Goal: Task Accomplishment & Management: Manage account settings

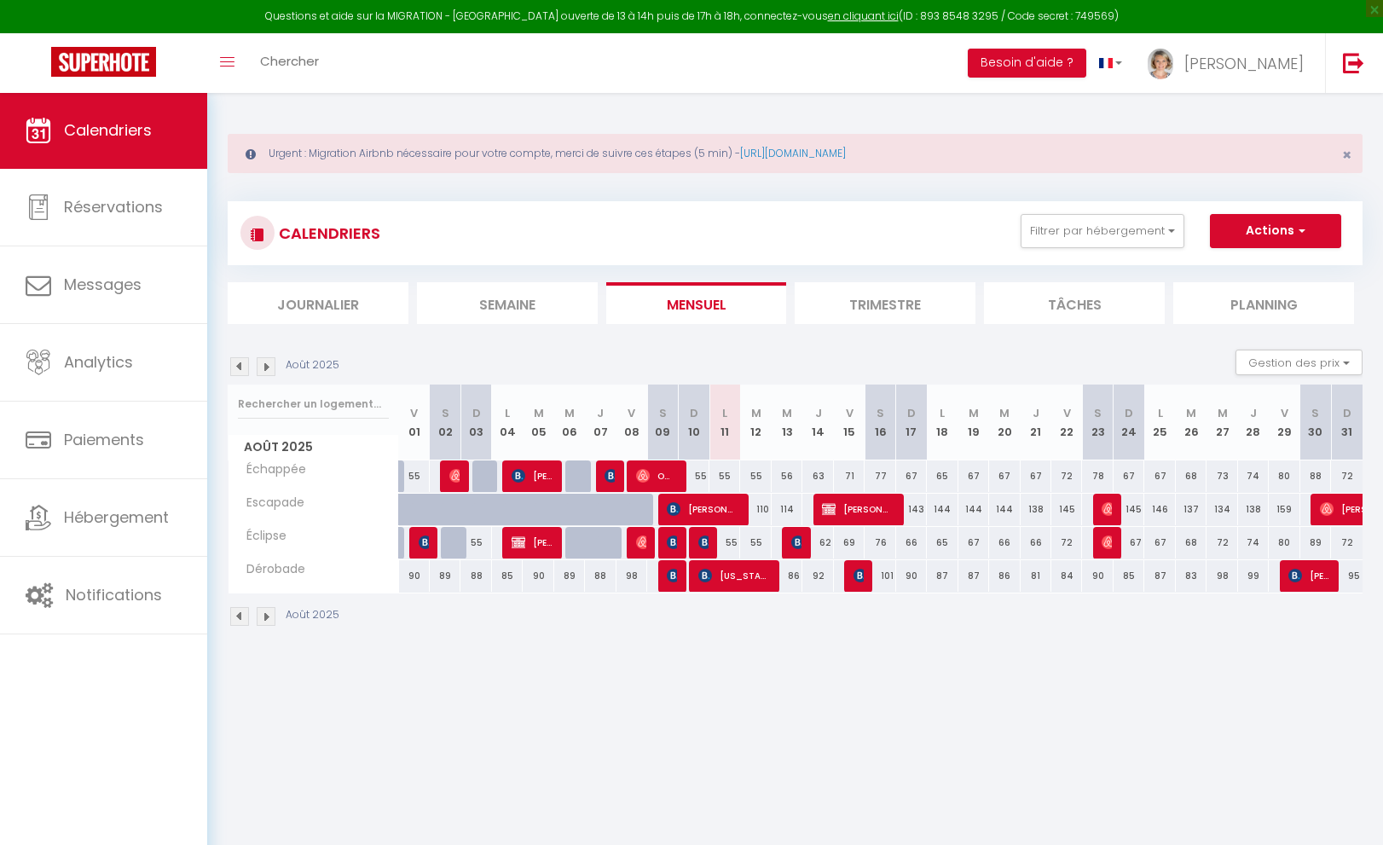
click at [703, 543] on img at bounding box center [705, 542] width 14 height 14
select select "OK"
select select "KO"
select select "0"
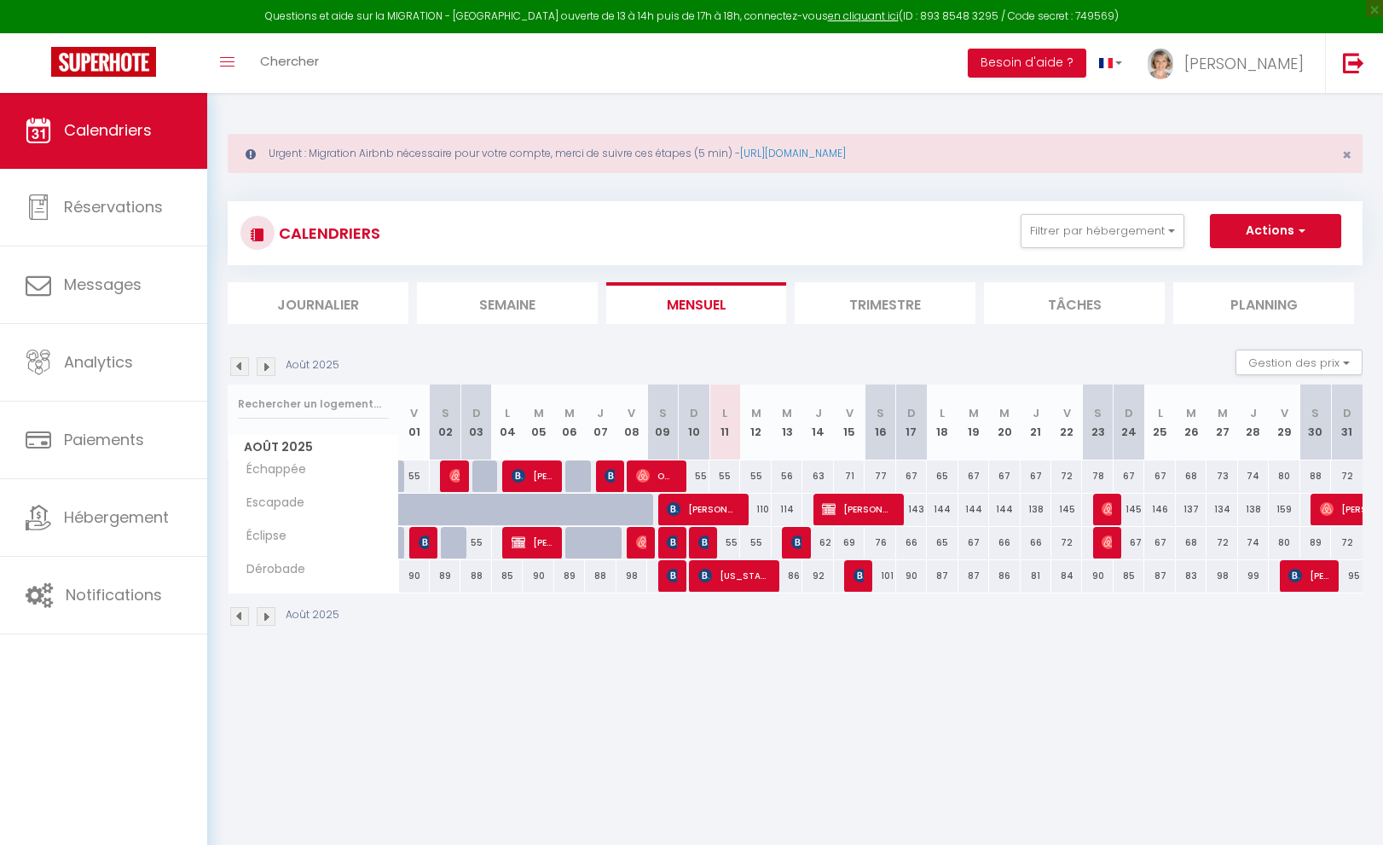
select select "1"
select select
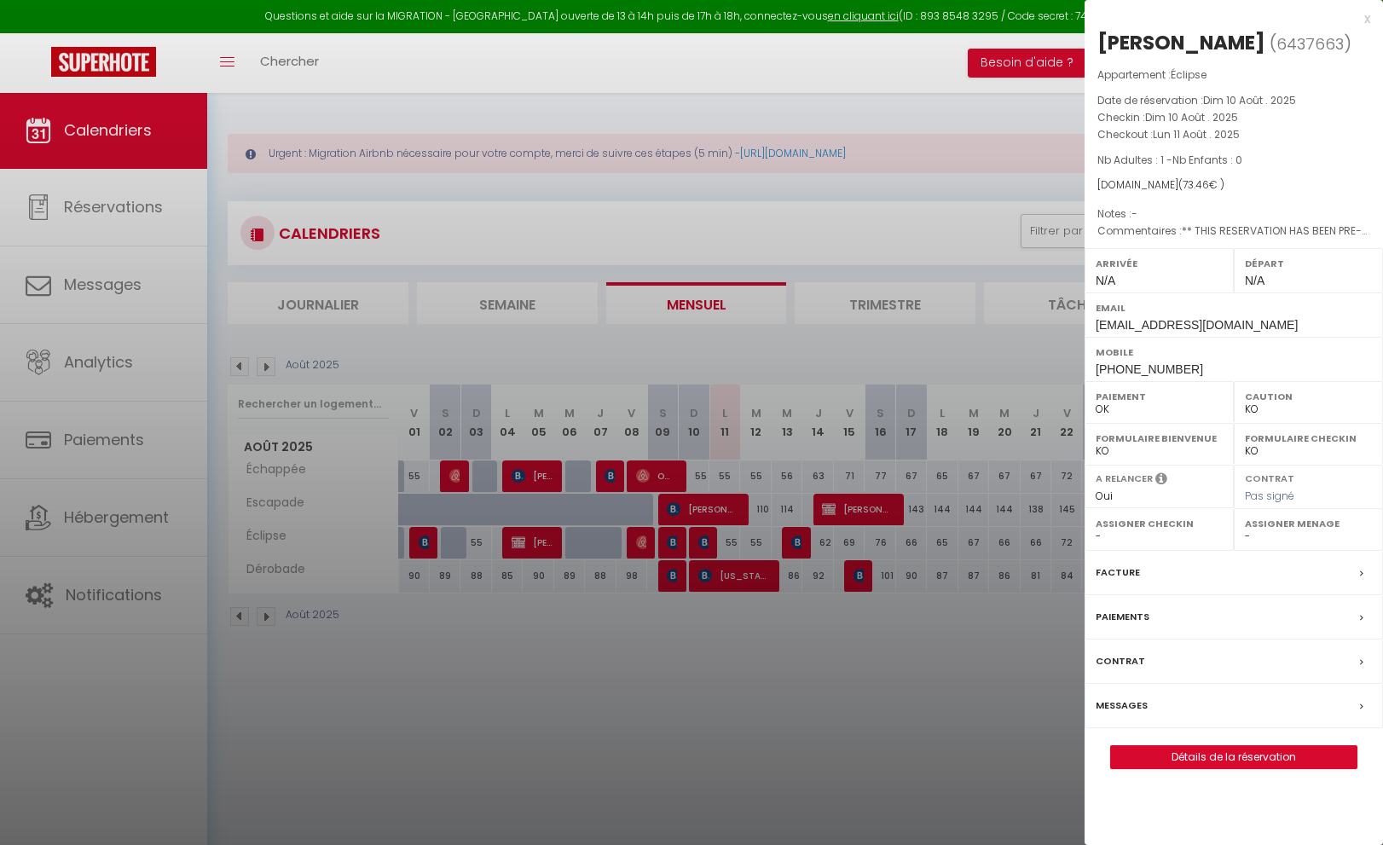
select select "21706"
click at [1221, 753] on link "Détails de la réservation" at bounding box center [1234, 757] width 246 height 22
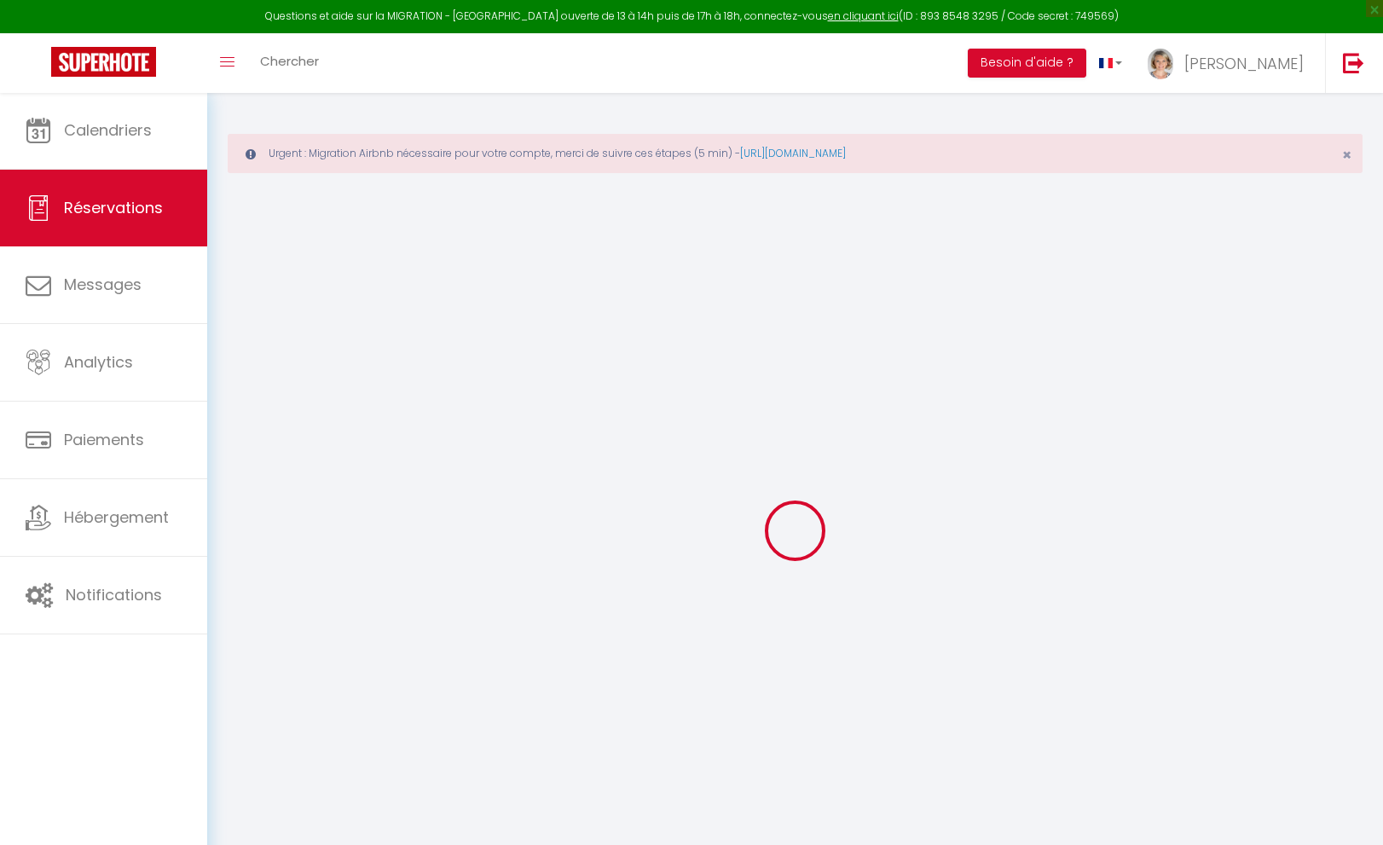
select select
checkbox input "false"
type textarea "** THIS RESERVATION HAS BEEN PRE-PAID ** Approximate time of arrival: between 2…"
type input "20"
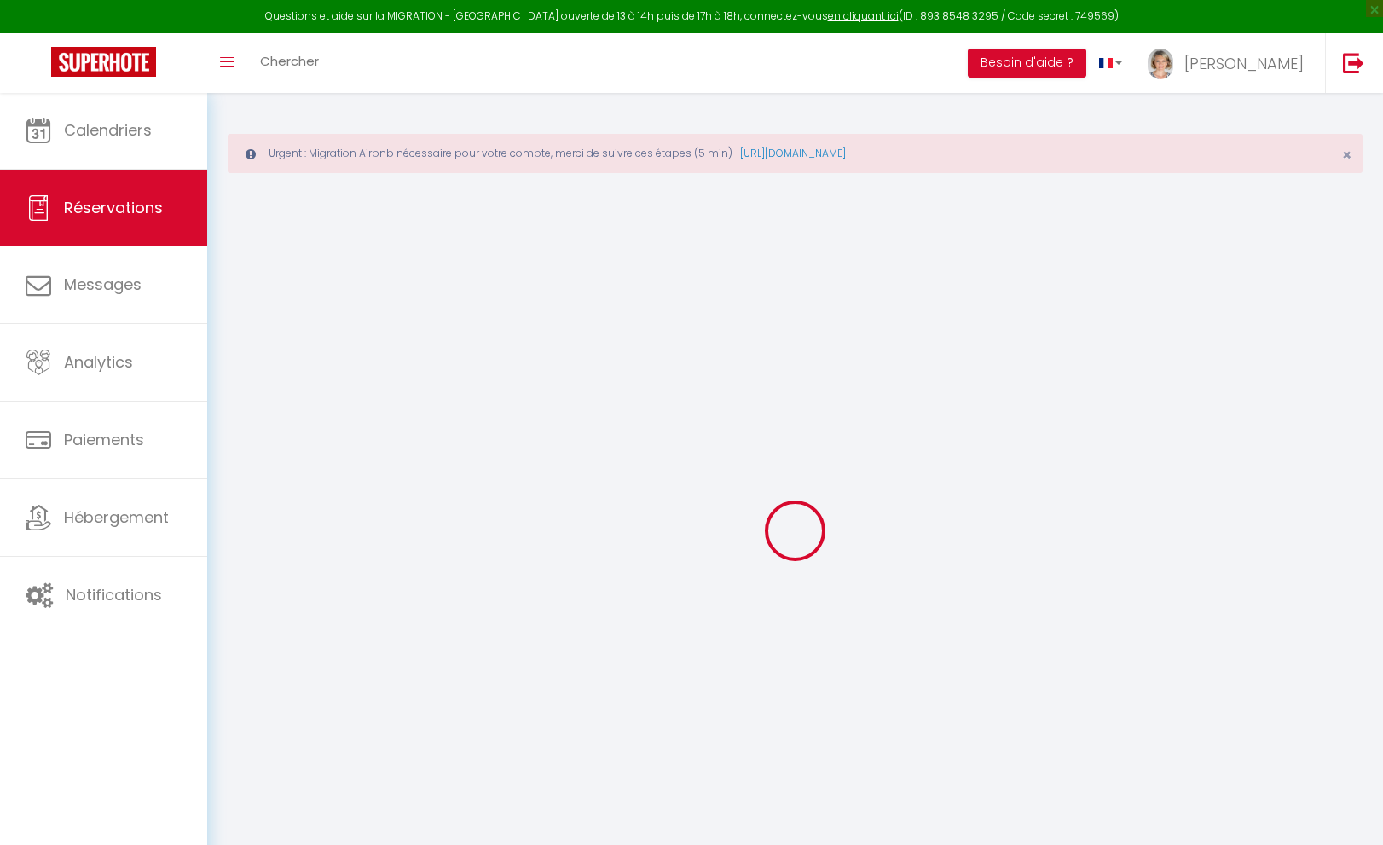
select select
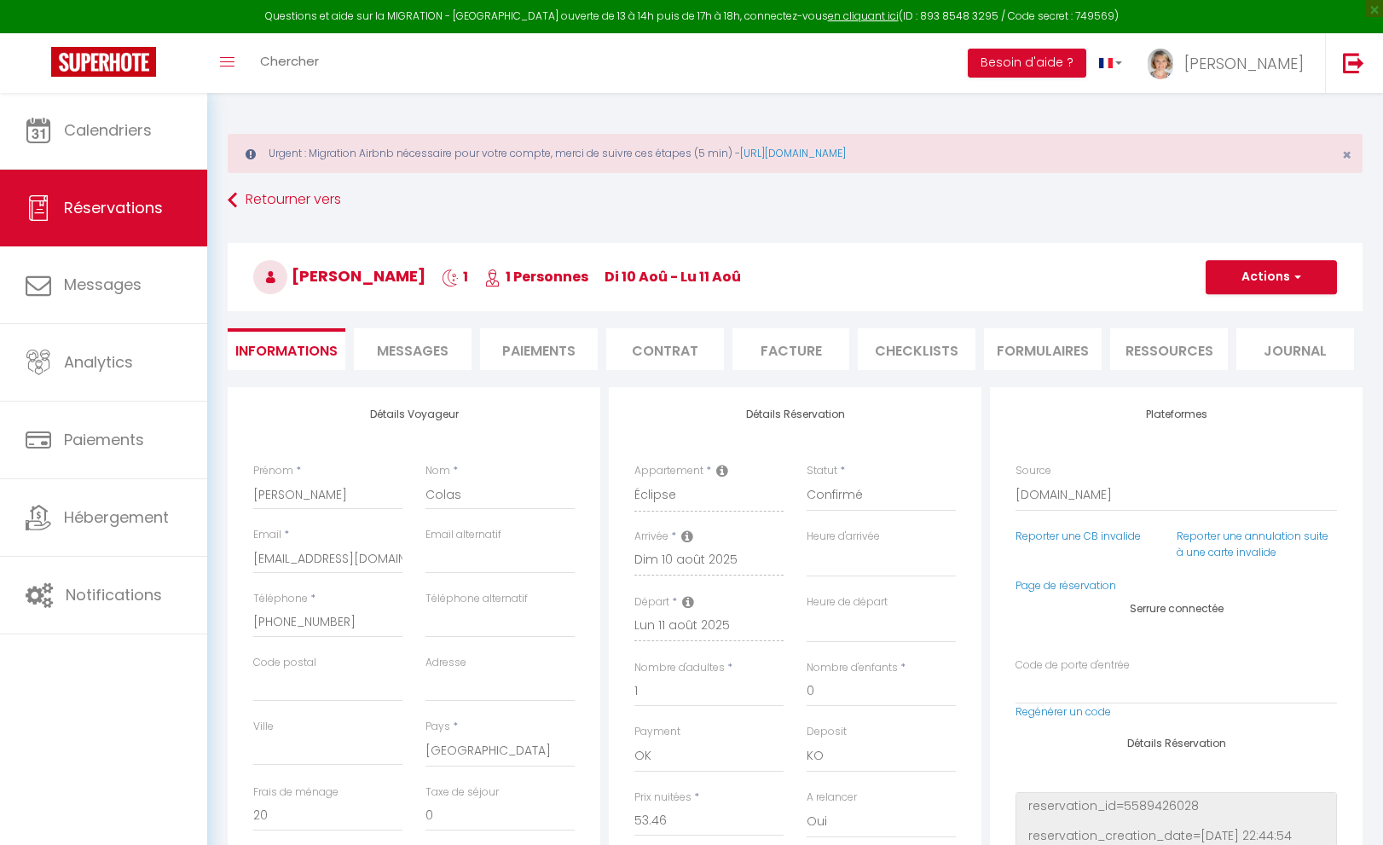
checkbox input "false"
select select
click at [415, 350] on span "Messages" at bounding box center [413, 351] width 72 height 20
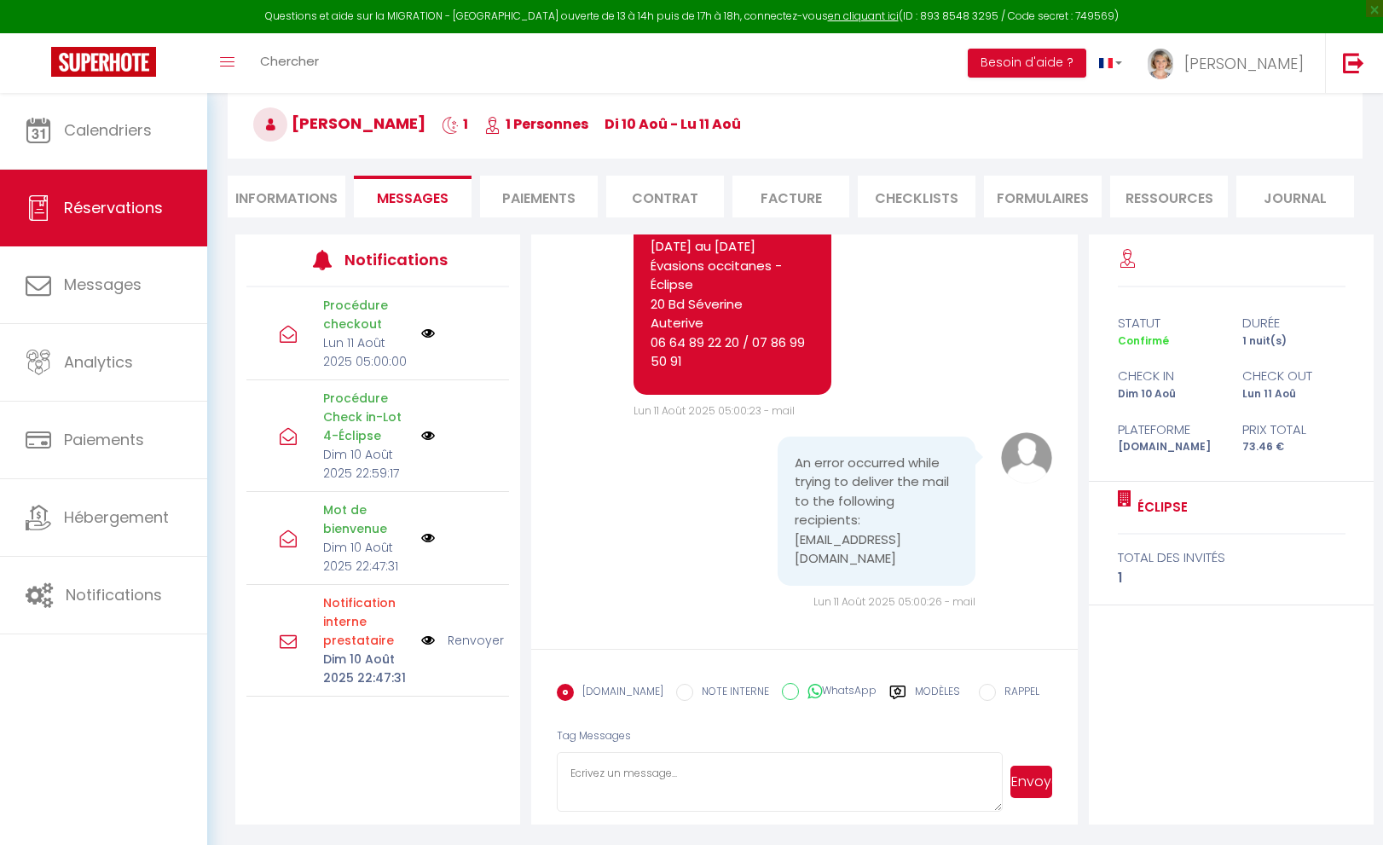
scroll to position [152, 0]
click at [668, 774] on textarea at bounding box center [780, 783] width 446 height 60
type textarea "R"
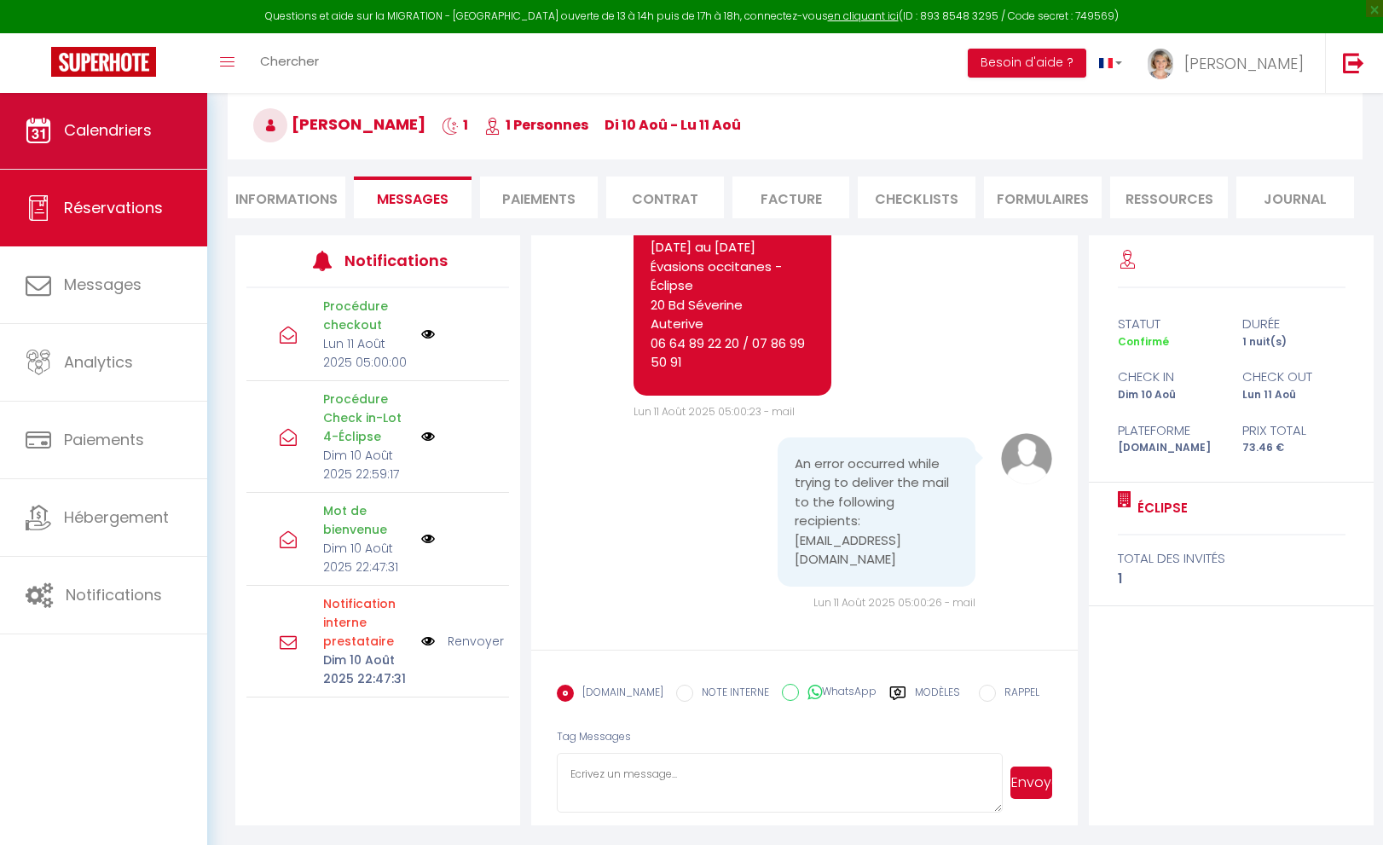
click at [91, 125] on span "Calendriers" at bounding box center [108, 129] width 88 height 21
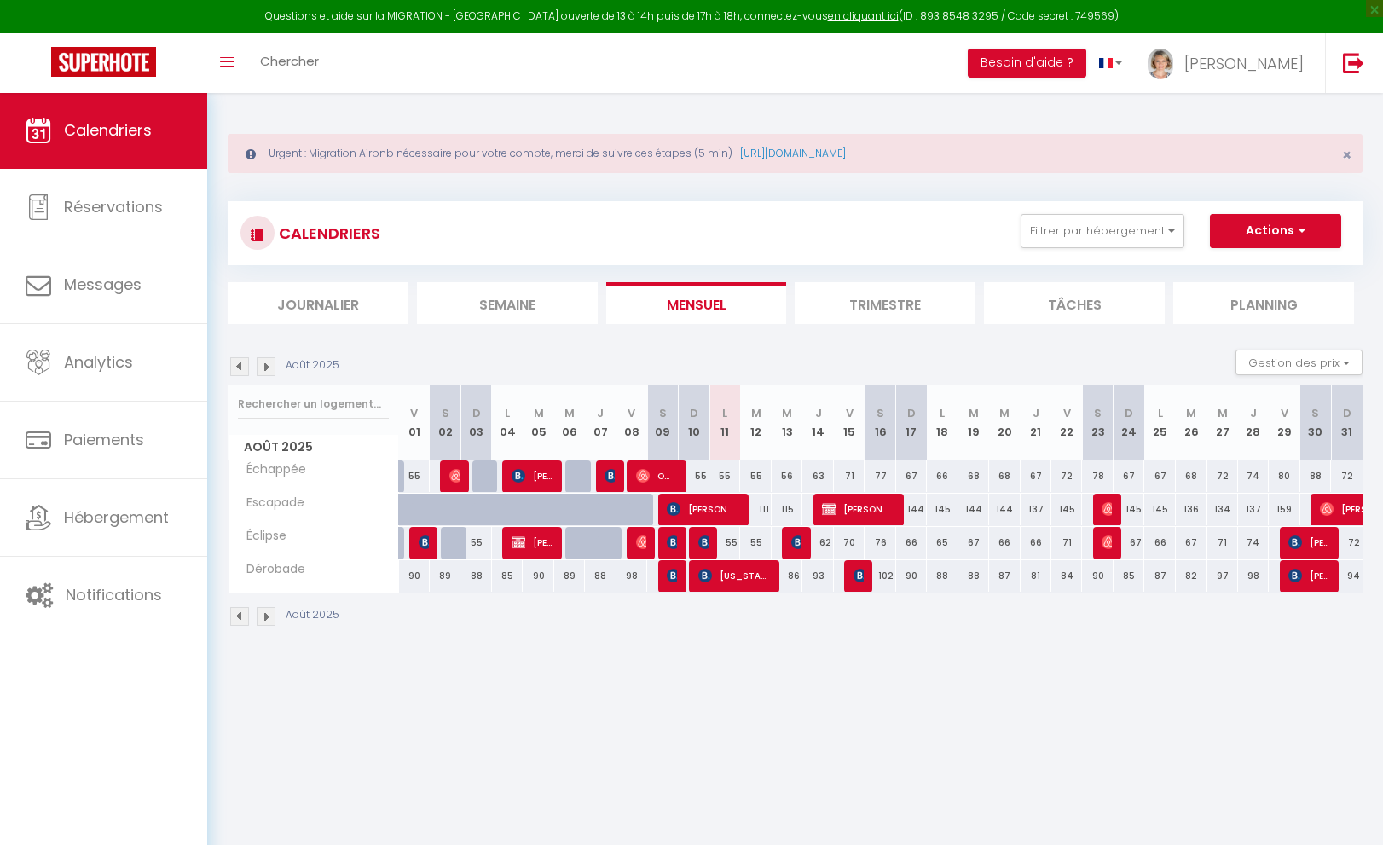
click at [706, 539] on img at bounding box center [705, 542] width 14 height 14
select select "OK"
select select "KO"
select select "0"
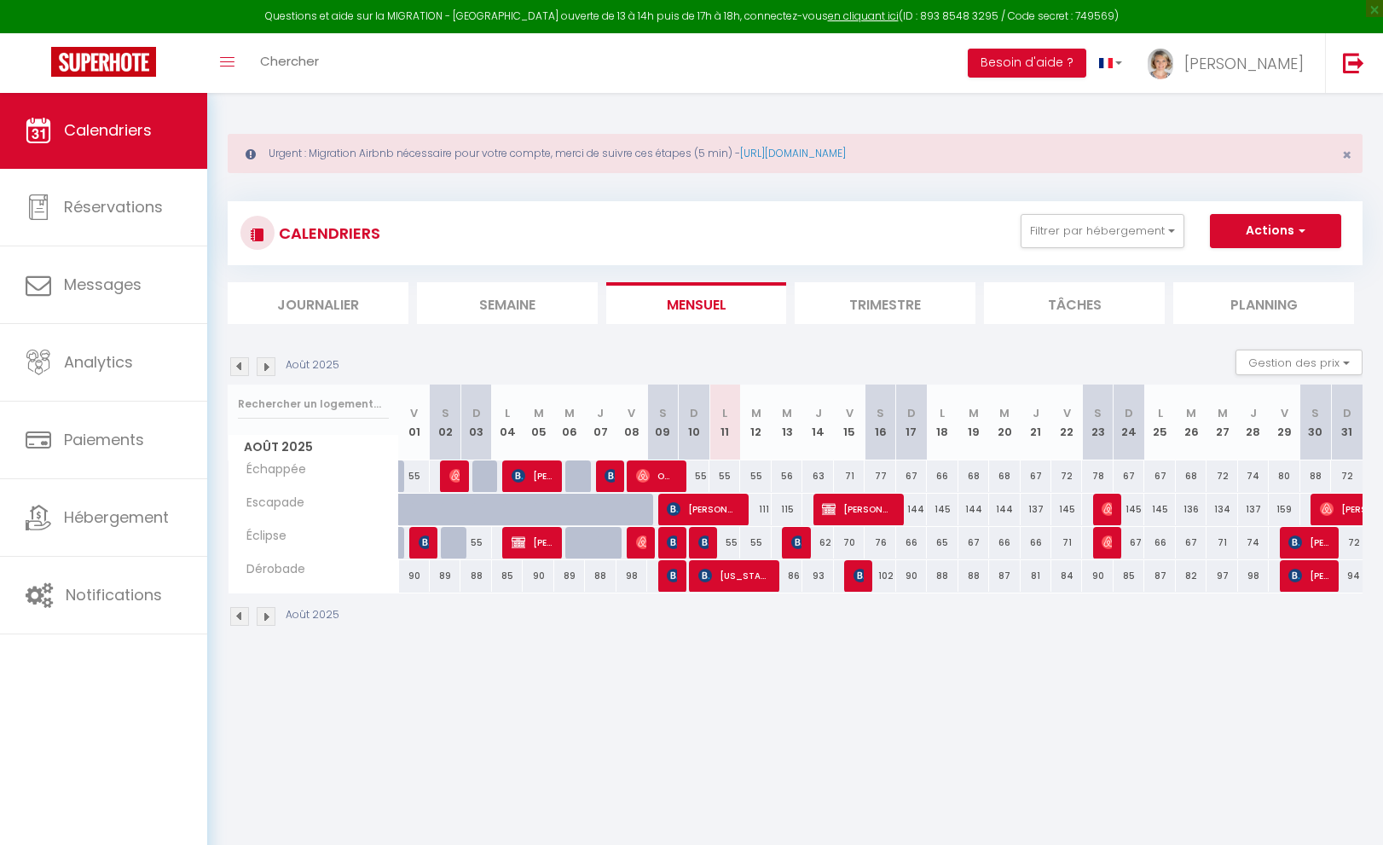
select select "1"
select select
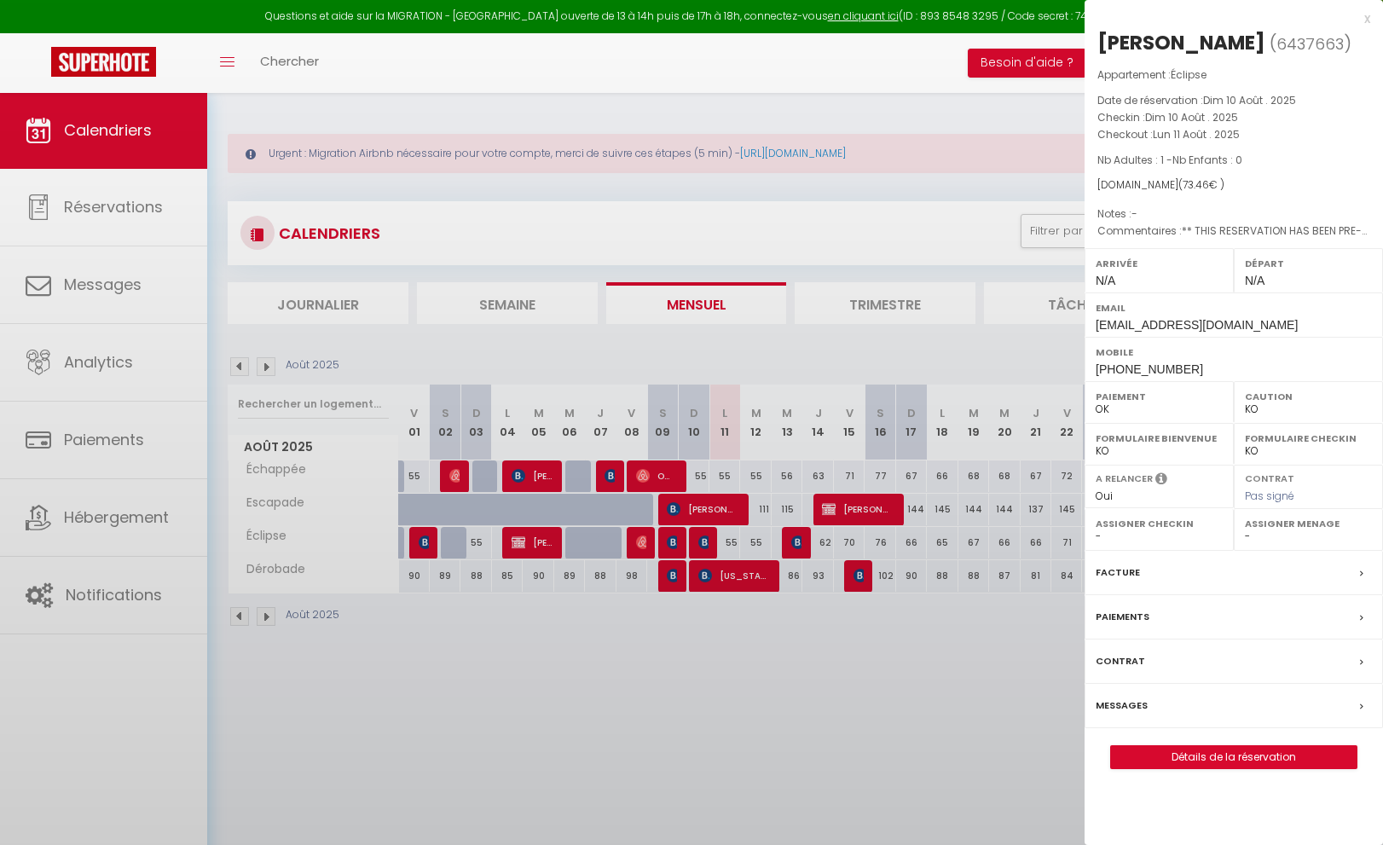
select select "21706"
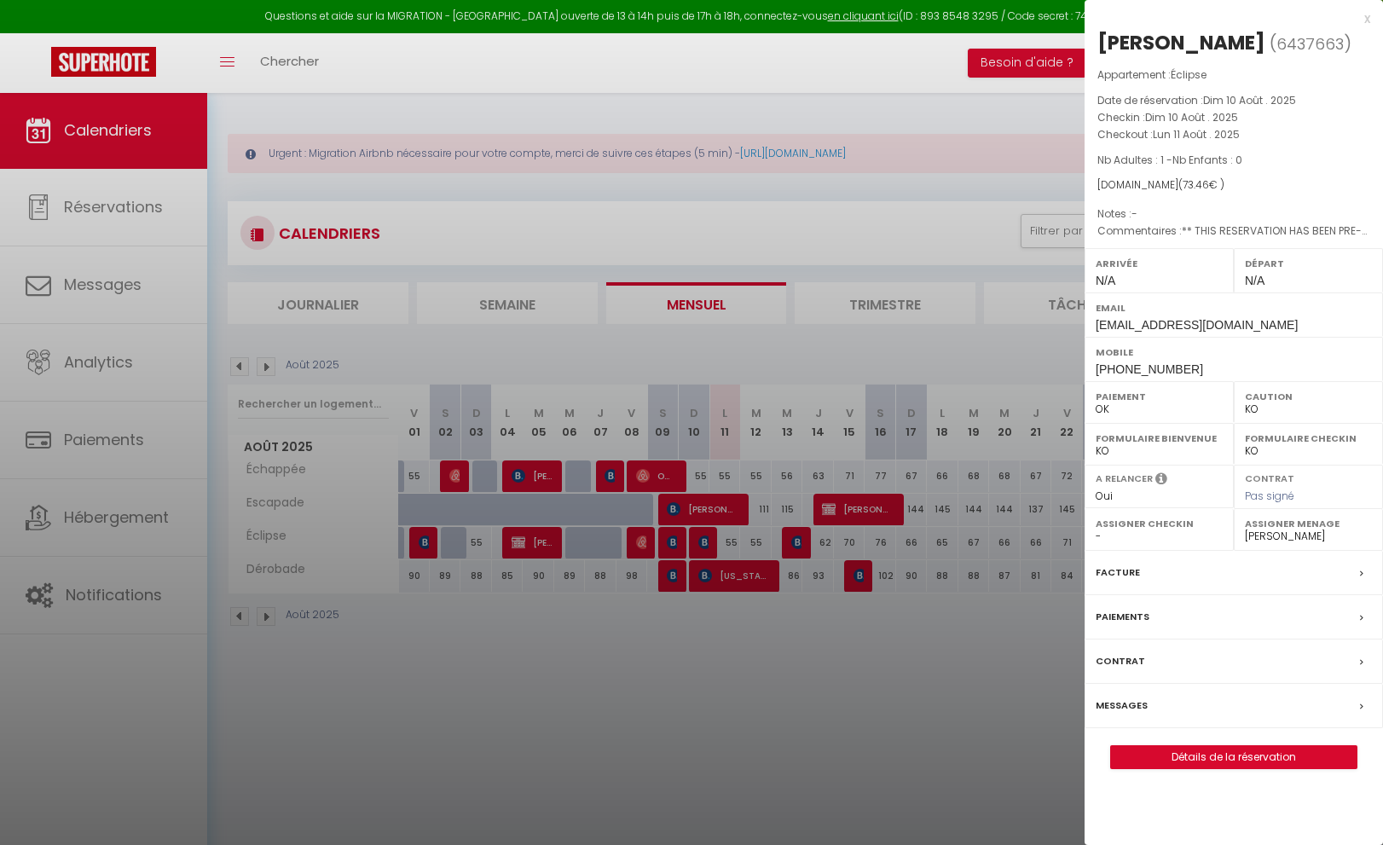
click at [145, 763] on div at bounding box center [691, 422] width 1383 height 845
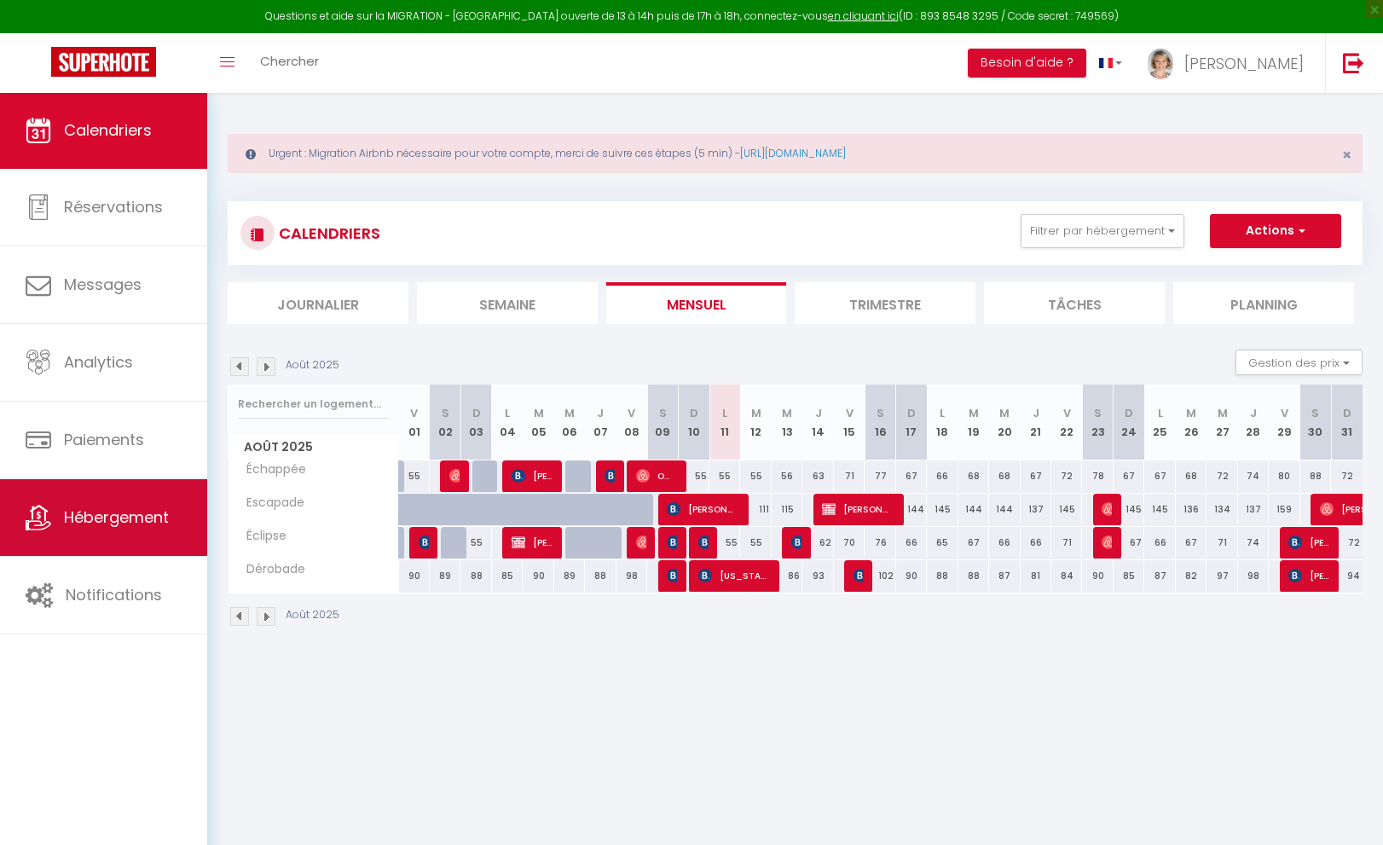
click at [110, 503] on link "Hébergement" at bounding box center [103, 517] width 207 height 77
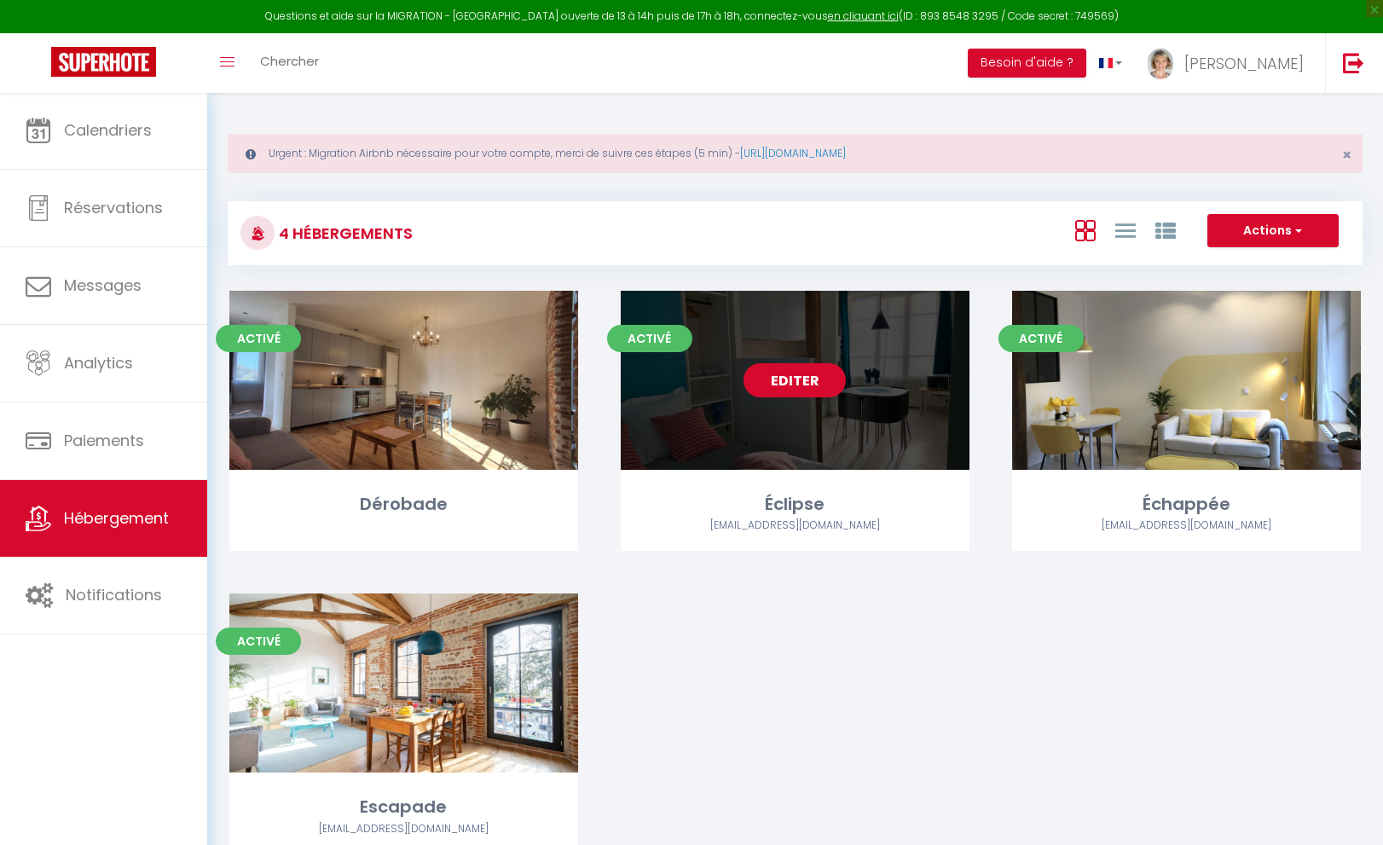
click at [823, 380] on link "Editer" at bounding box center [794, 380] width 102 height 34
select select "3"
select select "2"
select select "1"
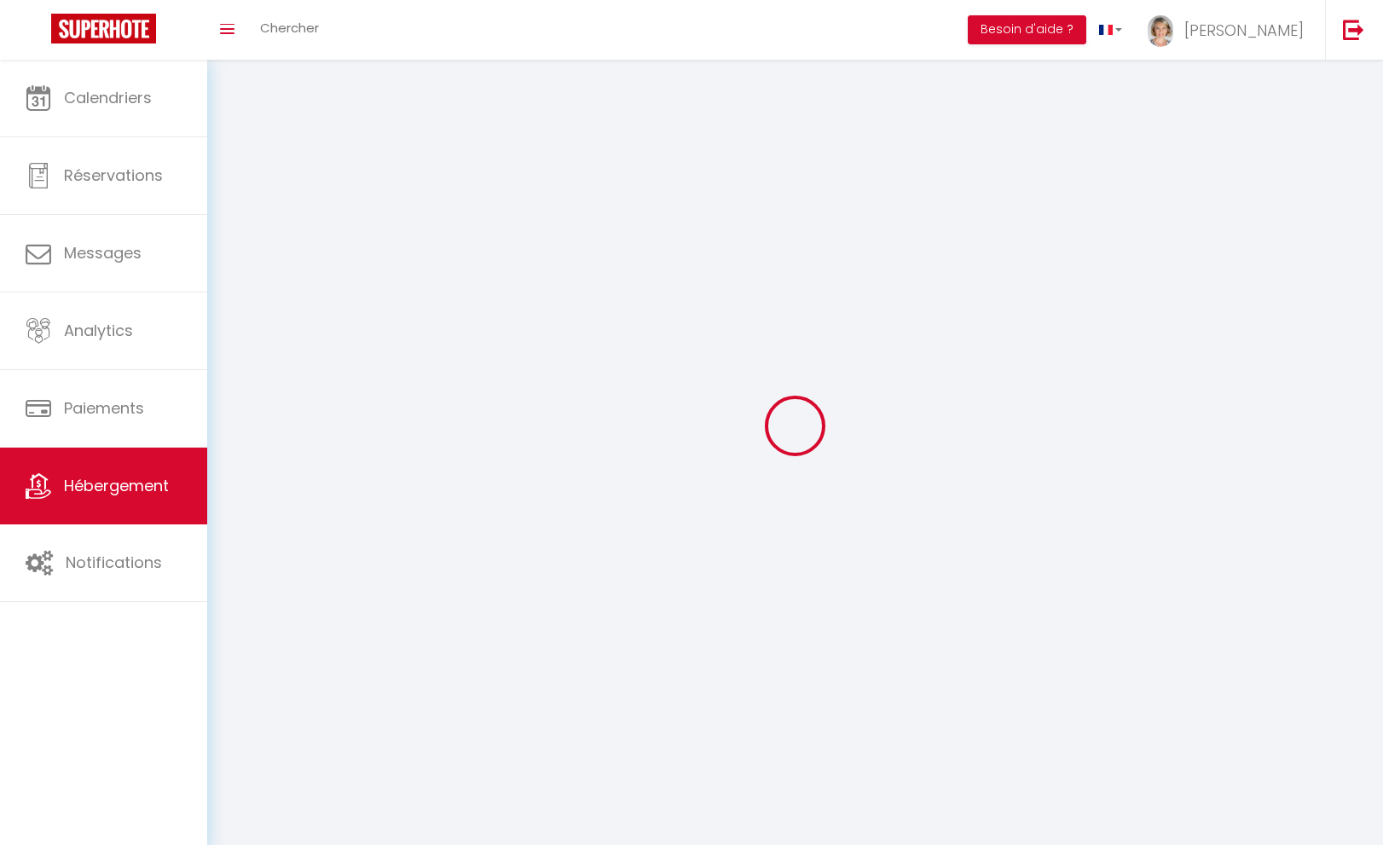
select select
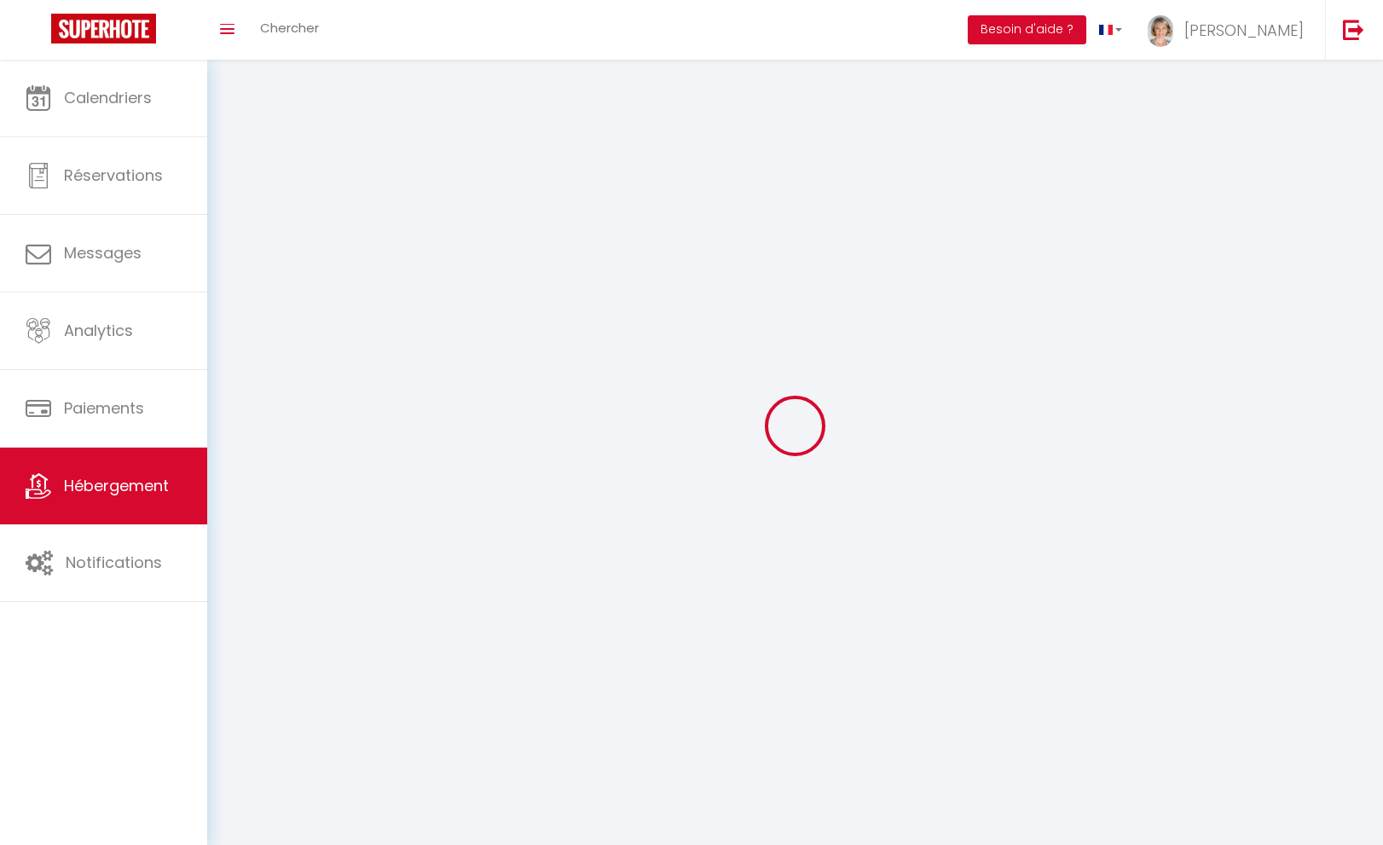
select select
checkbox input "false"
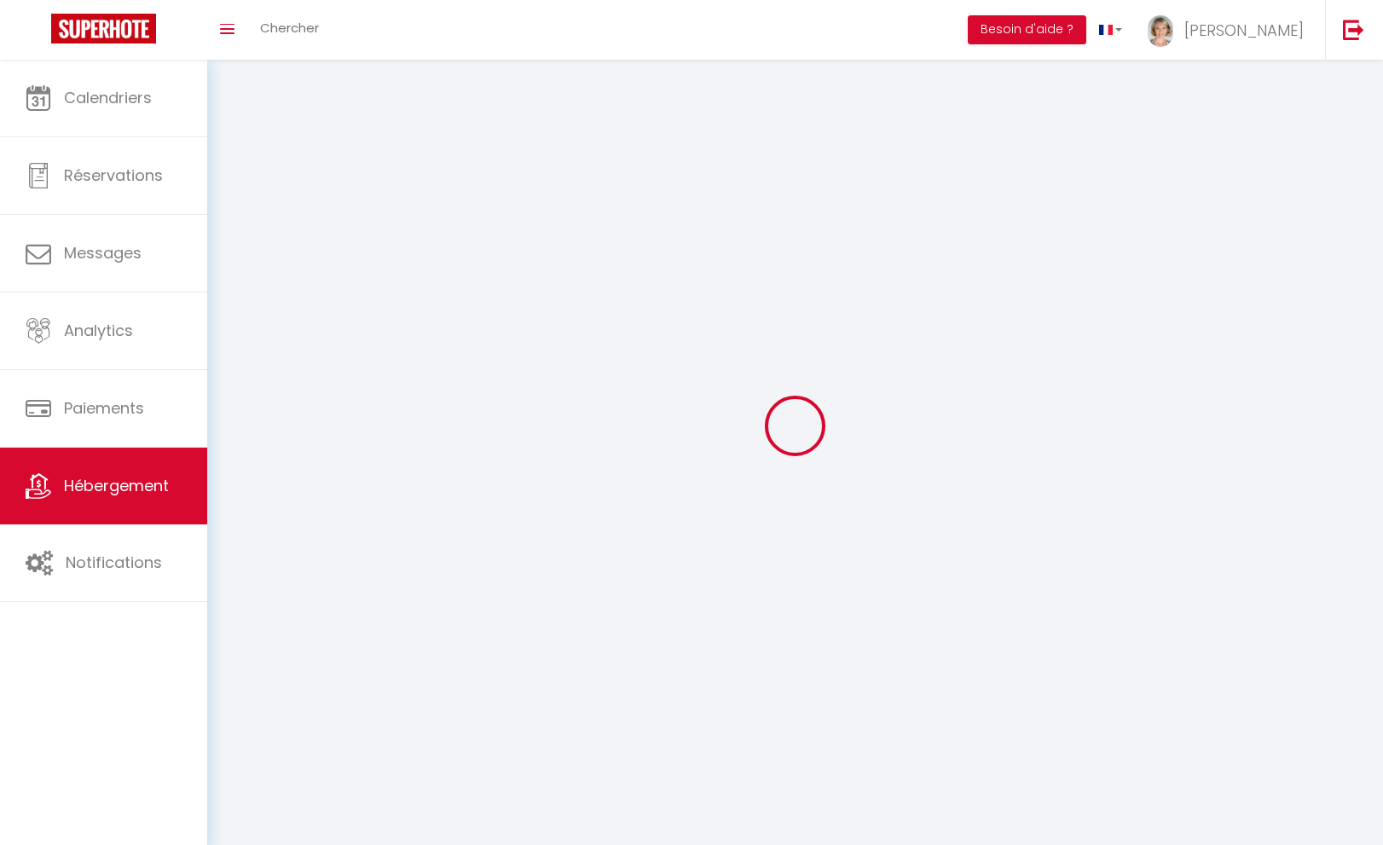
checkbox input "false"
select select
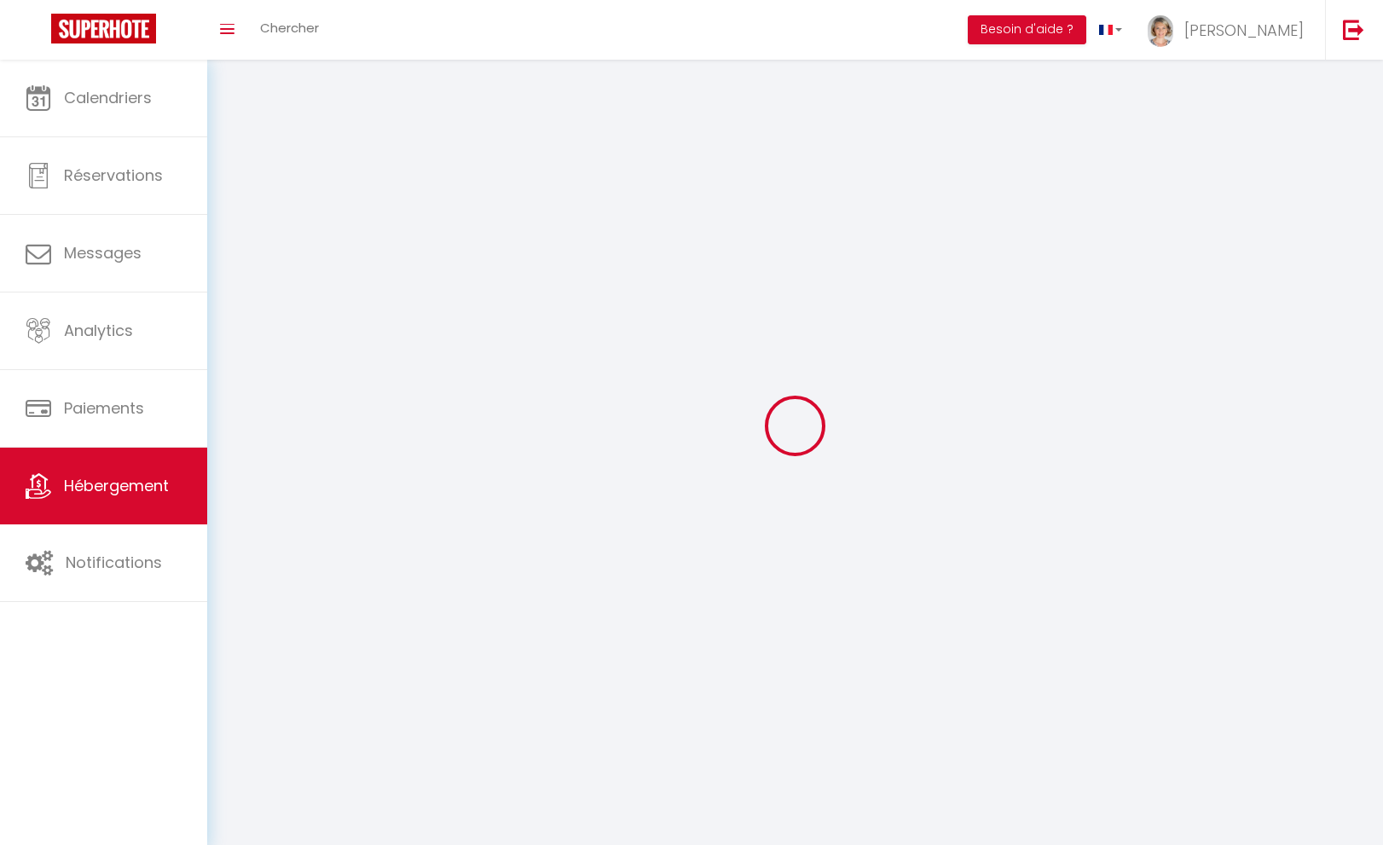
select select
checkbox input "false"
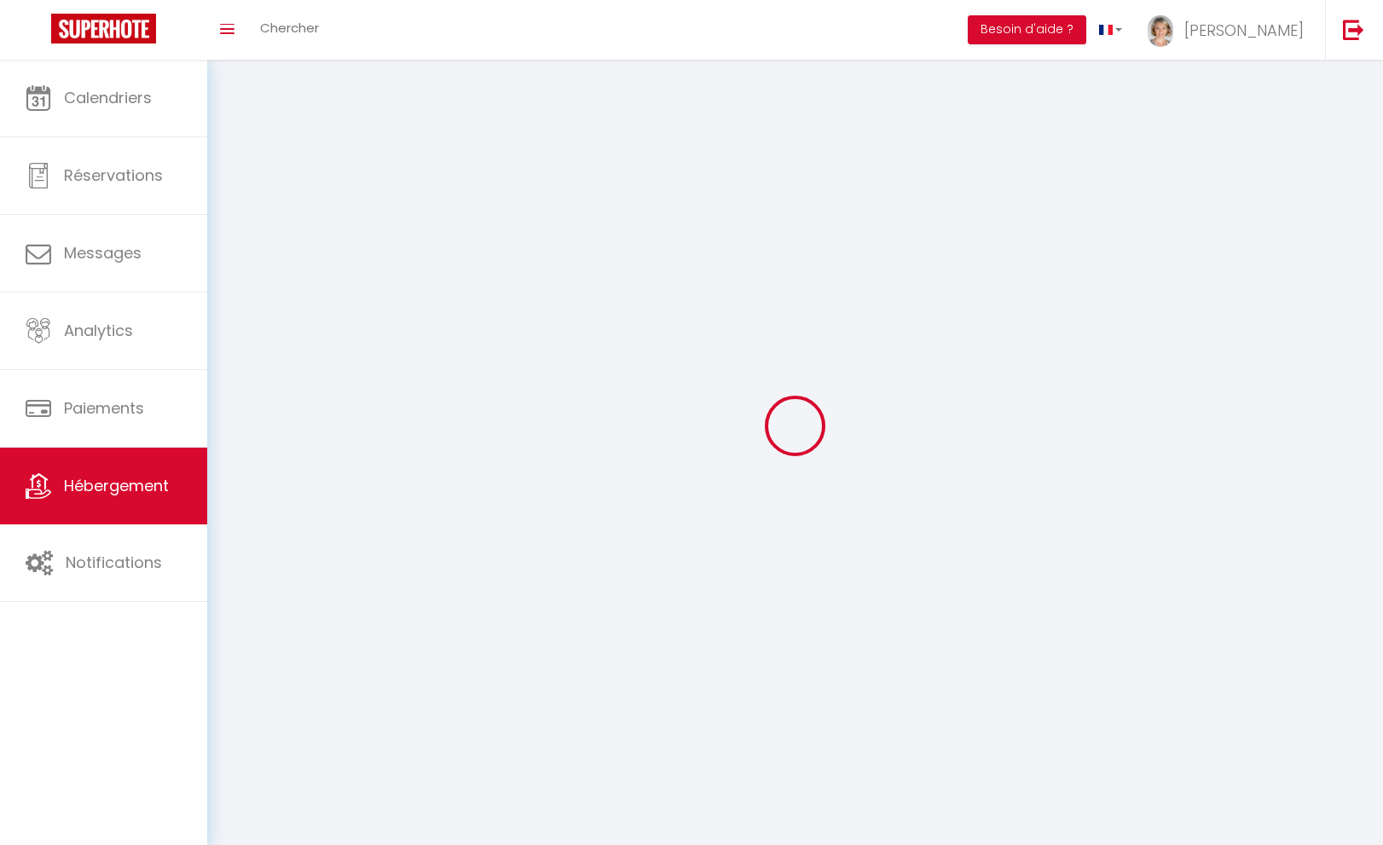
checkbox input "false"
select select
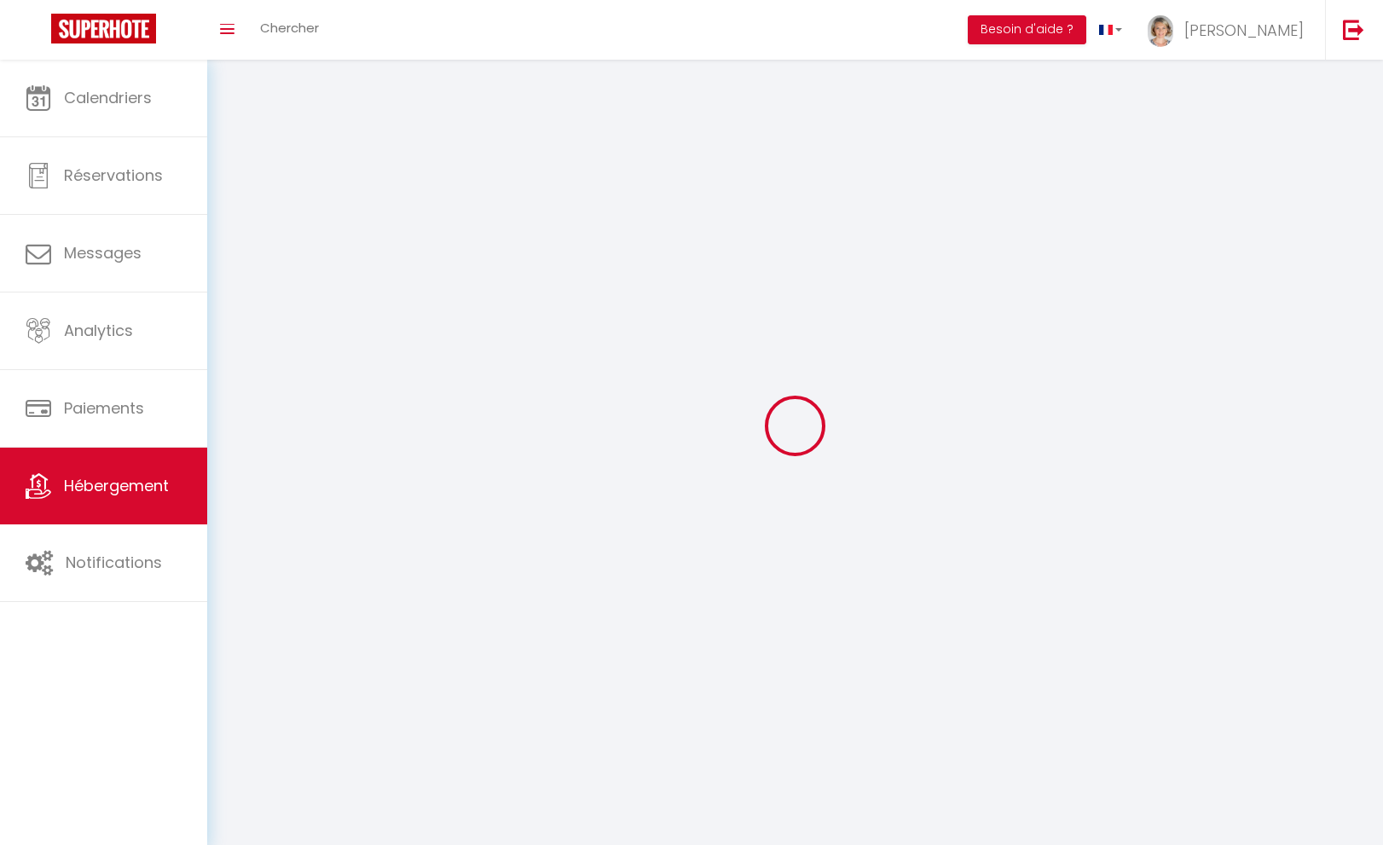
select select
checkbox input "false"
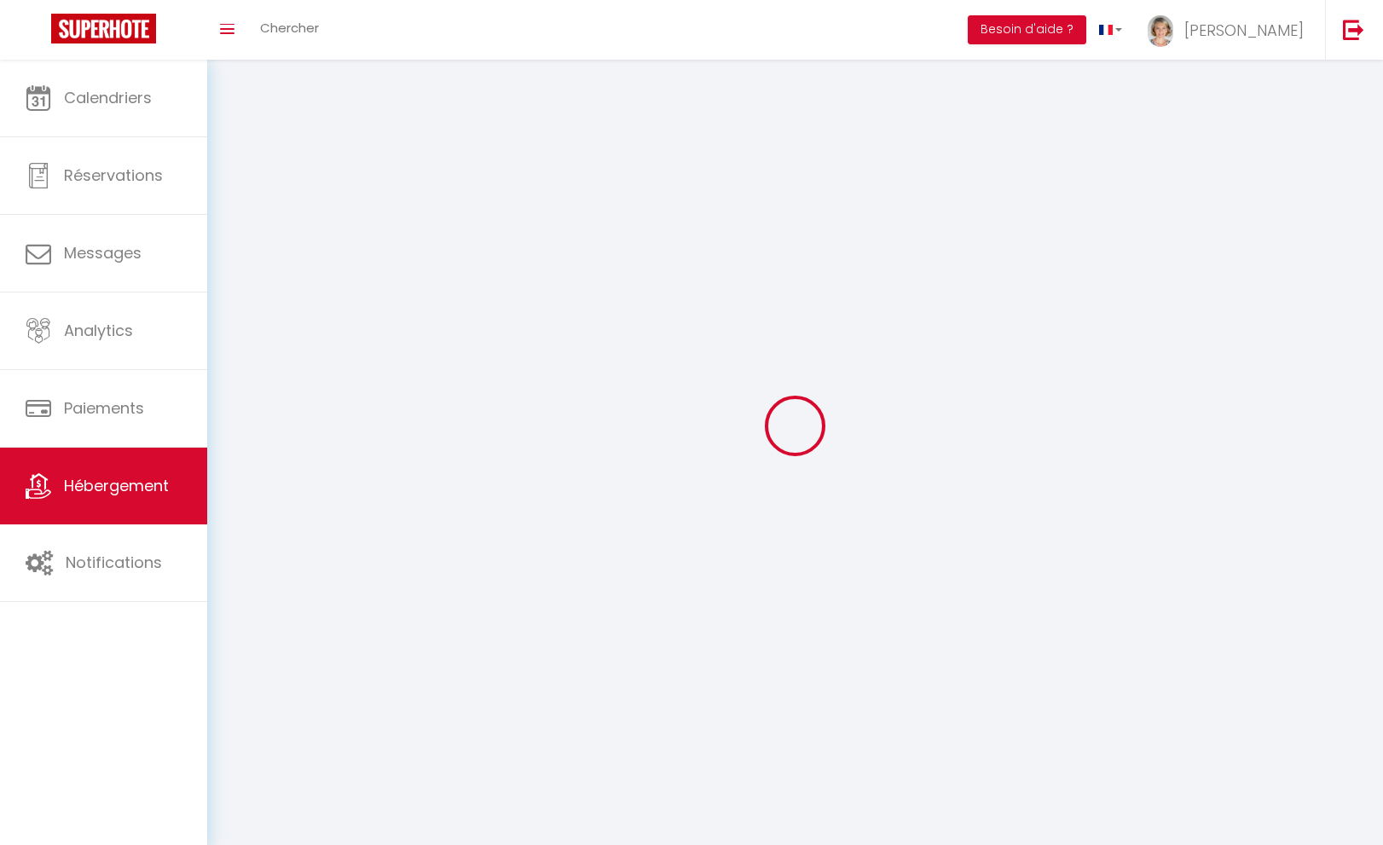
checkbox input "false"
select select
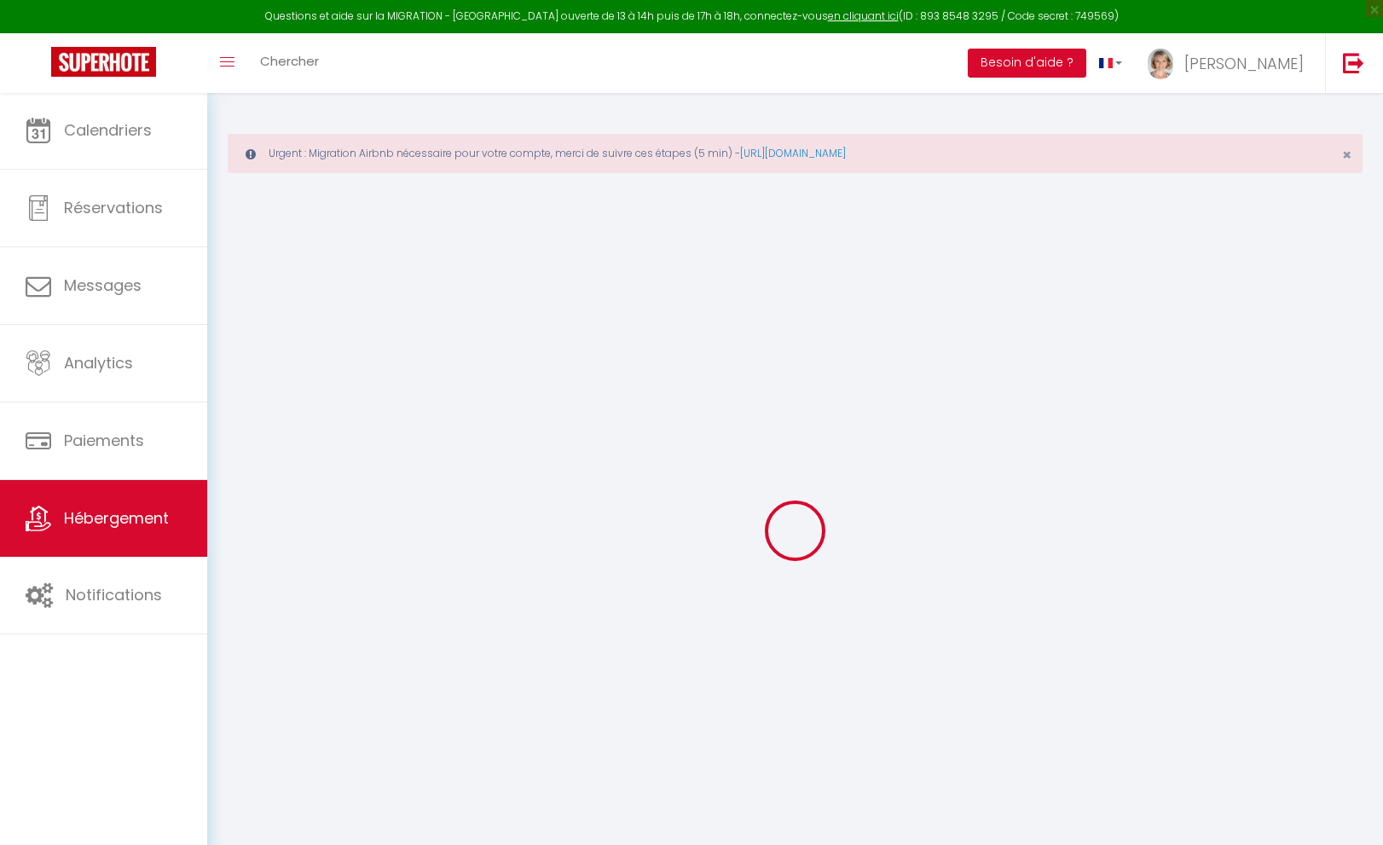
select select "+ 19 %"
select select "+ 20 %"
select select "+ 10 %"
select select "16:00"
select select "23:45"
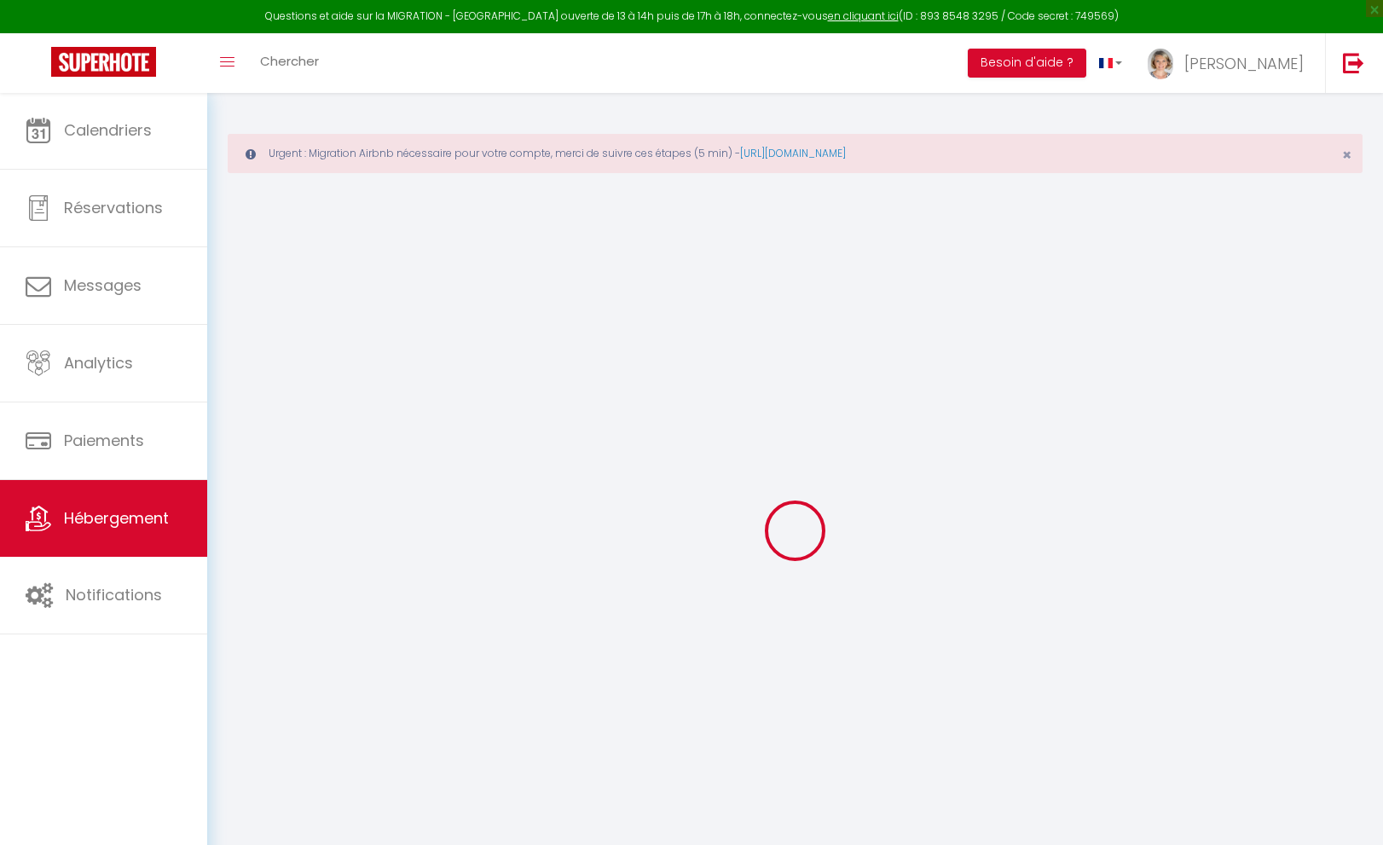
select select "10:00"
select select "15"
select select "120"
checkbox input "false"
checkbox input "true"
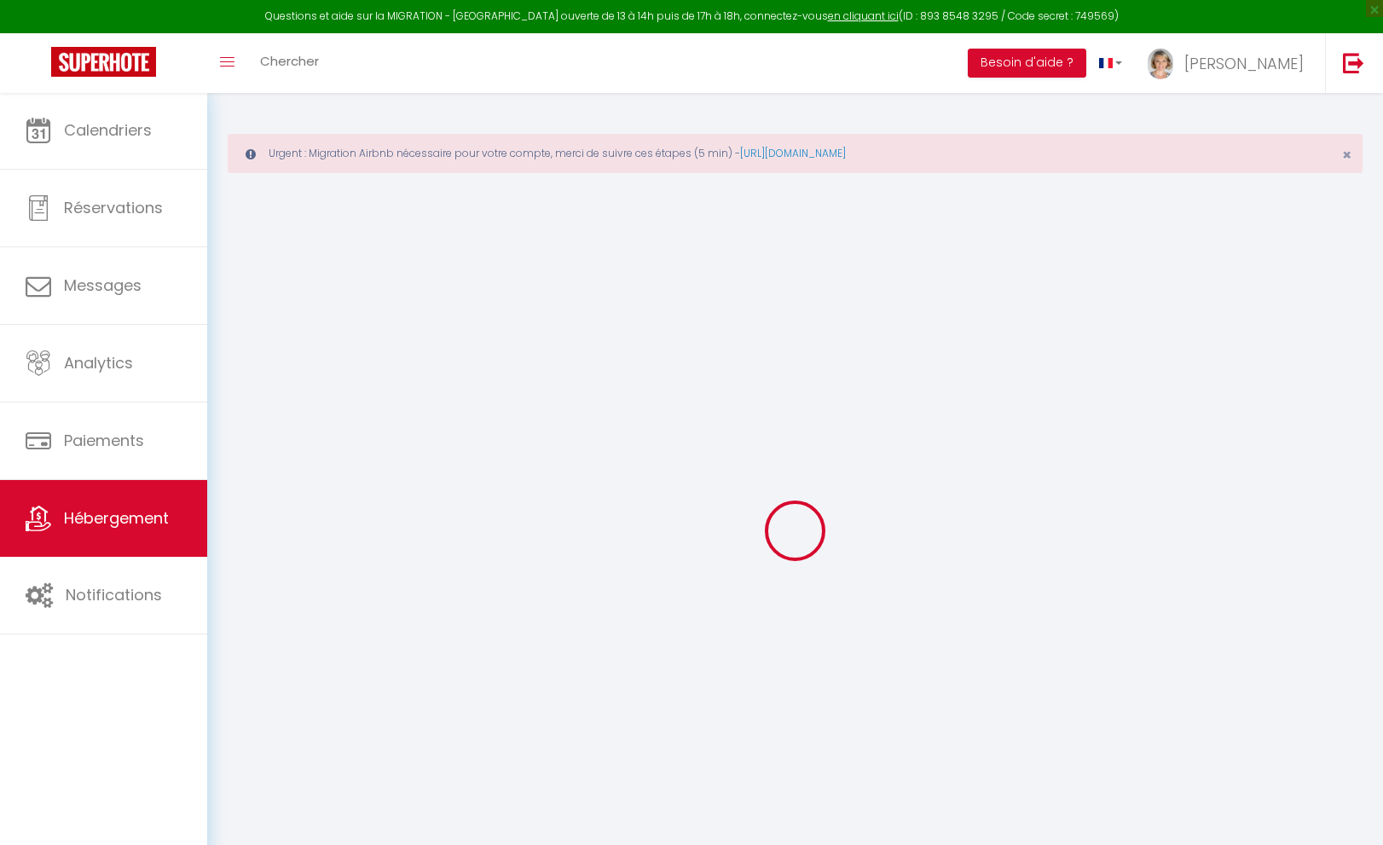
checkbox input "true"
checkbox input "false"
select select "3833-1151870890832658666"
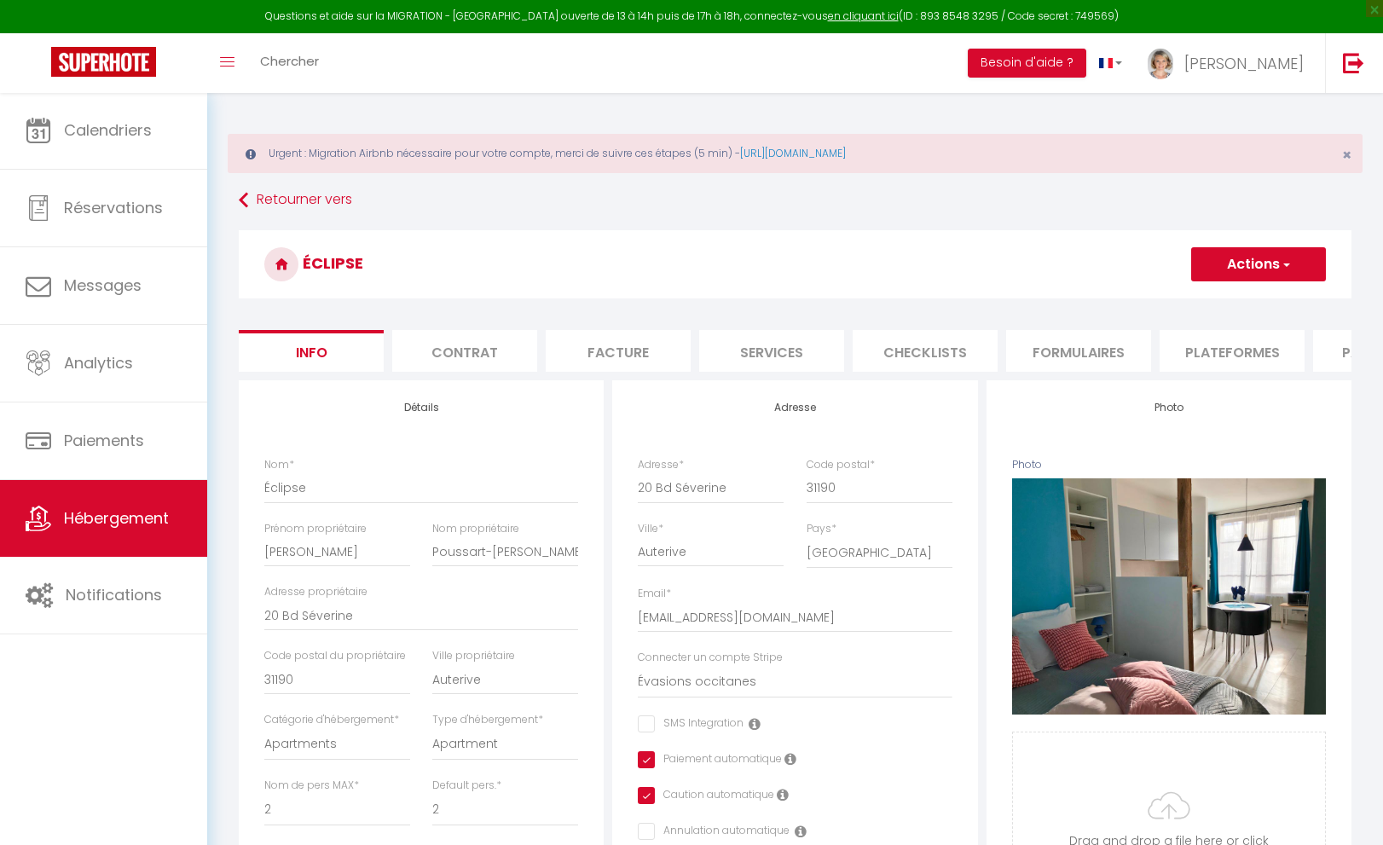
click at [1203, 362] on li "Plateformes" at bounding box center [1231, 351] width 145 height 42
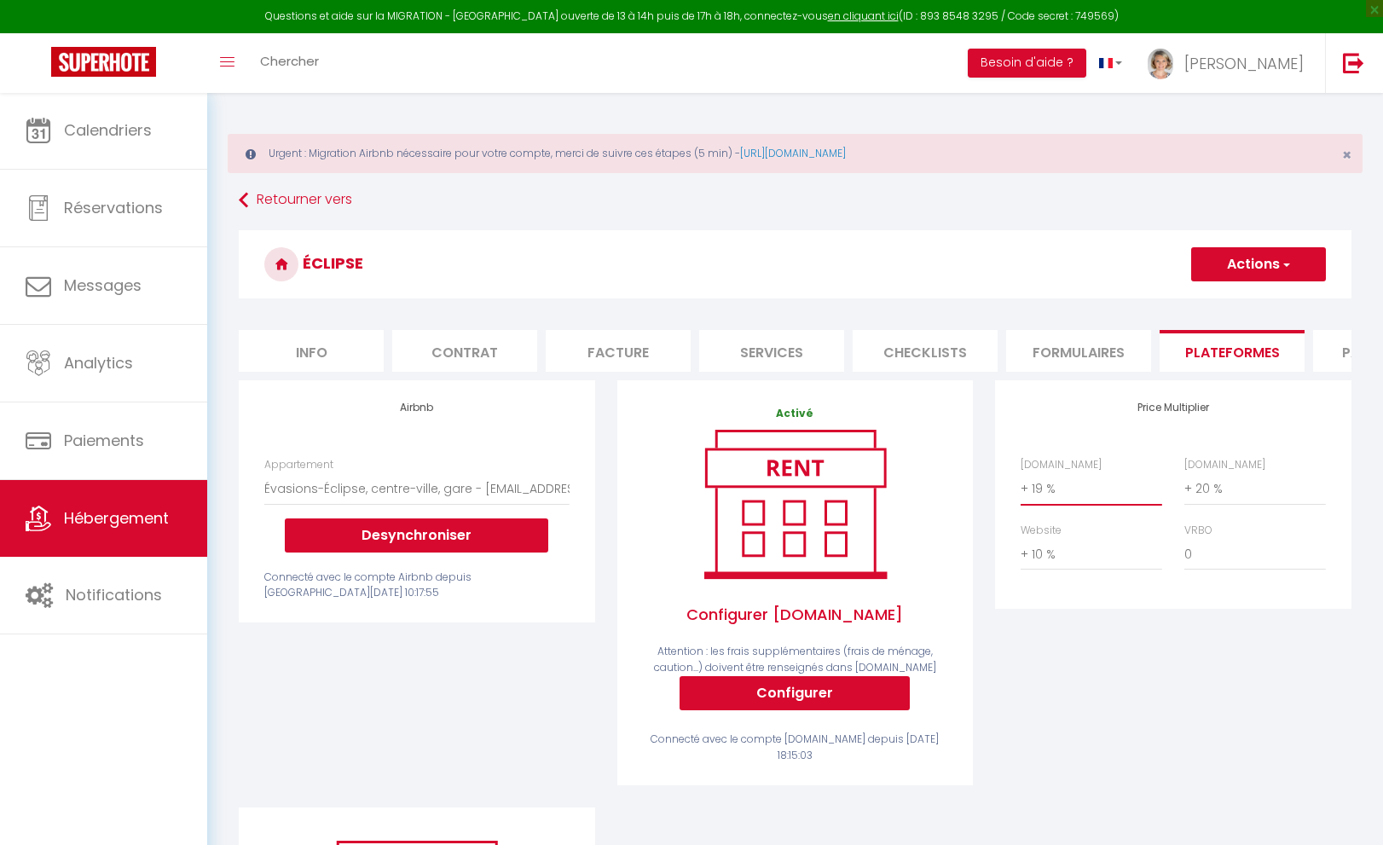
select select "+ 20 %"
select select "+ 21 %"
click at [1245, 259] on button "Actions" at bounding box center [1258, 264] width 135 height 34
click at [1229, 294] on link "Enregistrer" at bounding box center [1257, 302] width 135 height 22
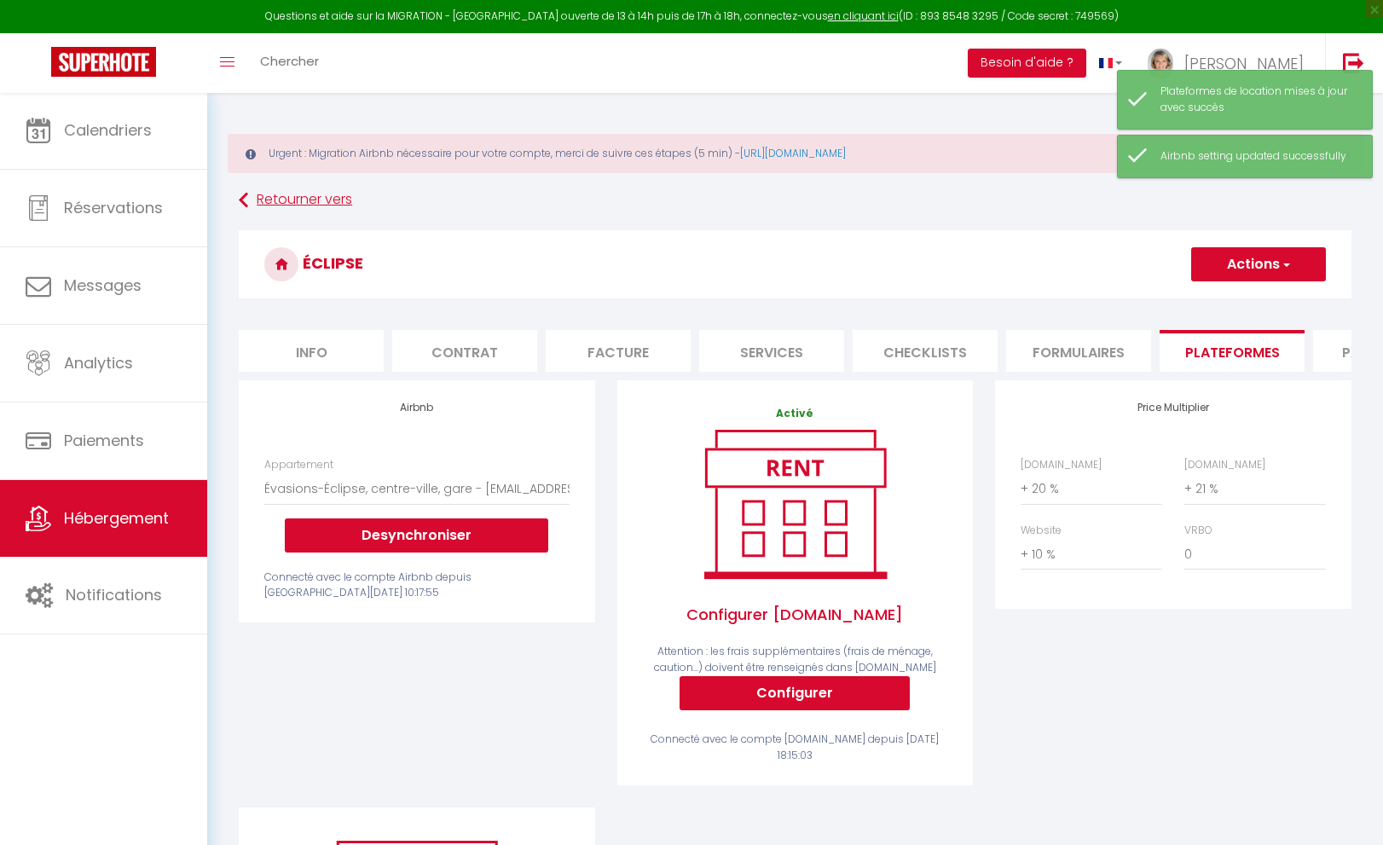
click at [280, 197] on link "Retourner vers" at bounding box center [795, 200] width 1113 height 31
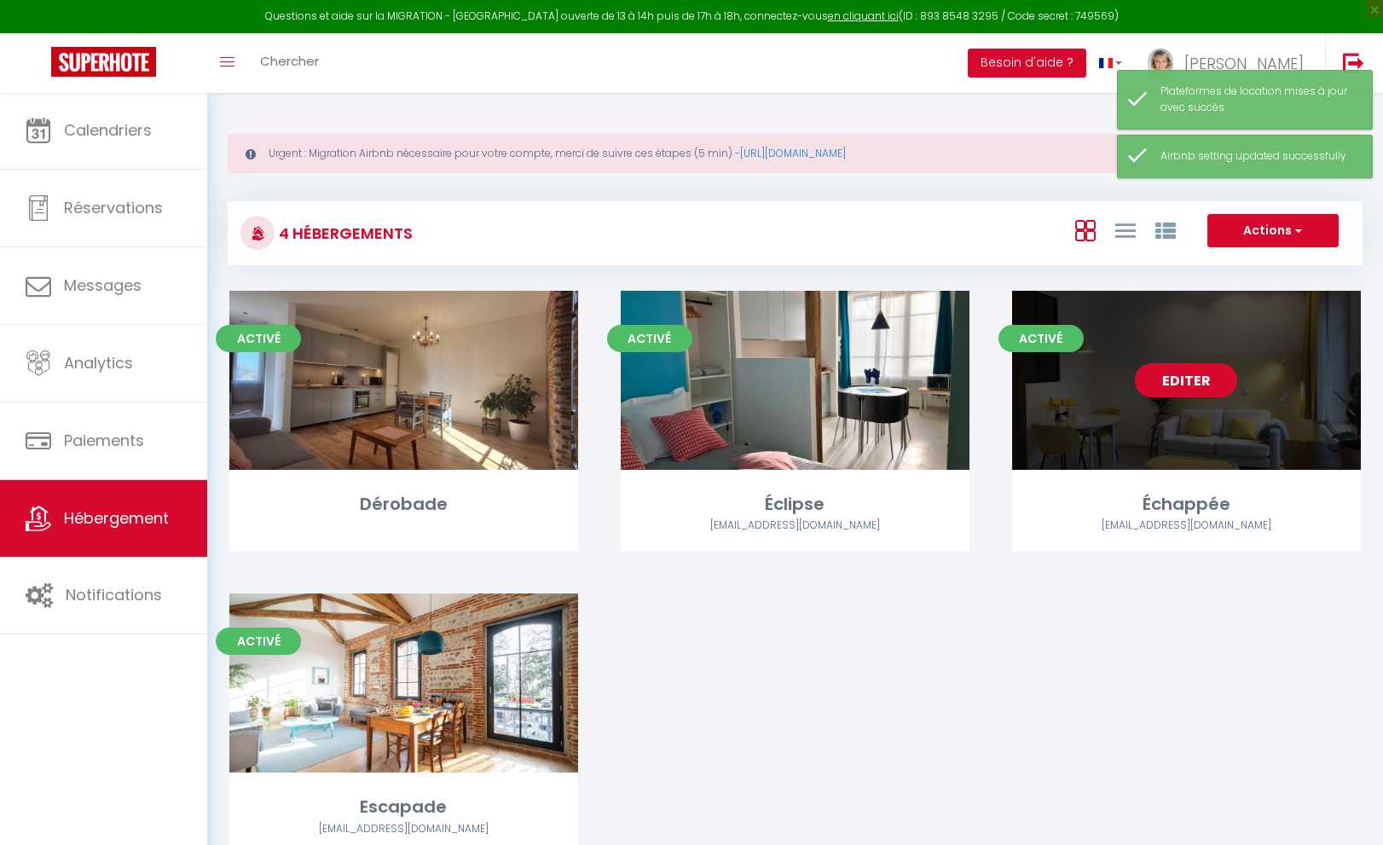
click at [1183, 385] on link "Editer" at bounding box center [1186, 380] width 102 height 34
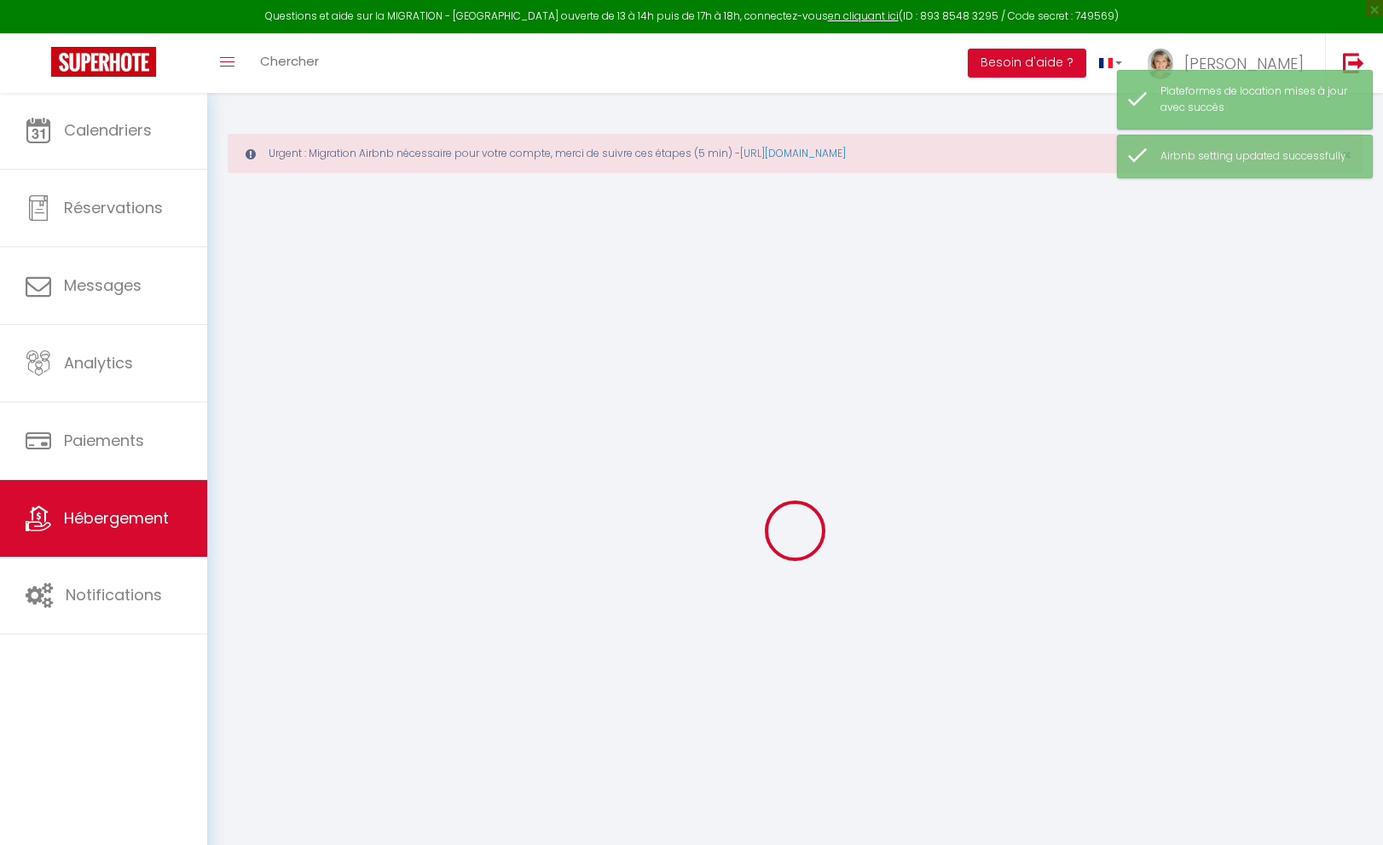
select select "+ 22 %"
select select "+ 24 %"
select select "+ 10 %"
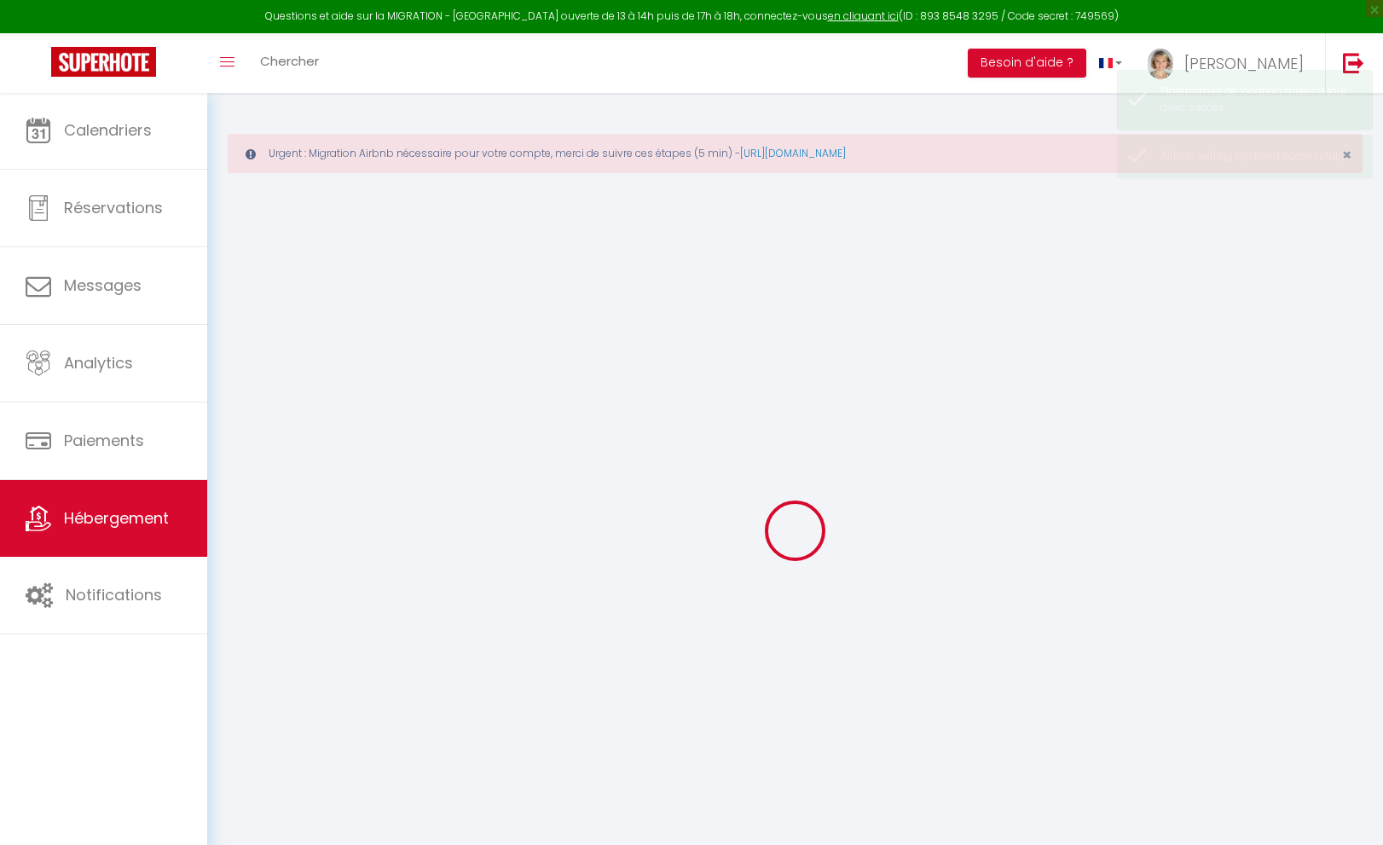
checkbox input "false"
checkbox input "true"
checkbox input "false"
select select "3833-951141989908109236"
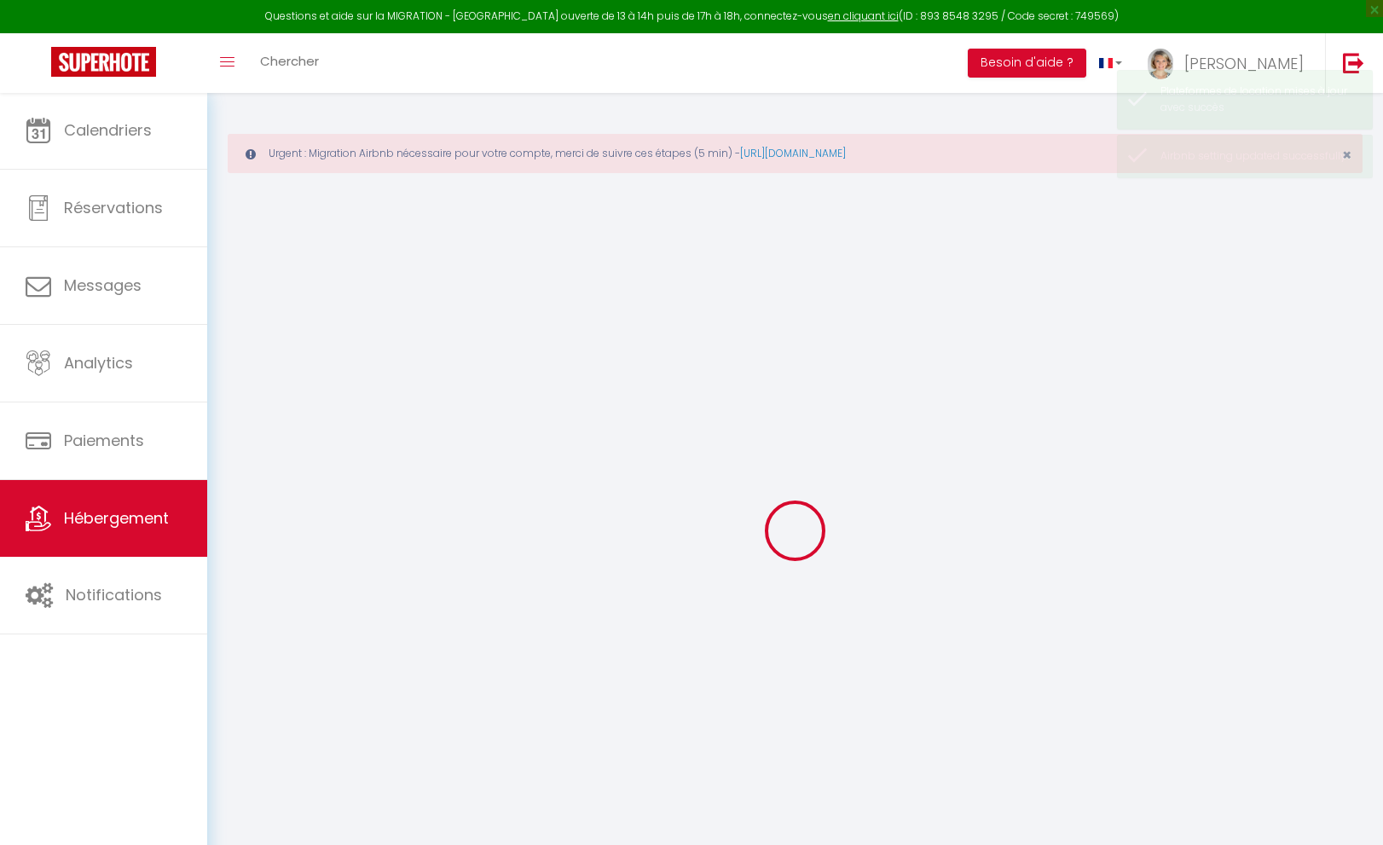
checkbox input "false"
checkbox input "true"
checkbox input "false"
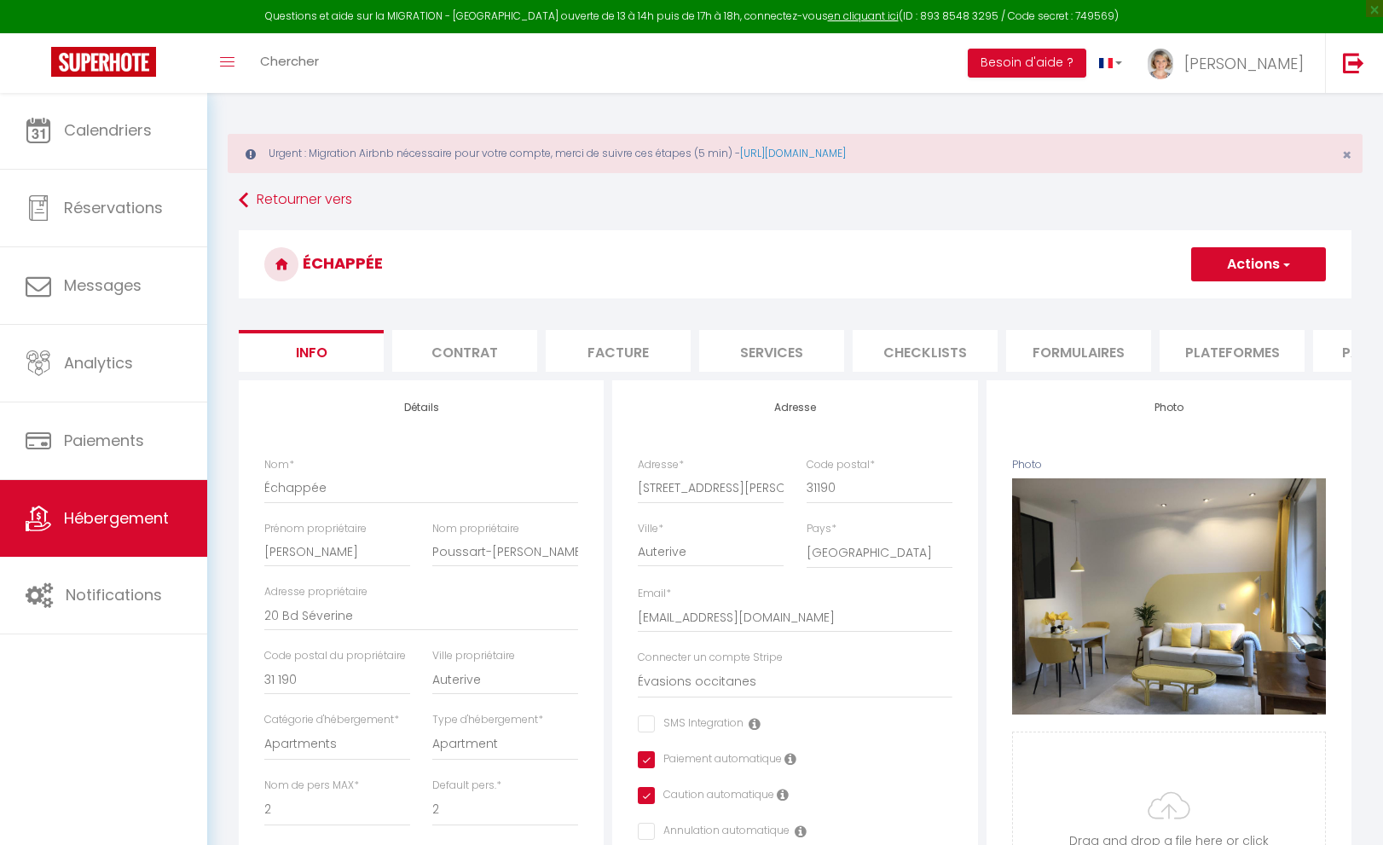
click at [1222, 364] on li "Plateformes" at bounding box center [1231, 351] width 145 height 42
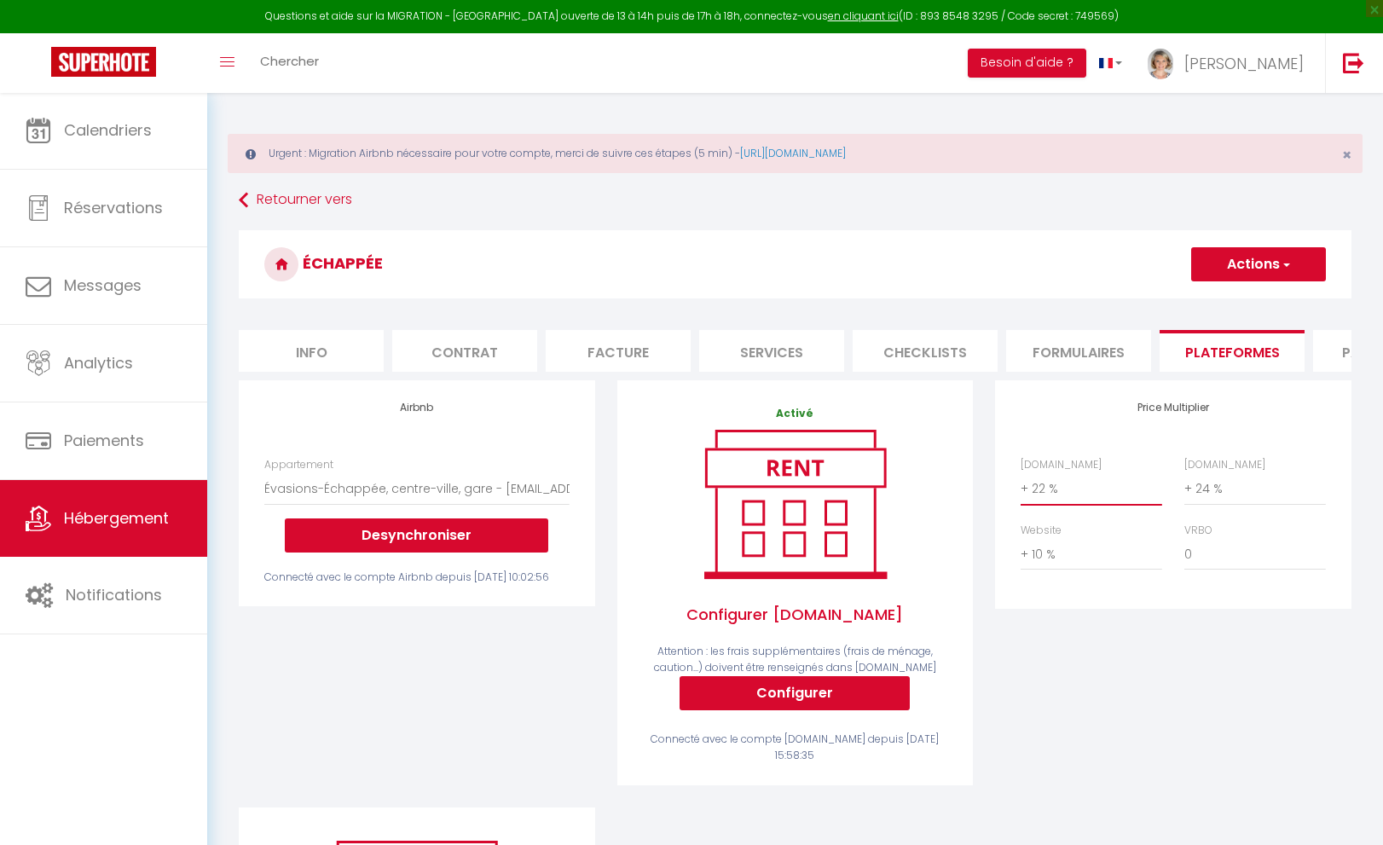
select select "+ 20 %"
select select "+ 22 %"
click at [1266, 254] on button "Actions" at bounding box center [1258, 264] width 135 height 34
click at [1240, 301] on link "Enregistrer" at bounding box center [1257, 302] width 135 height 22
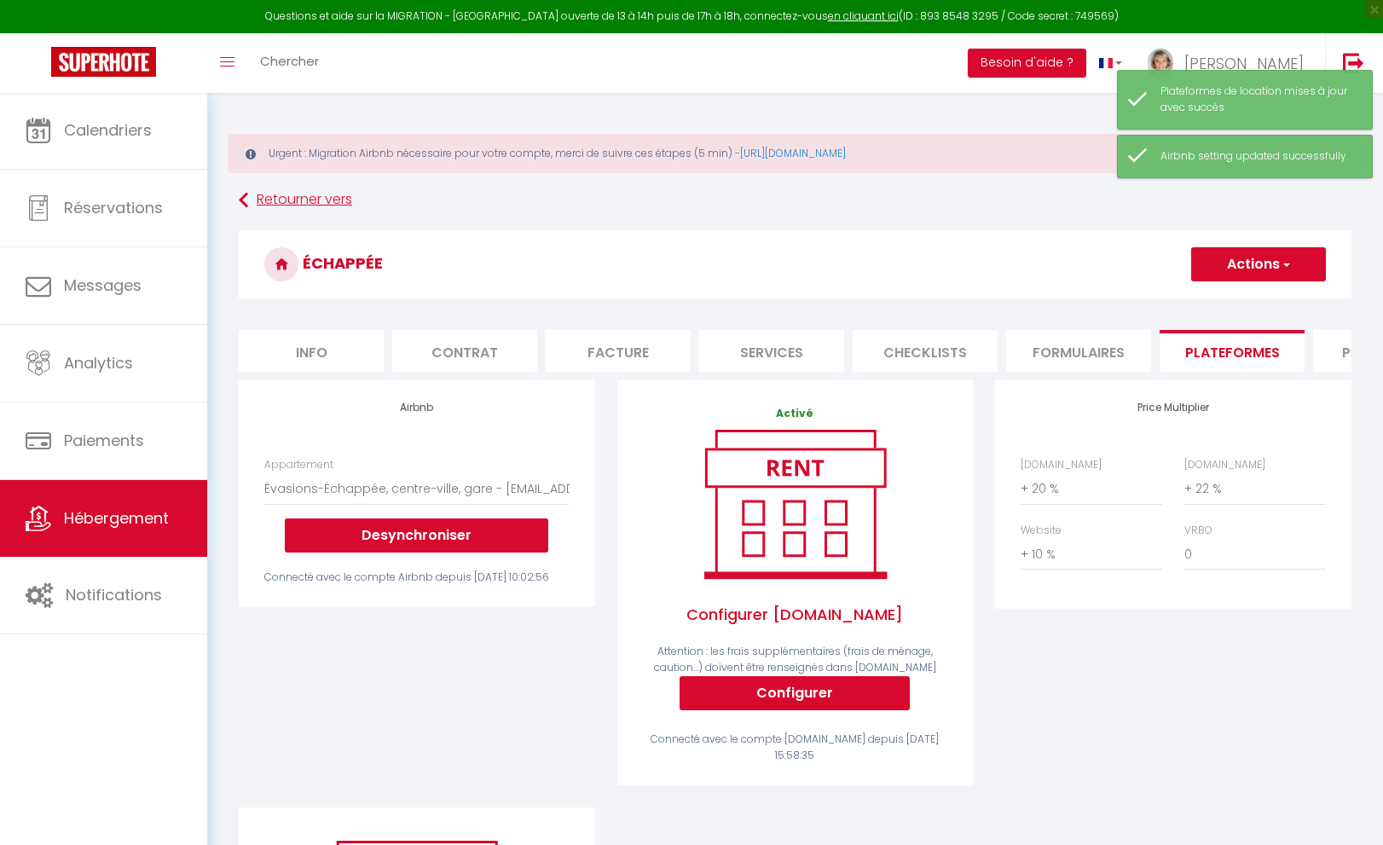
click at [315, 199] on link "Retourner vers" at bounding box center [795, 200] width 1113 height 31
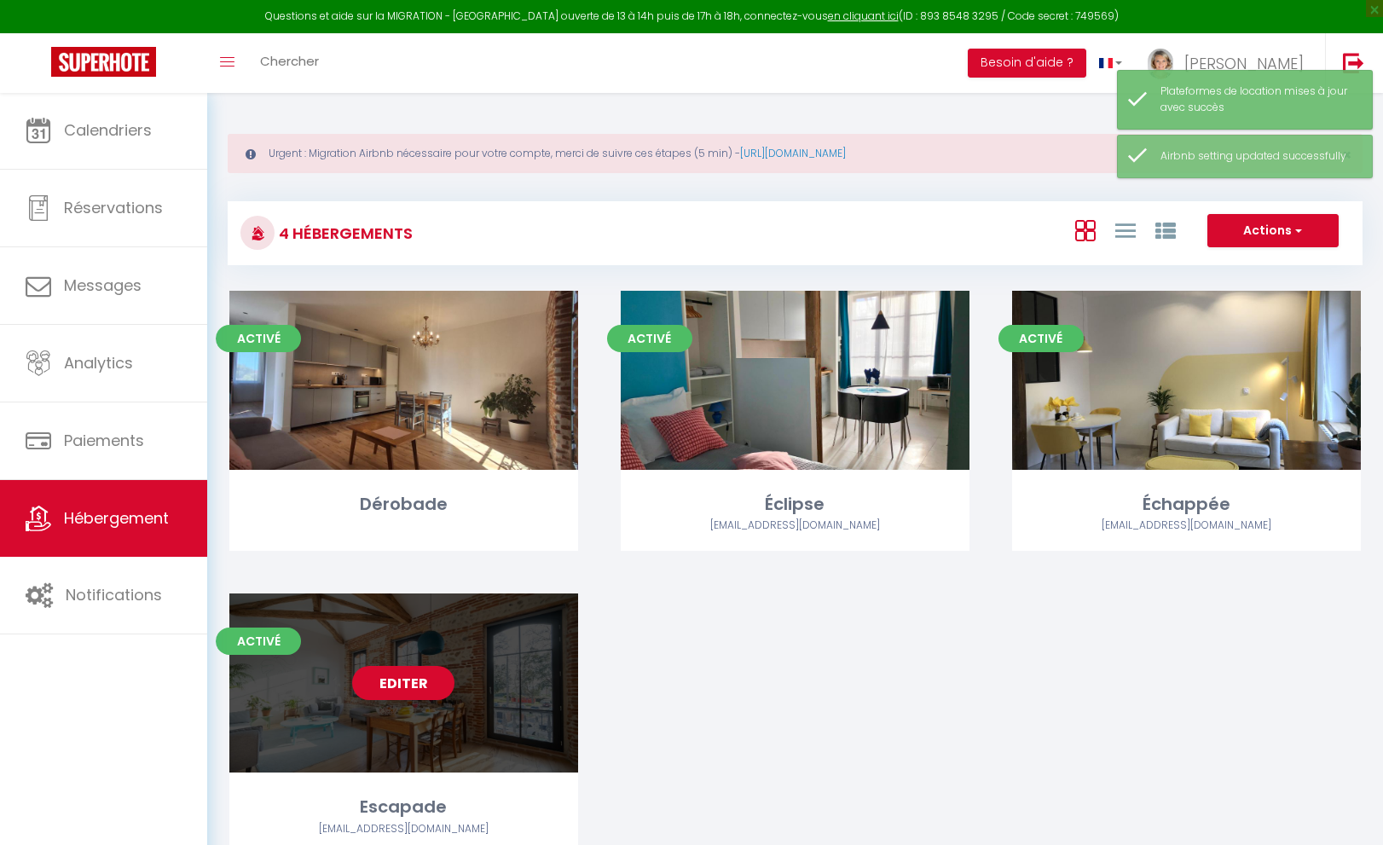
click at [407, 678] on link "Editer" at bounding box center [403, 683] width 102 height 34
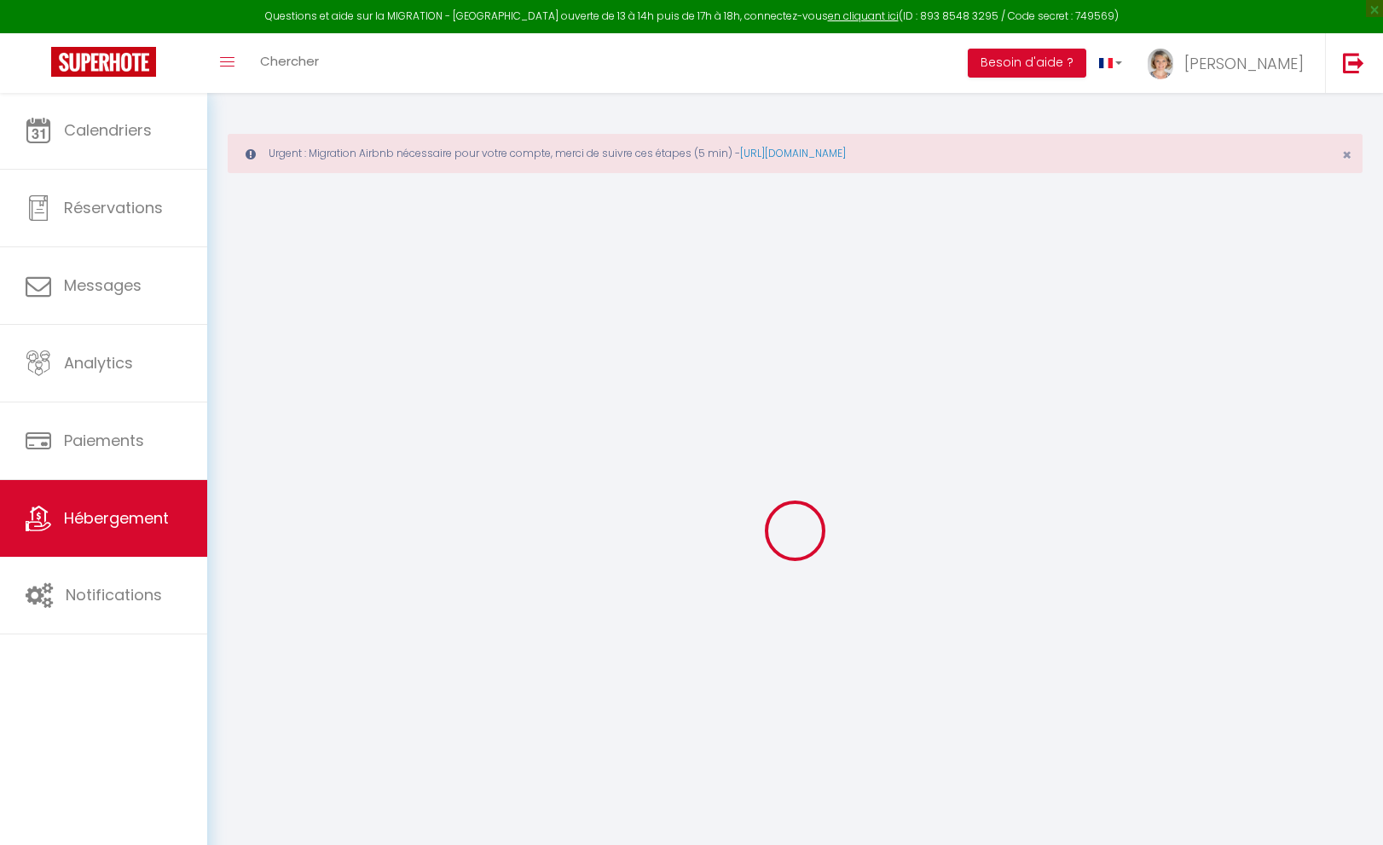
checkbox input "false"
checkbox input "true"
checkbox input "false"
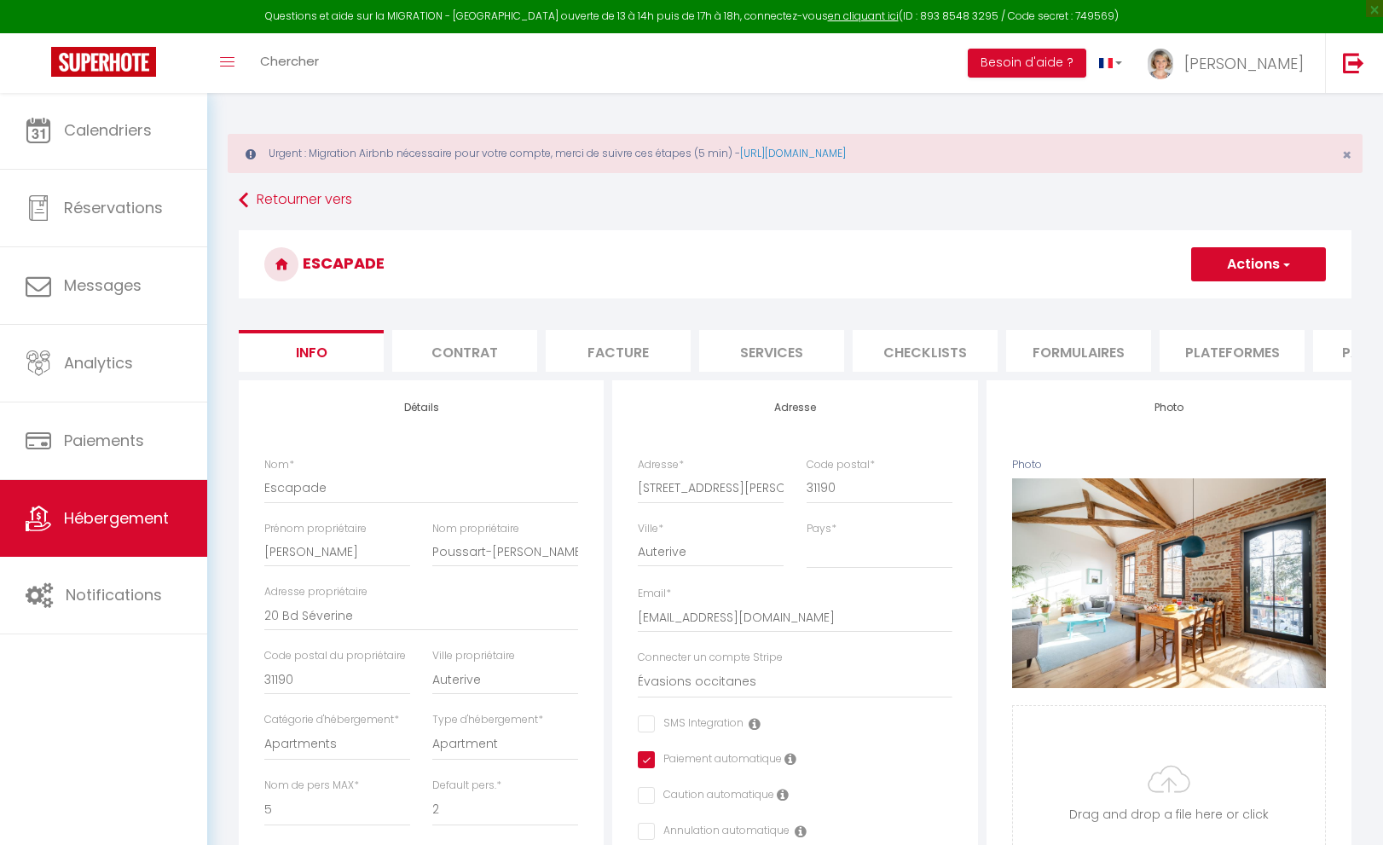
click at [1222, 349] on li "Plateformes" at bounding box center [1231, 351] width 145 height 42
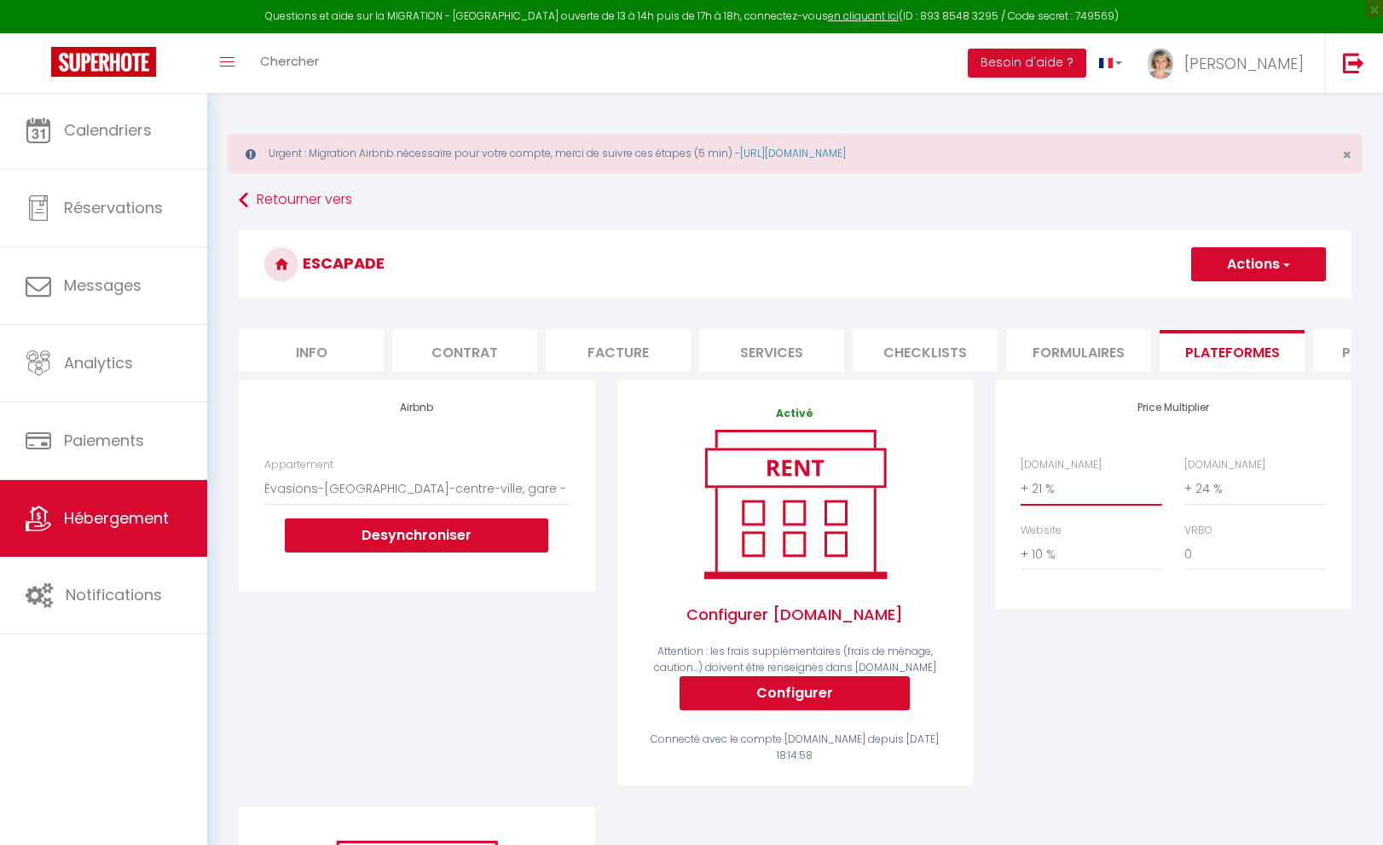
select select "+ 20 %"
select select "+ 22 %"
click at [1268, 266] on button "Actions" at bounding box center [1258, 264] width 135 height 34
click at [1255, 295] on link "Enregistrer" at bounding box center [1257, 302] width 135 height 22
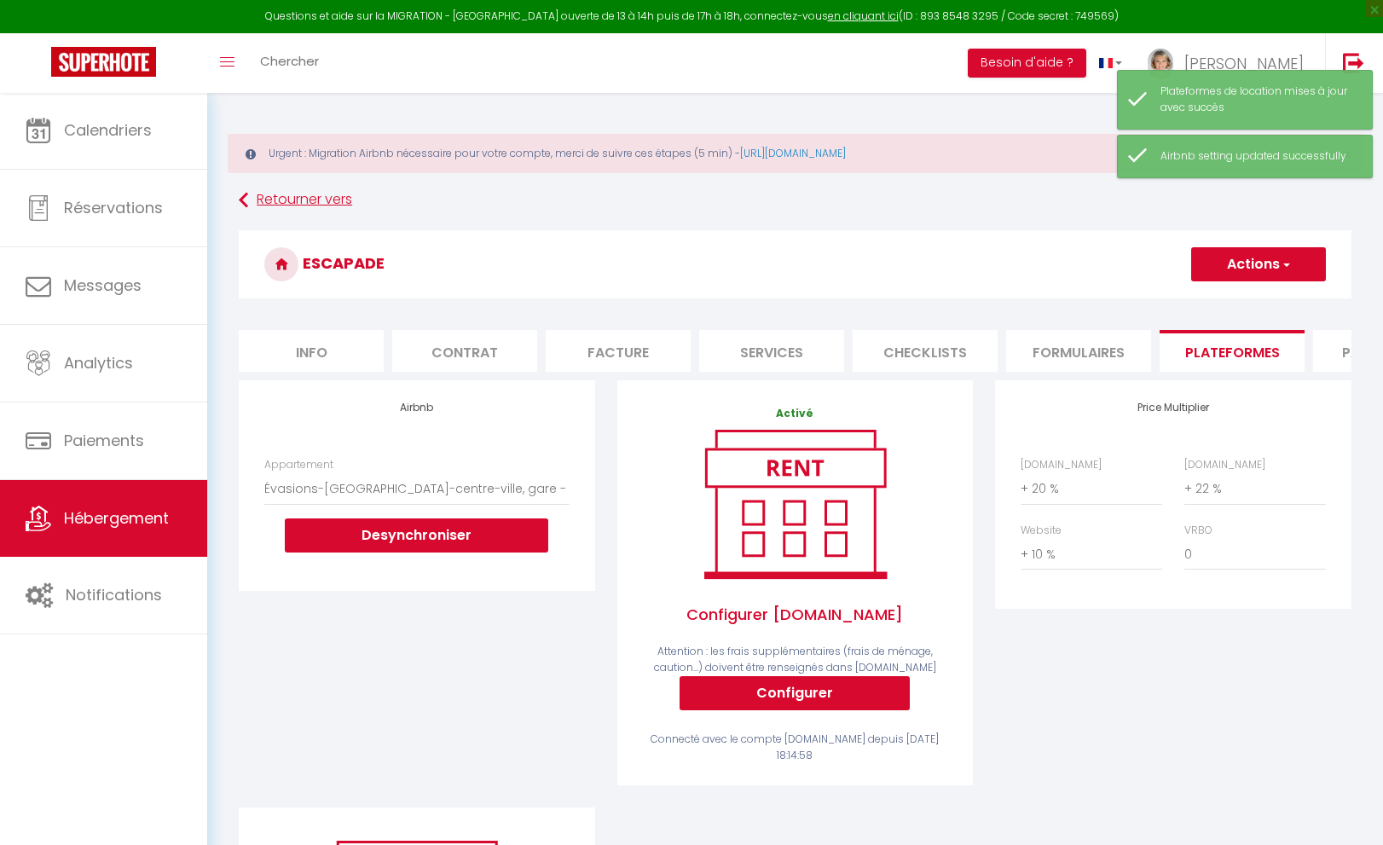
click at [292, 204] on link "Retourner vers" at bounding box center [795, 200] width 1113 height 31
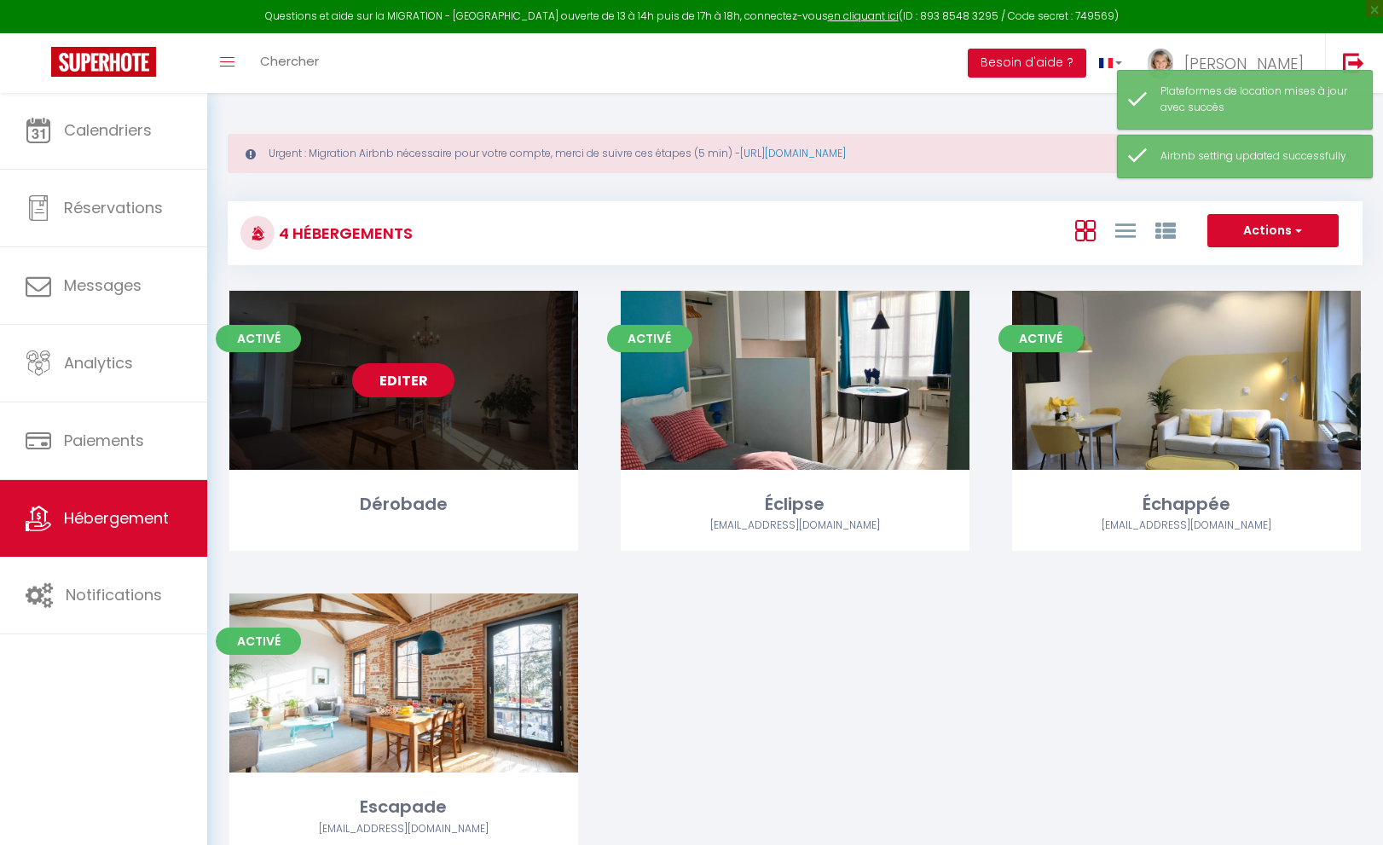
click at [399, 395] on link "Editer" at bounding box center [403, 380] width 102 height 34
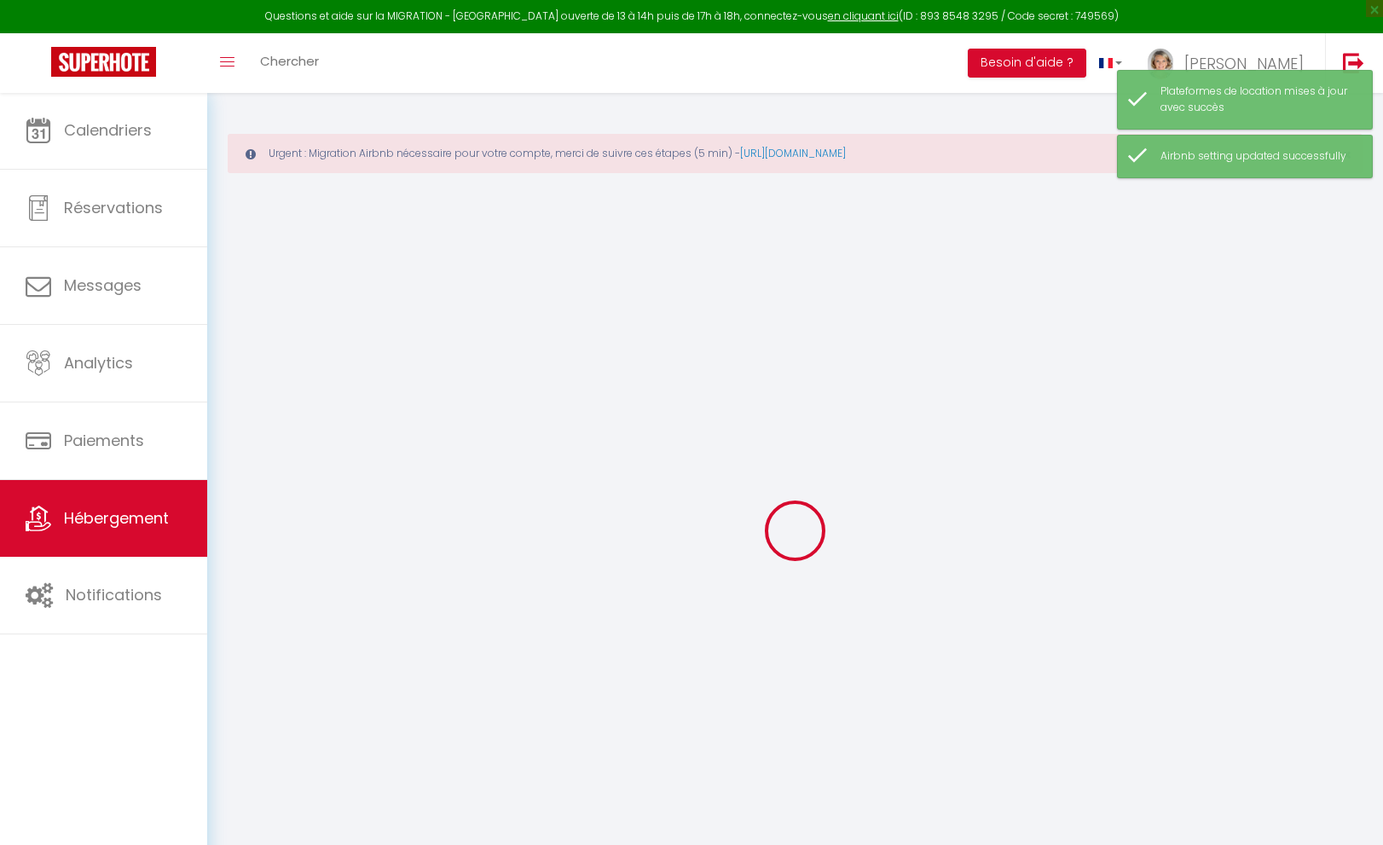
select select "+ 14 %"
select select "+ 16 %"
select select "+ 10 %"
checkbox input "false"
checkbox input "true"
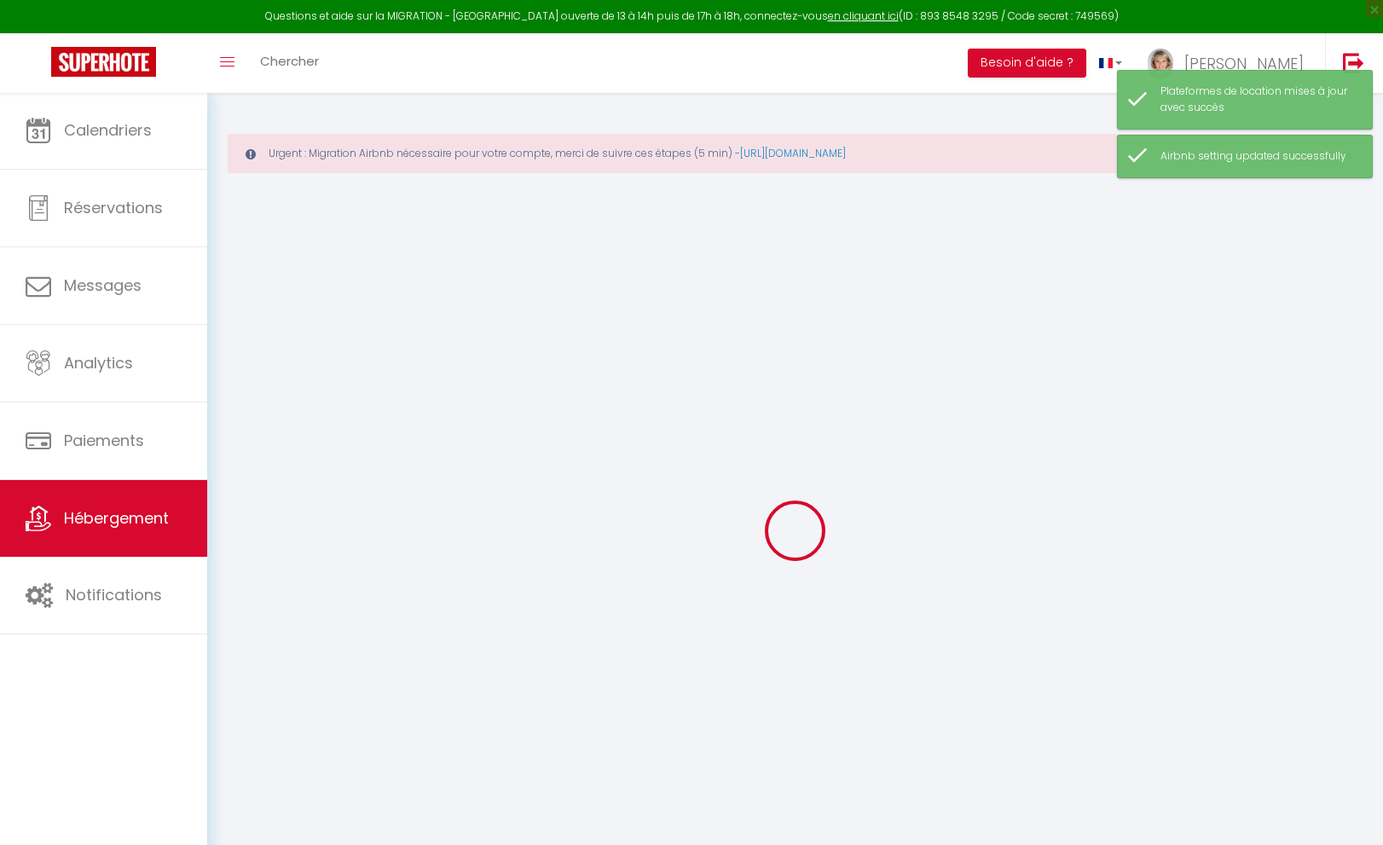
checkbox input "true"
checkbox input "false"
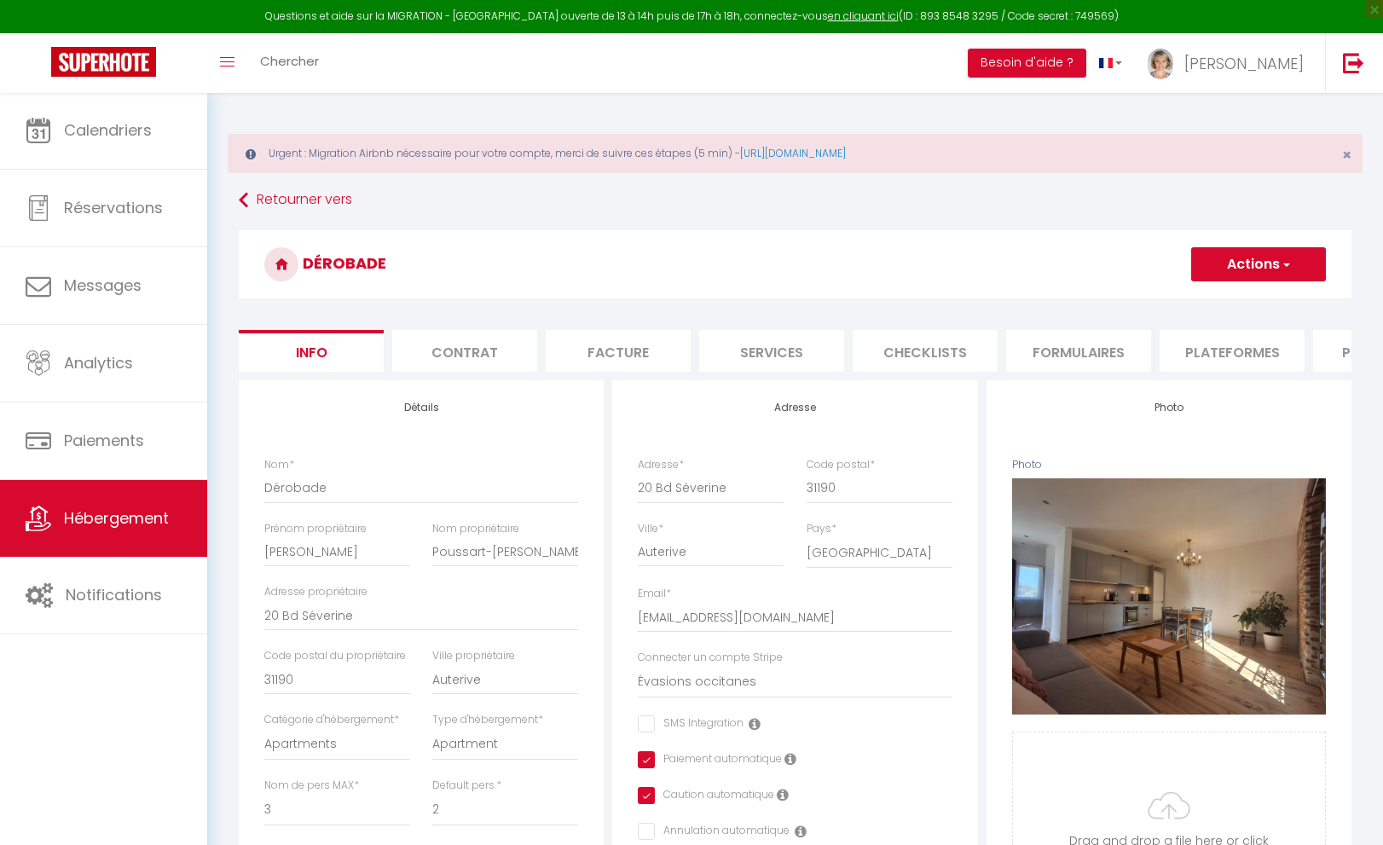
click at [1234, 349] on li "Plateformes" at bounding box center [1231, 351] width 145 height 42
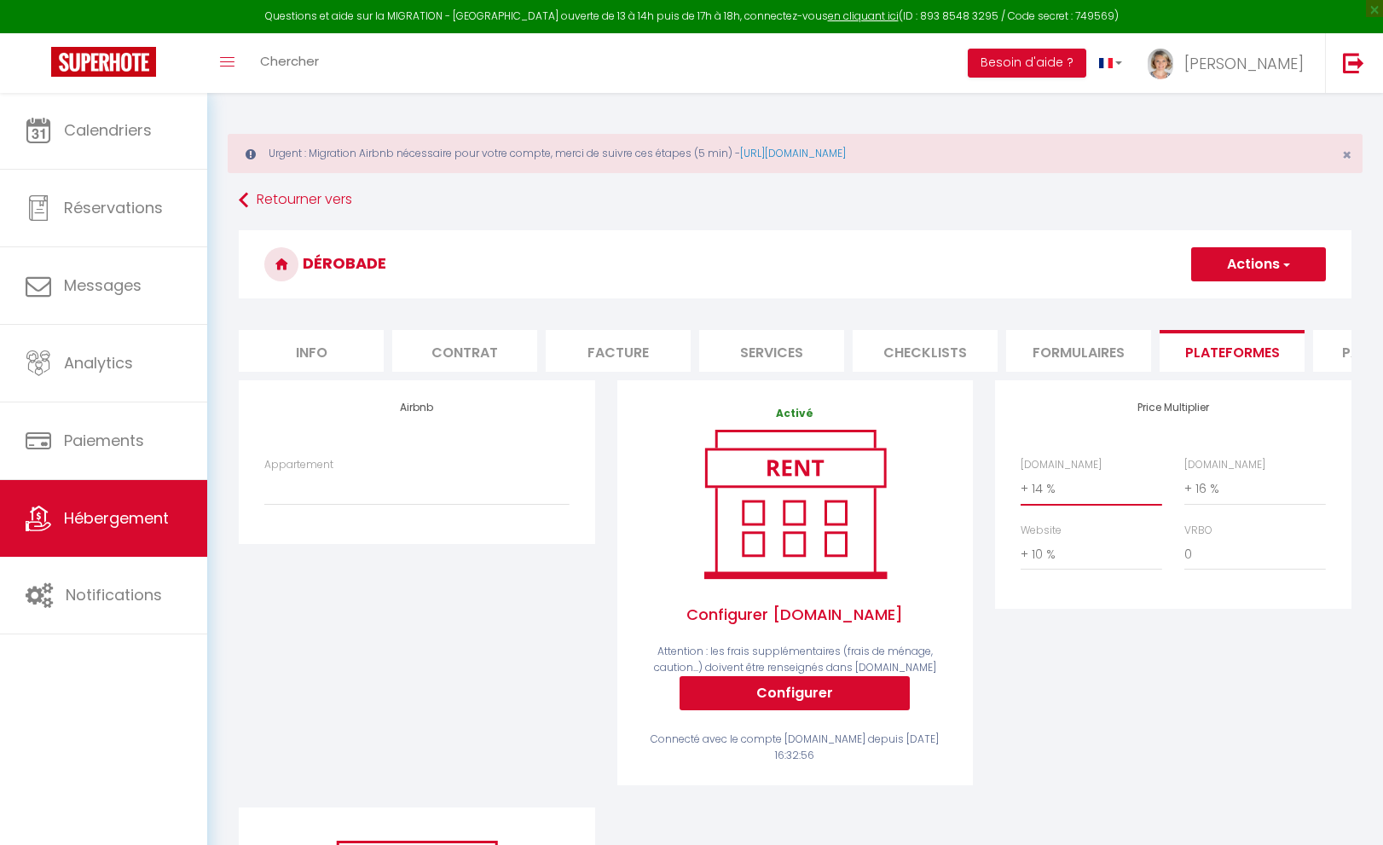
select select "+ 20 %"
select select "+ 22 %"
click at [1272, 257] on button "Actions" at bounding box center [1258, 264] width 135 height 34
click at [1243, 301] on link "Enregistrer" at bounding box center [1257, 302] width 135 height 22
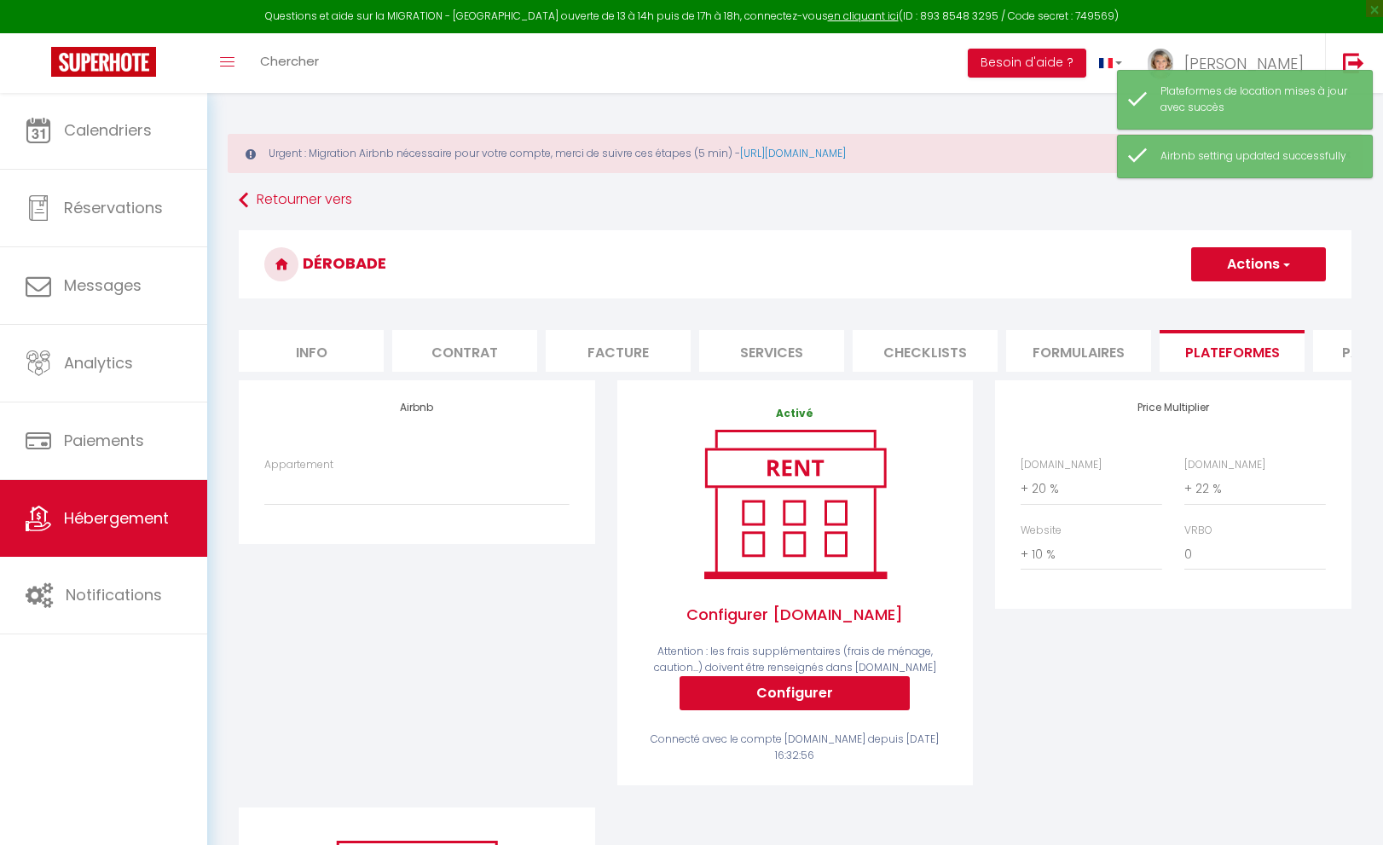
click at [1142, 661] on div "Price Multiplier [DOMAIN_NAME] 0 + 1 % + 2 % + 3 % + 4 % + 5 % + 6 % + 7 %" at bounding box center [1173, 593] width 379 height 427
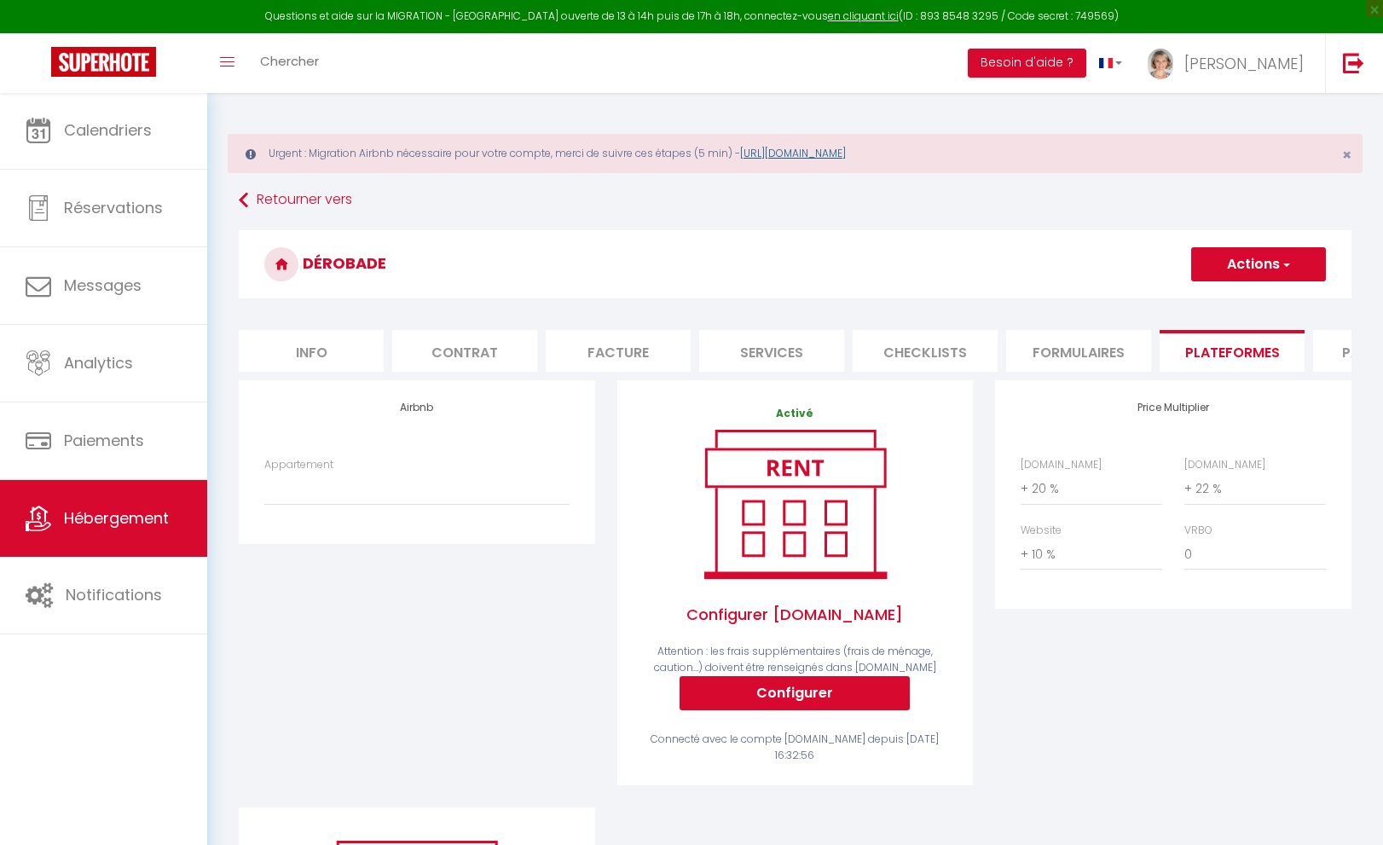
click at [846, 154] on link "[URL][DOMAIN_NAME]" at bounding box center [793, 153] width 106 height 14
click at [363, 627] on div "Airbnb Appartement" at bounding box center [417, 593] width 379 height 427
click at [828, 11] on link "en cliquant ici" at bounding box center [863, 16] width 71 height 14
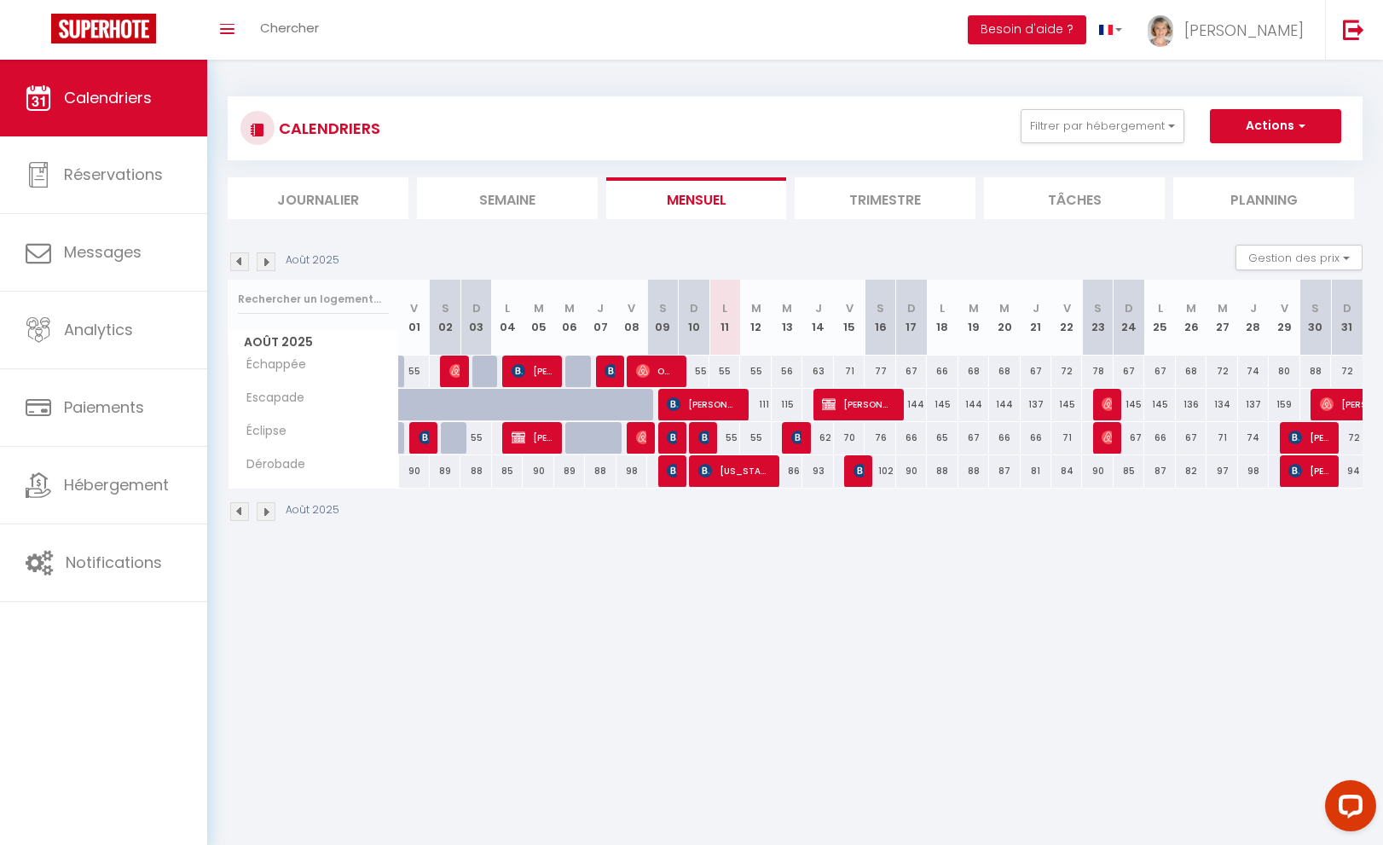
click at [708, 439] on img at bounding box center [705, 438] width 14 height 14
select select "OK"
select select "KO"
select select "0"
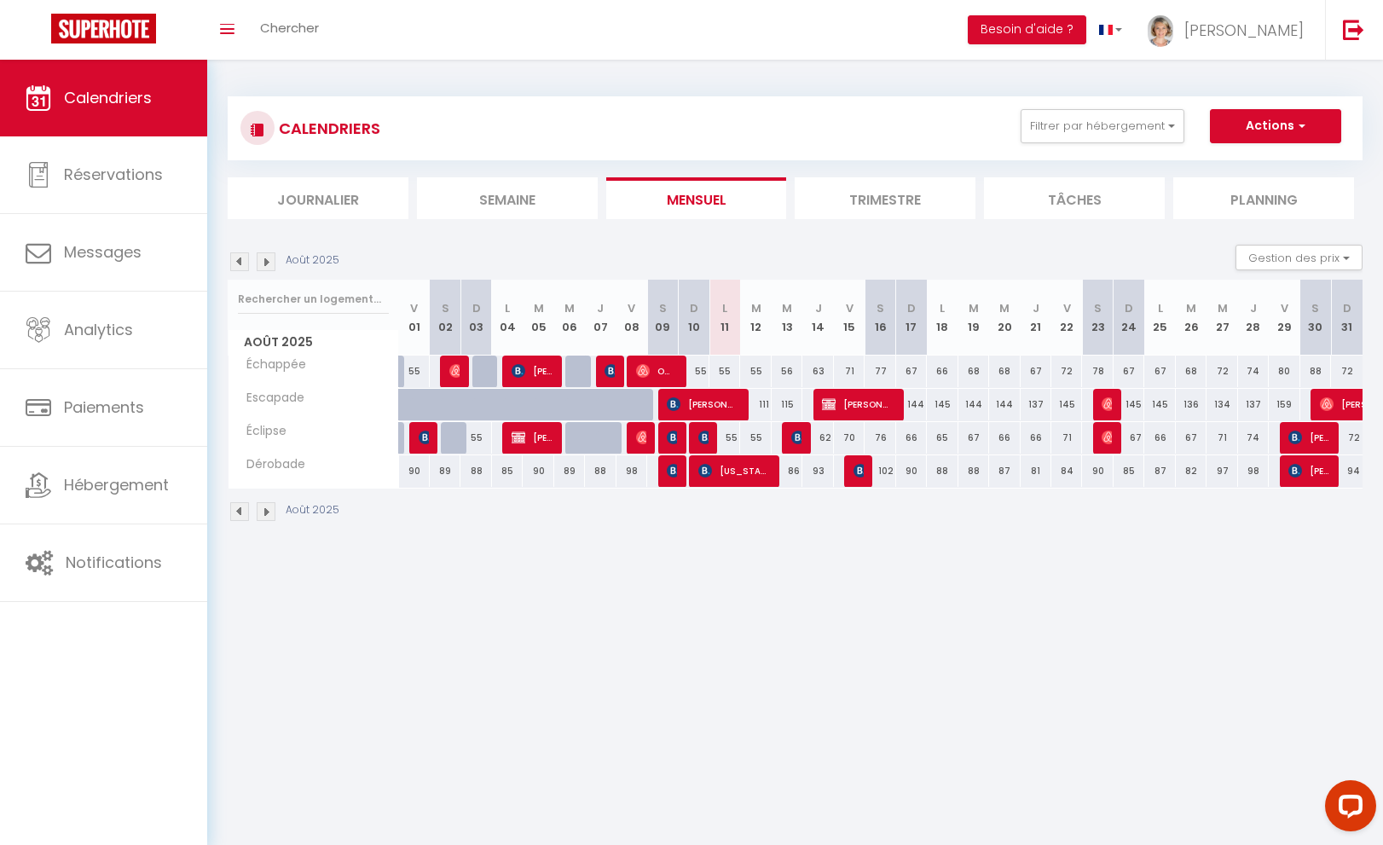
select select "1"
select select
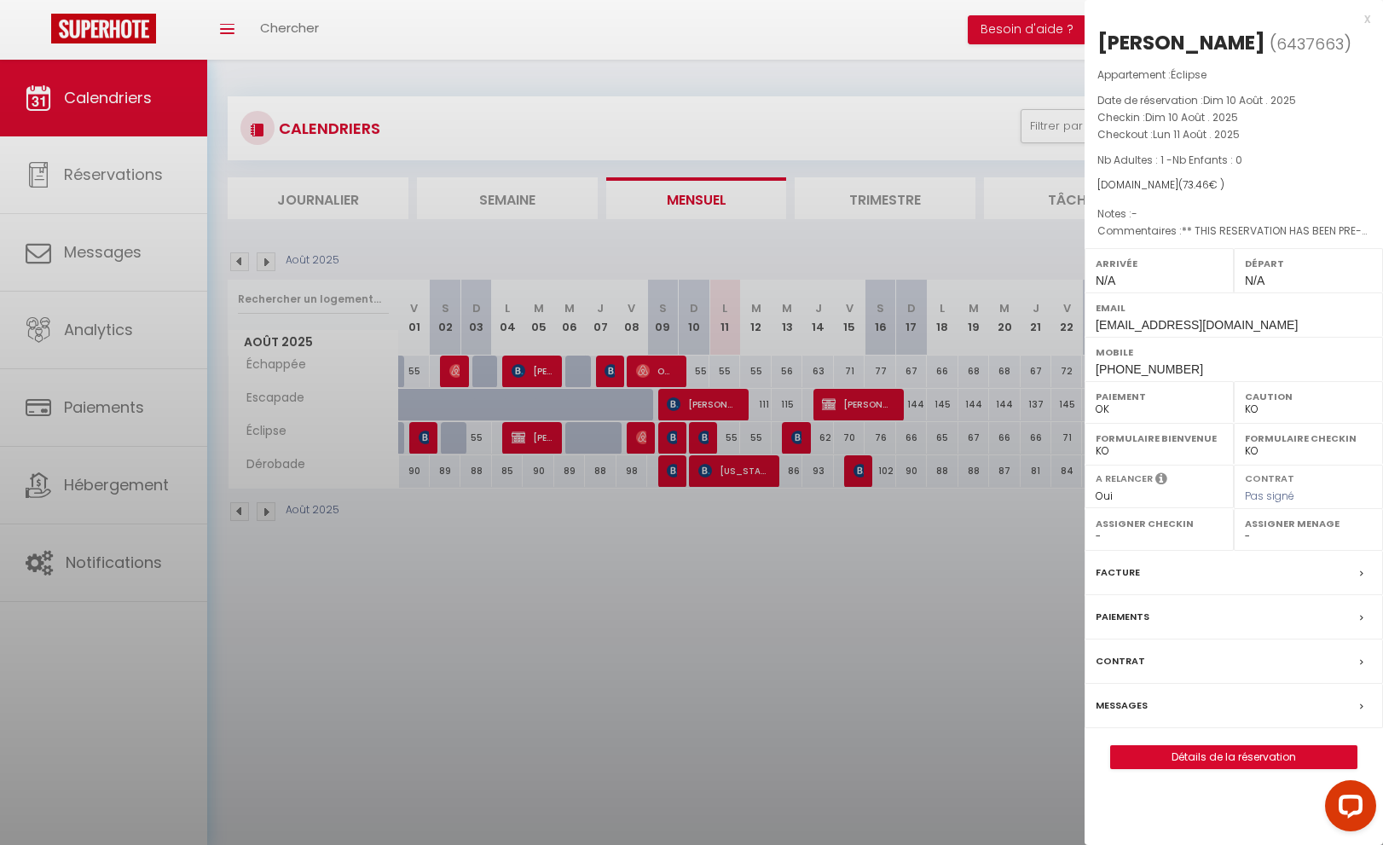
select select "21706"
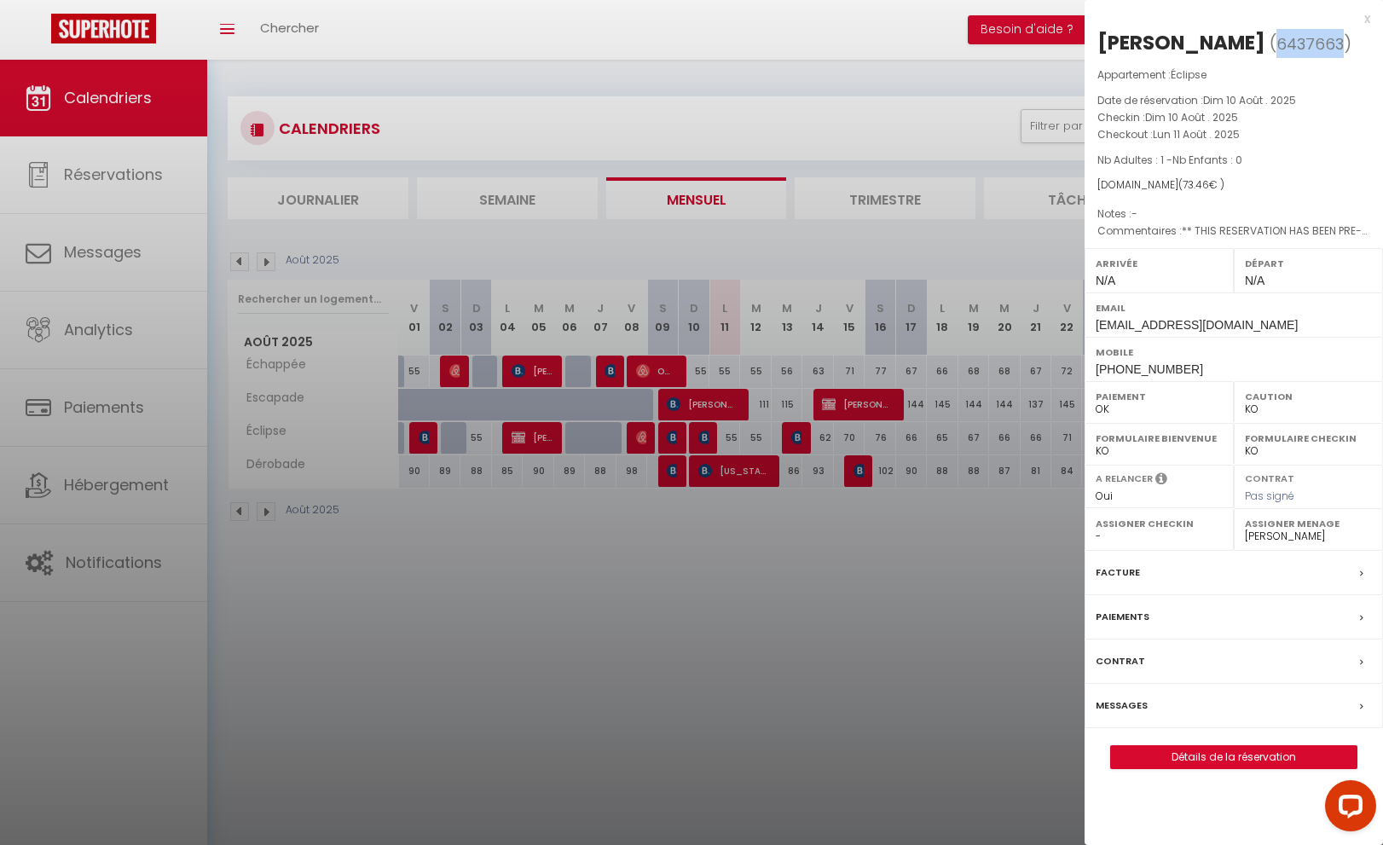
drag, startPoint x: 1252, startPoint y: 45, endPoint x: 1311, endPoint y: 45, distance: 59.7
click at [1311, 45] on span "6437663" at bounding box center [1309, 43] width 67 height 21
click at [1202, 750] on link "Détails de la réservation" at bounding box center [1234, 757] width 246 height 22
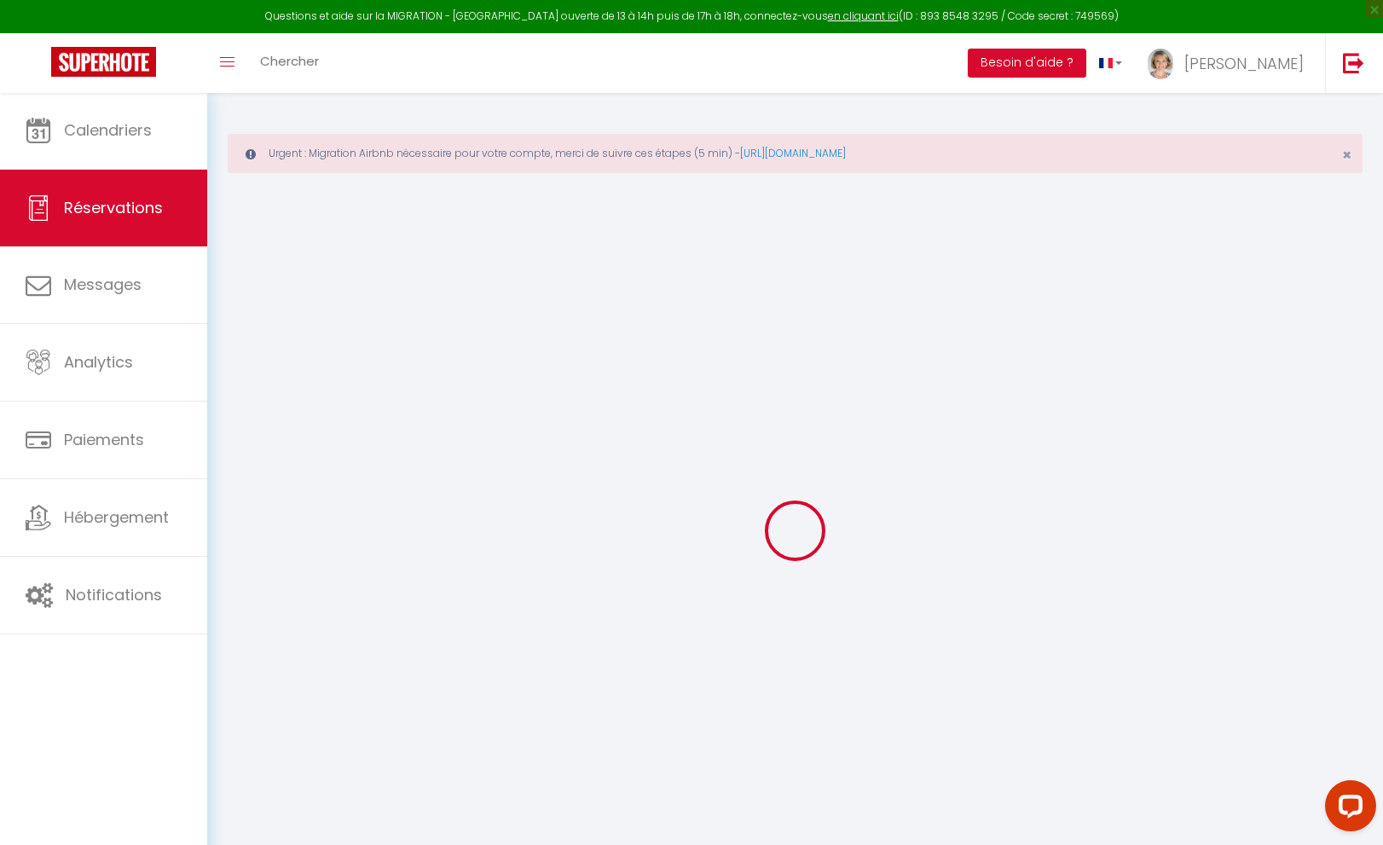
select select
checkbox input "false"
select select
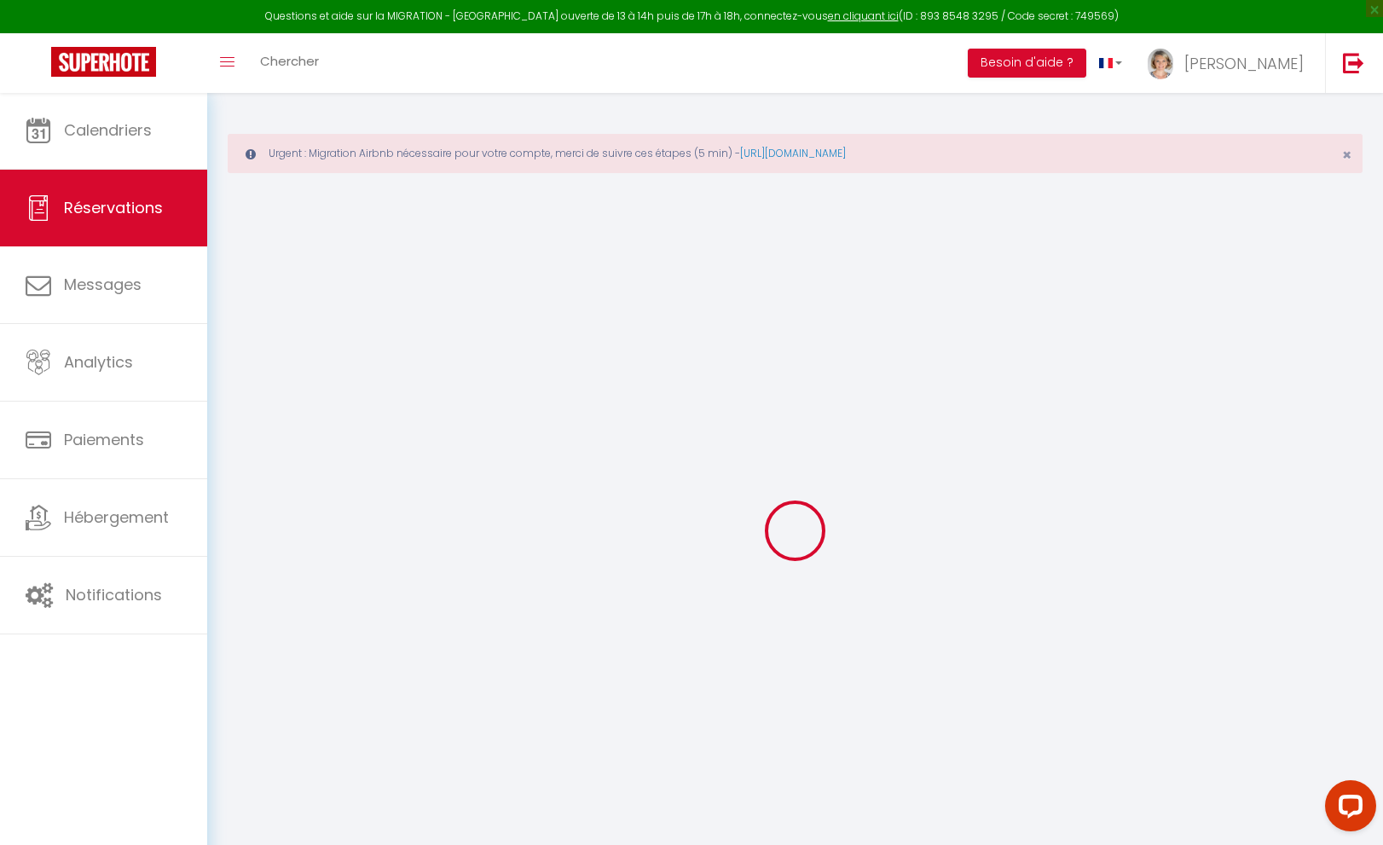
checkbox input "false"
select select
checkbox input "false"
type textarea "** THIS RESERVATION HAS BEEN PRE-PAID ** Approximate time of arrival: between 2…"
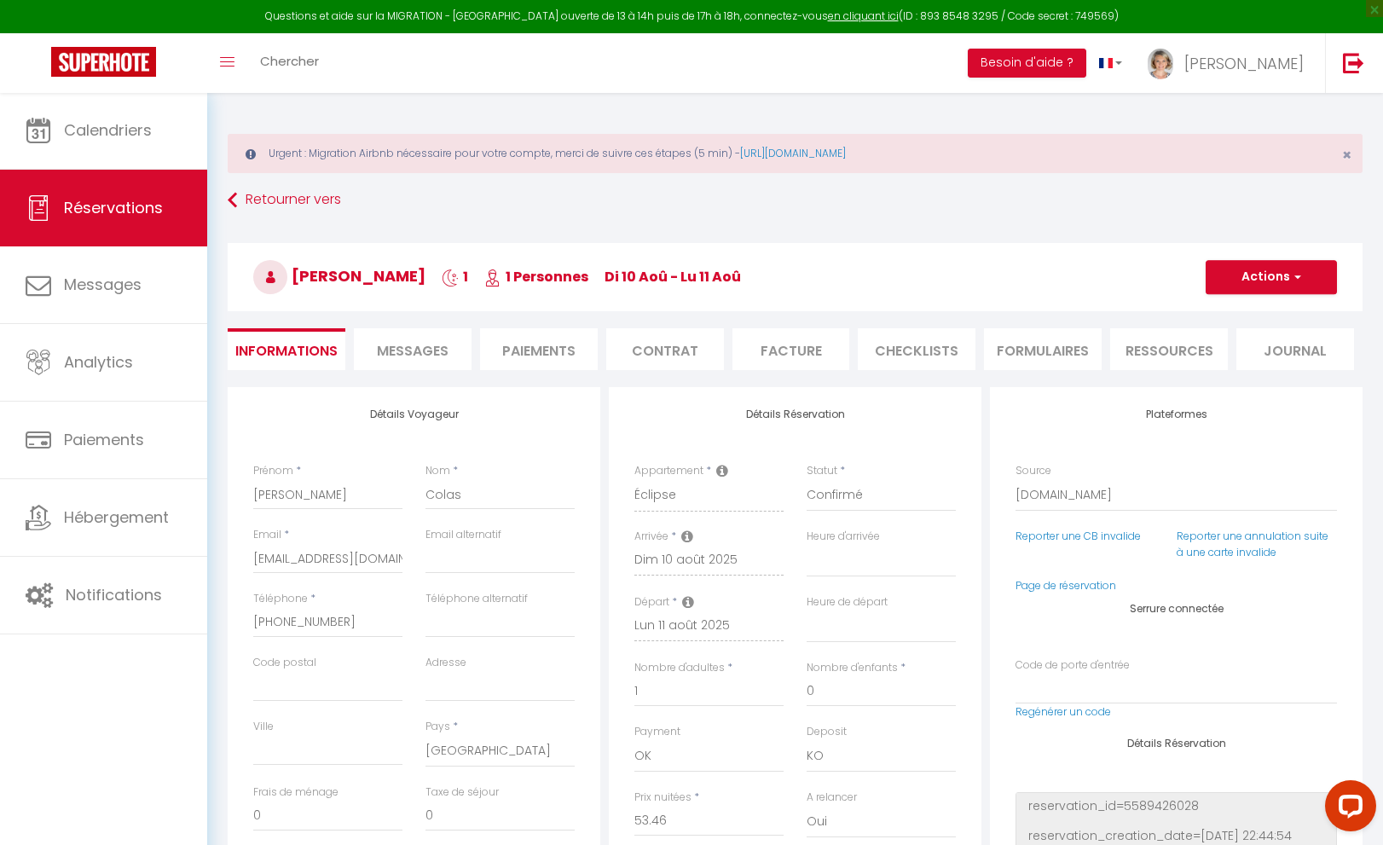
type input "20"
select select
checkbox input "false"
select select
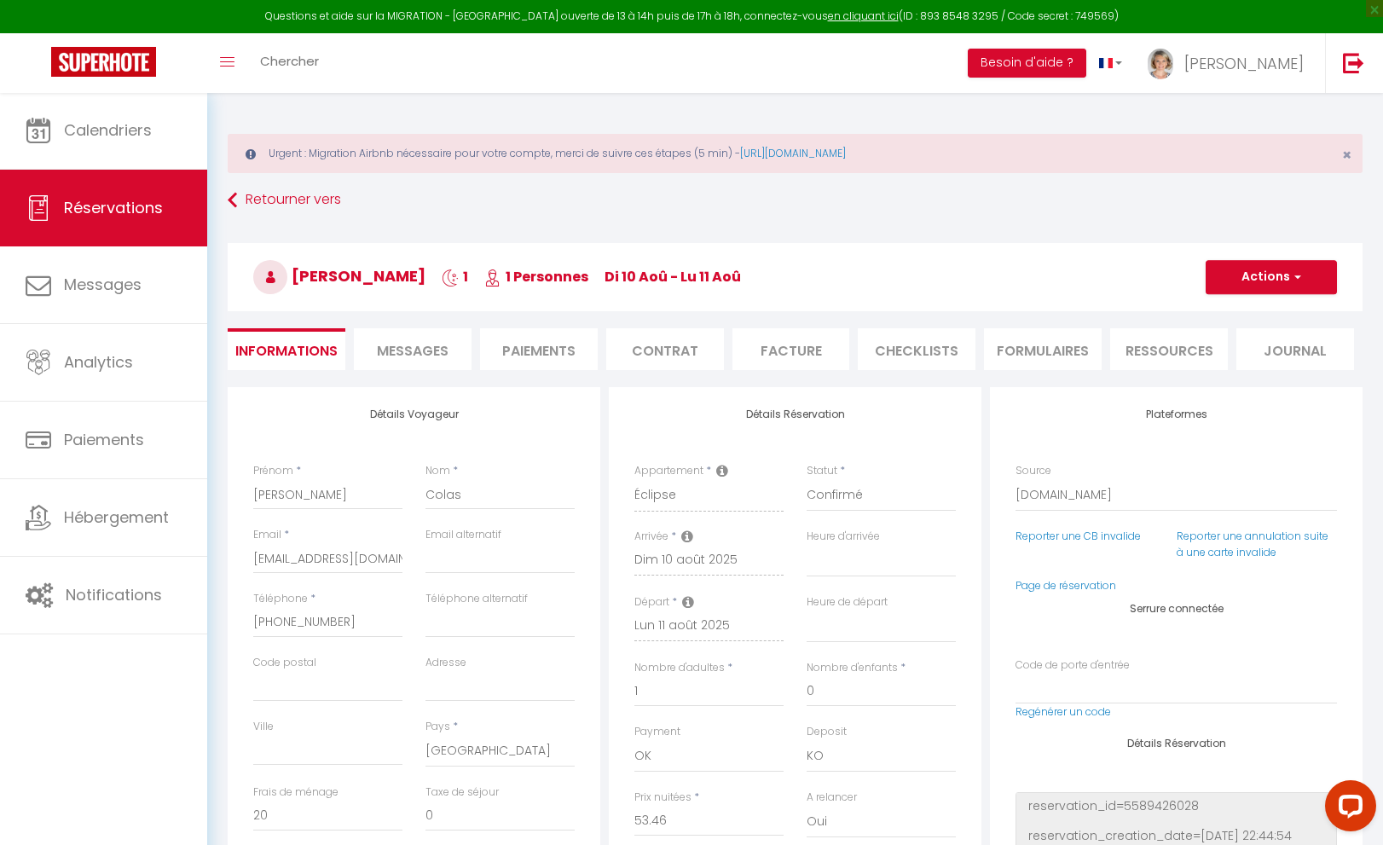
select select
drag, startPoint x: 1051, startPoint y: 15, endPoint x: 1090, endPoint y: 15, distance: 38.4
click at [1090, 15] on div "Questions et aide sur la MIGRATION - Salle Zoom ouverte de 13 à 14h puis de 17h…" at bounding box center [691, 16] width 1383 height 33
copy div "749569"
click at [834, 19] on link "en cliquant ici" at bounding box center [863, 16] width 71 height 14
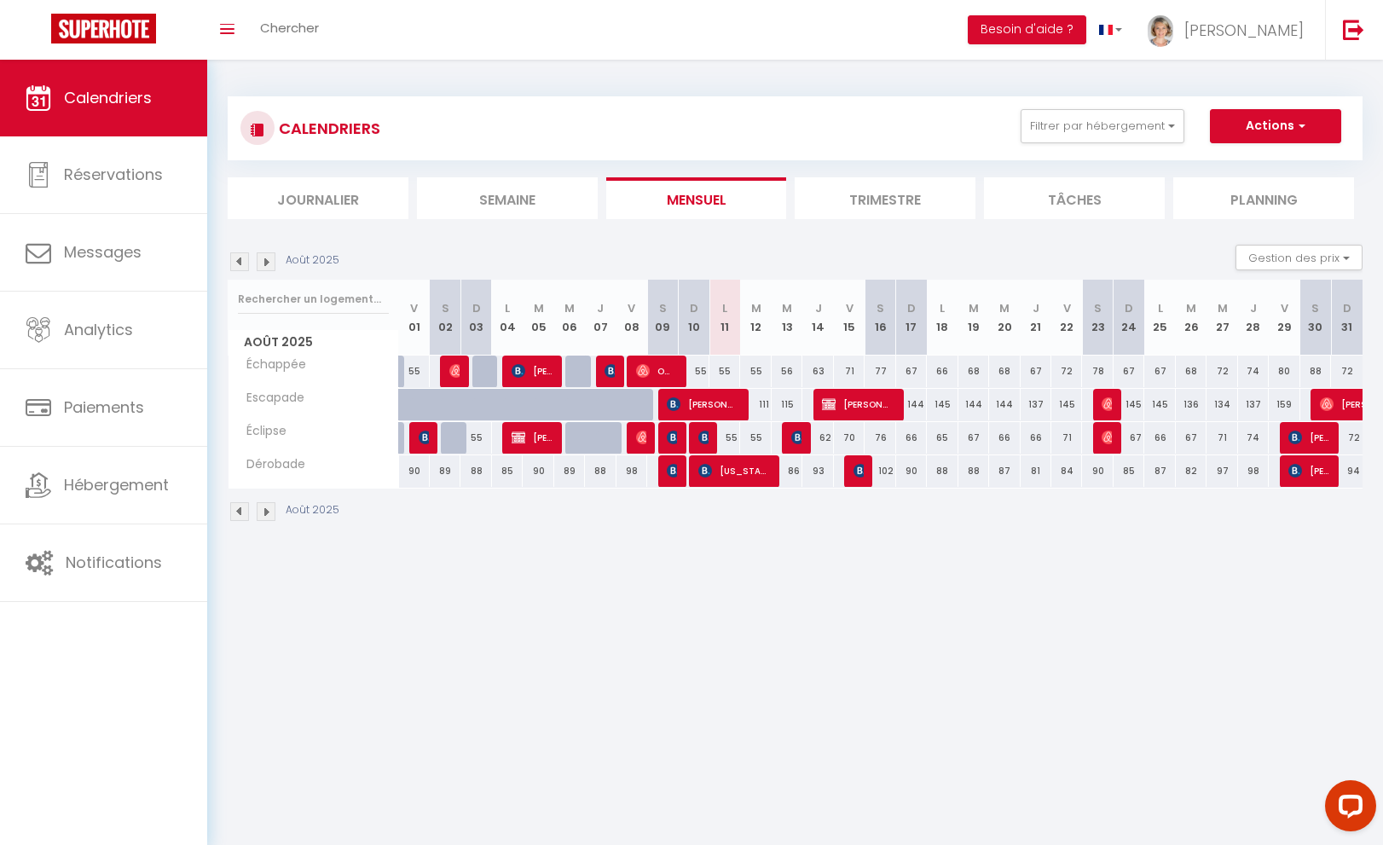
click at [698, 437] on img at bounding box center [705, 438] width 14 height 14
select select "OK"
select select "KO"
select select "0"
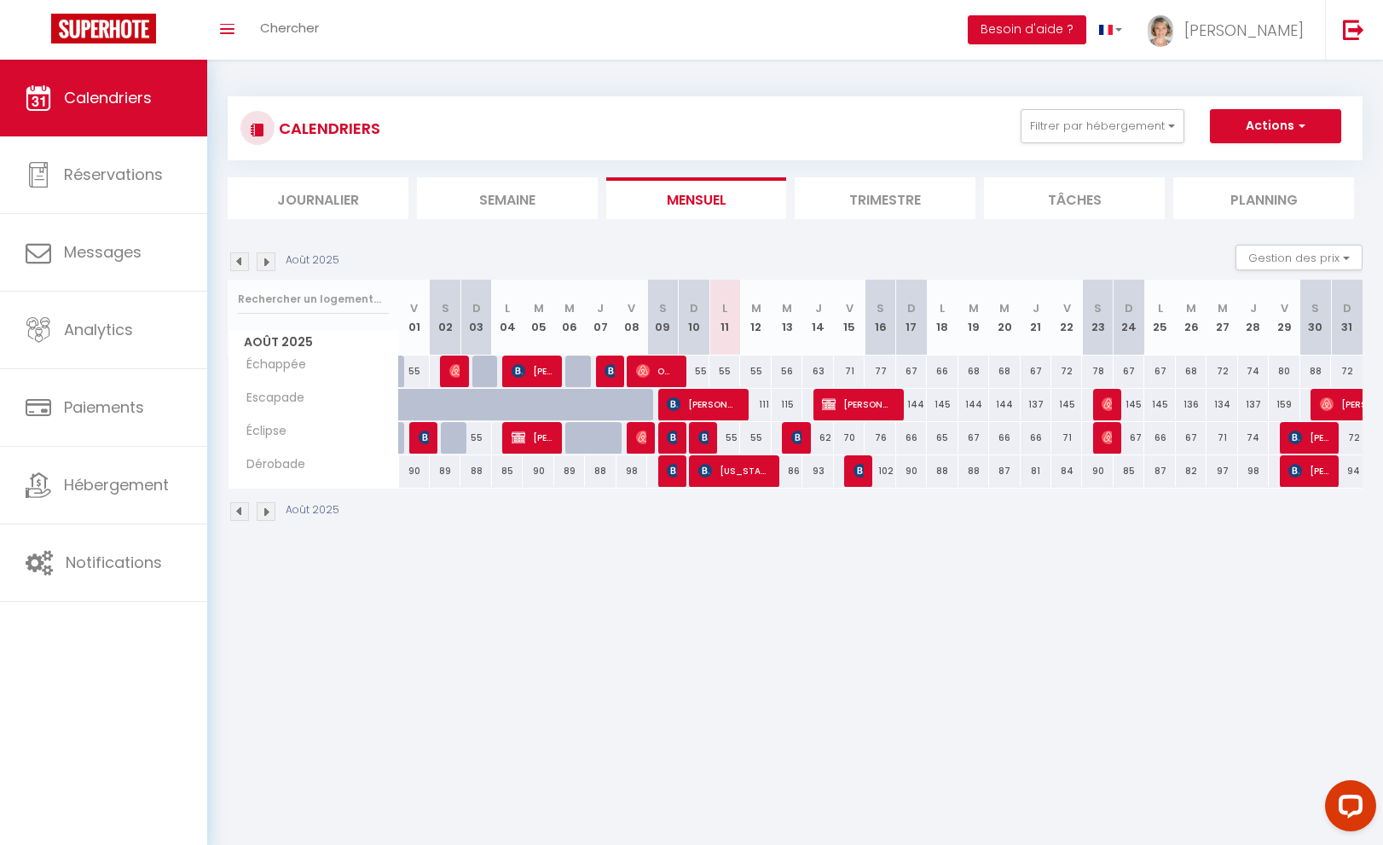
select select "1"
select select
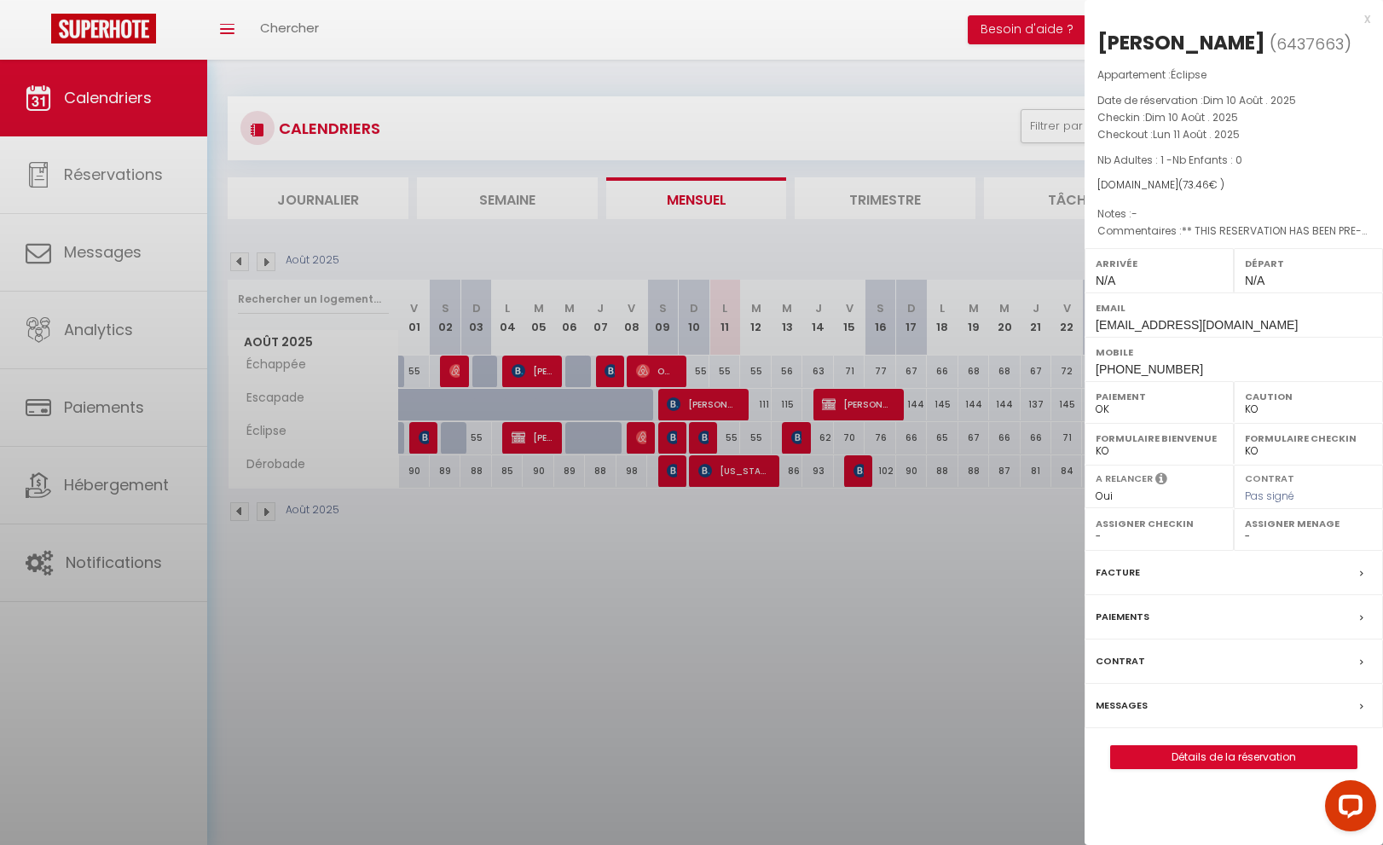
select select "21706"
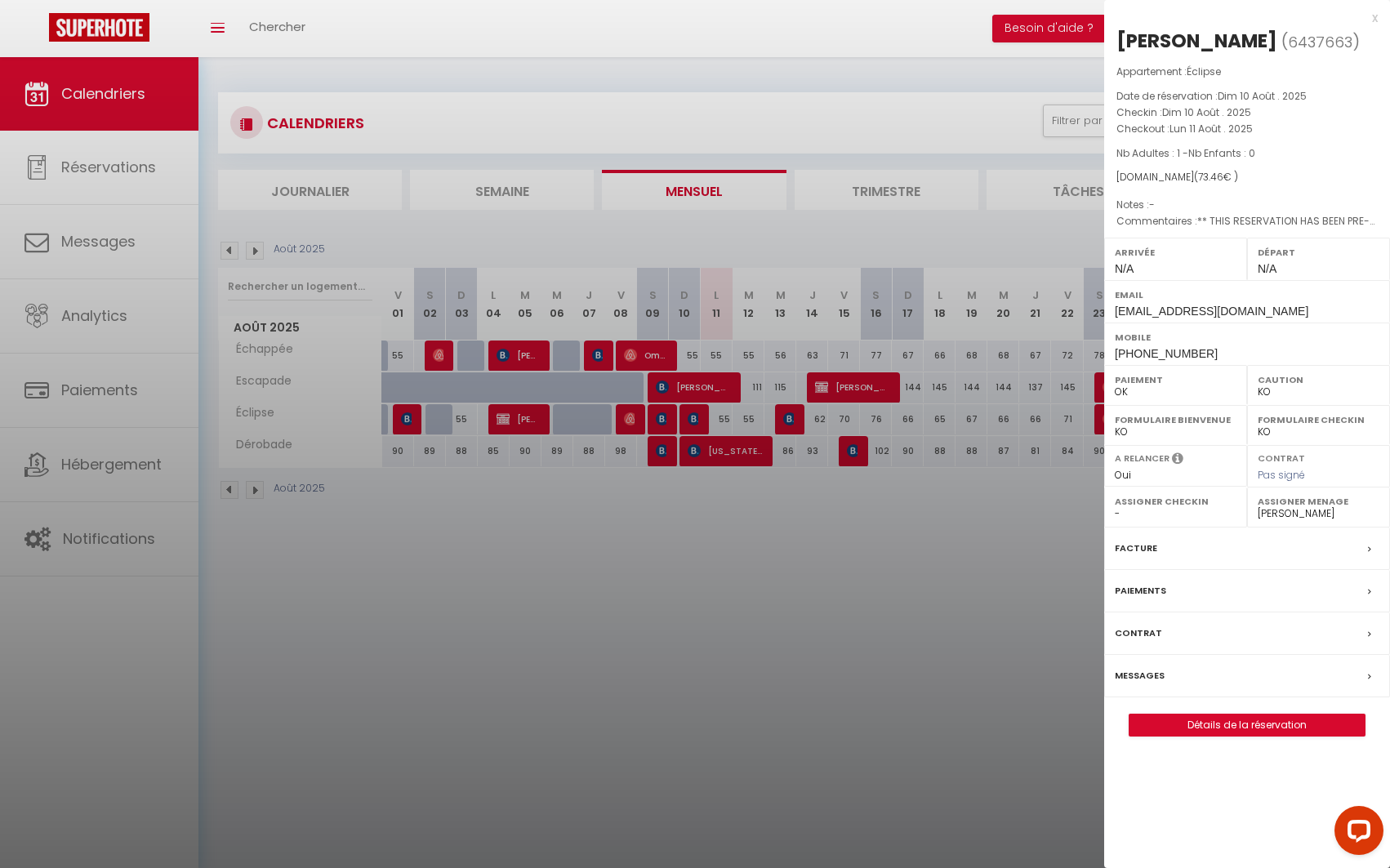
click at [659, 553] on div at bounding box center [695, 434] width 1390 height 868
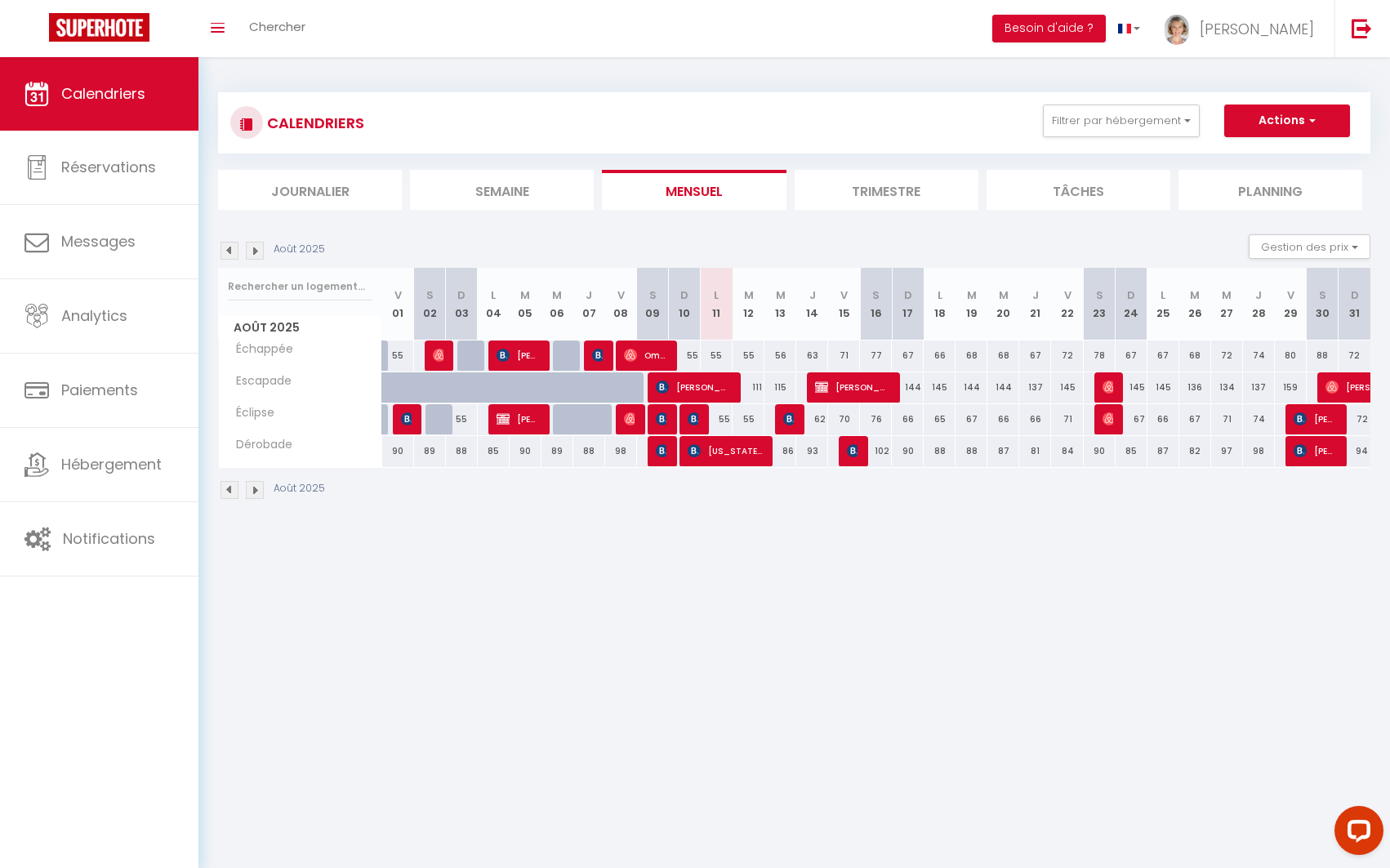
click at [695, 419] on img at bounding box center [695, 420] width 13 height 13
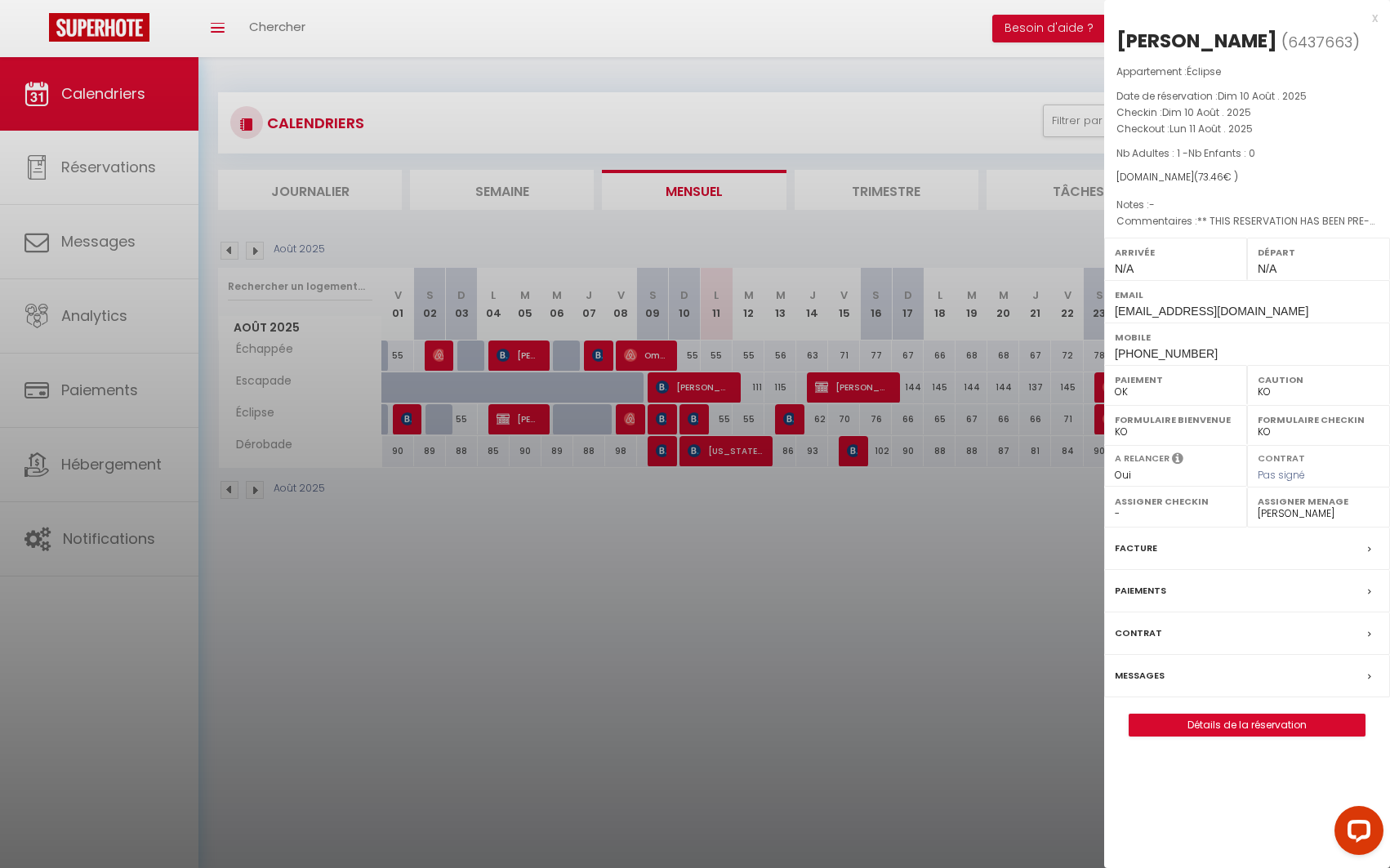
click at [401, 20] on div at bounding box center [695, 434] width 1390 height 868
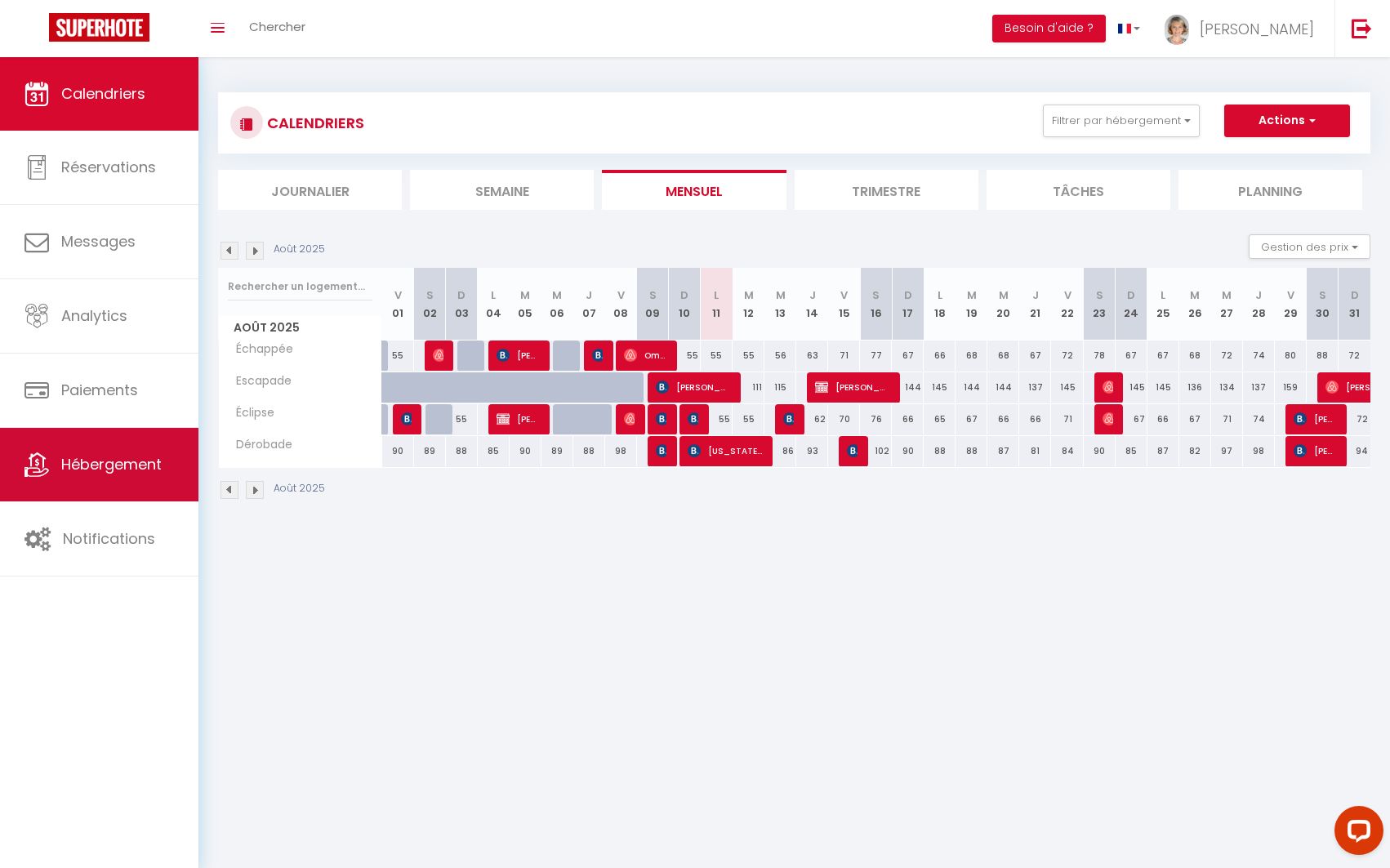
click at [92, 460] on span "Hébergement" at bounding box center [111, 464] width 101 height 20
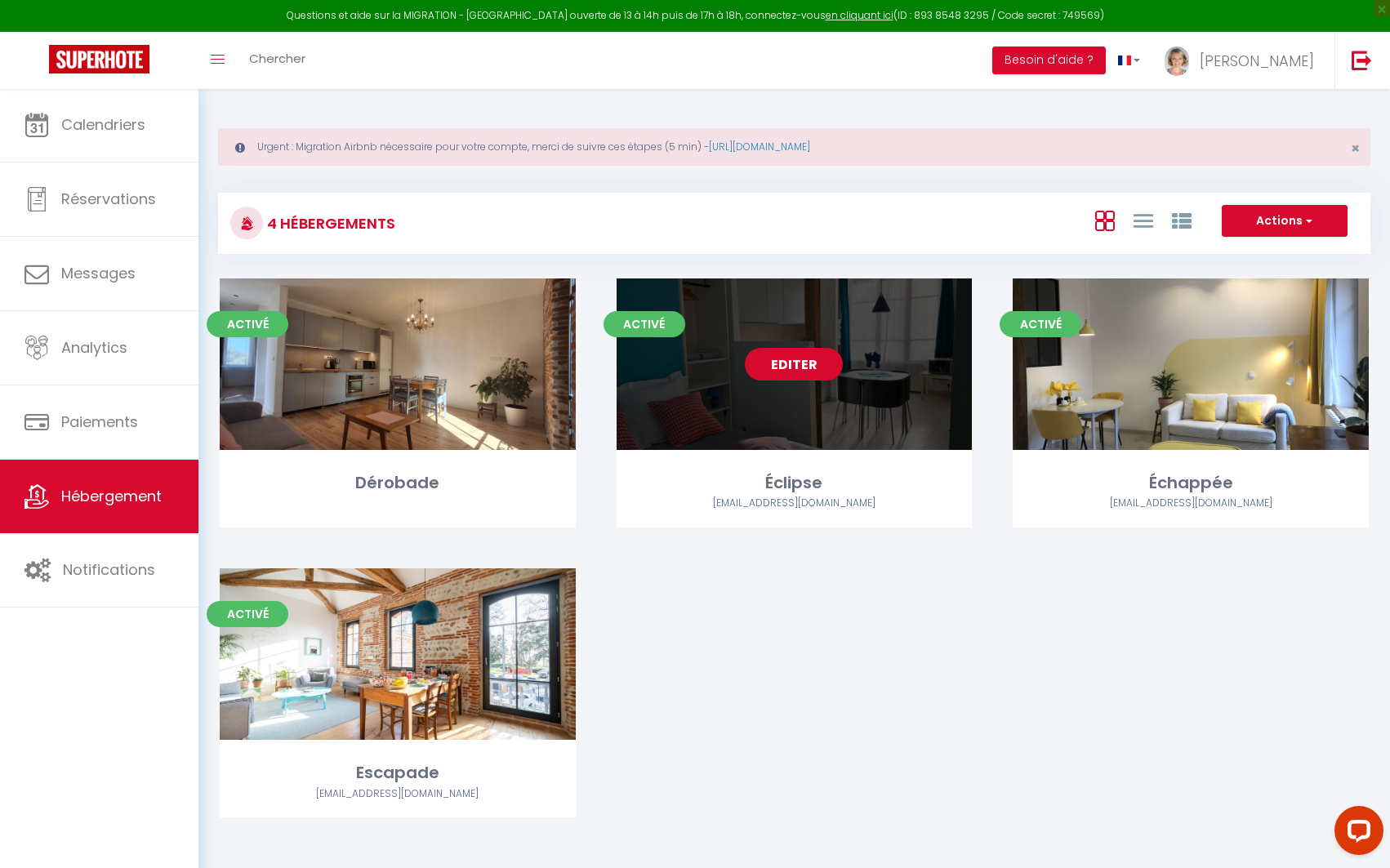
click at [806, 367] on link "Editer" at bounding box center [794, 364] width 98 height 33
select select "3"
select select "2"
select select "1"
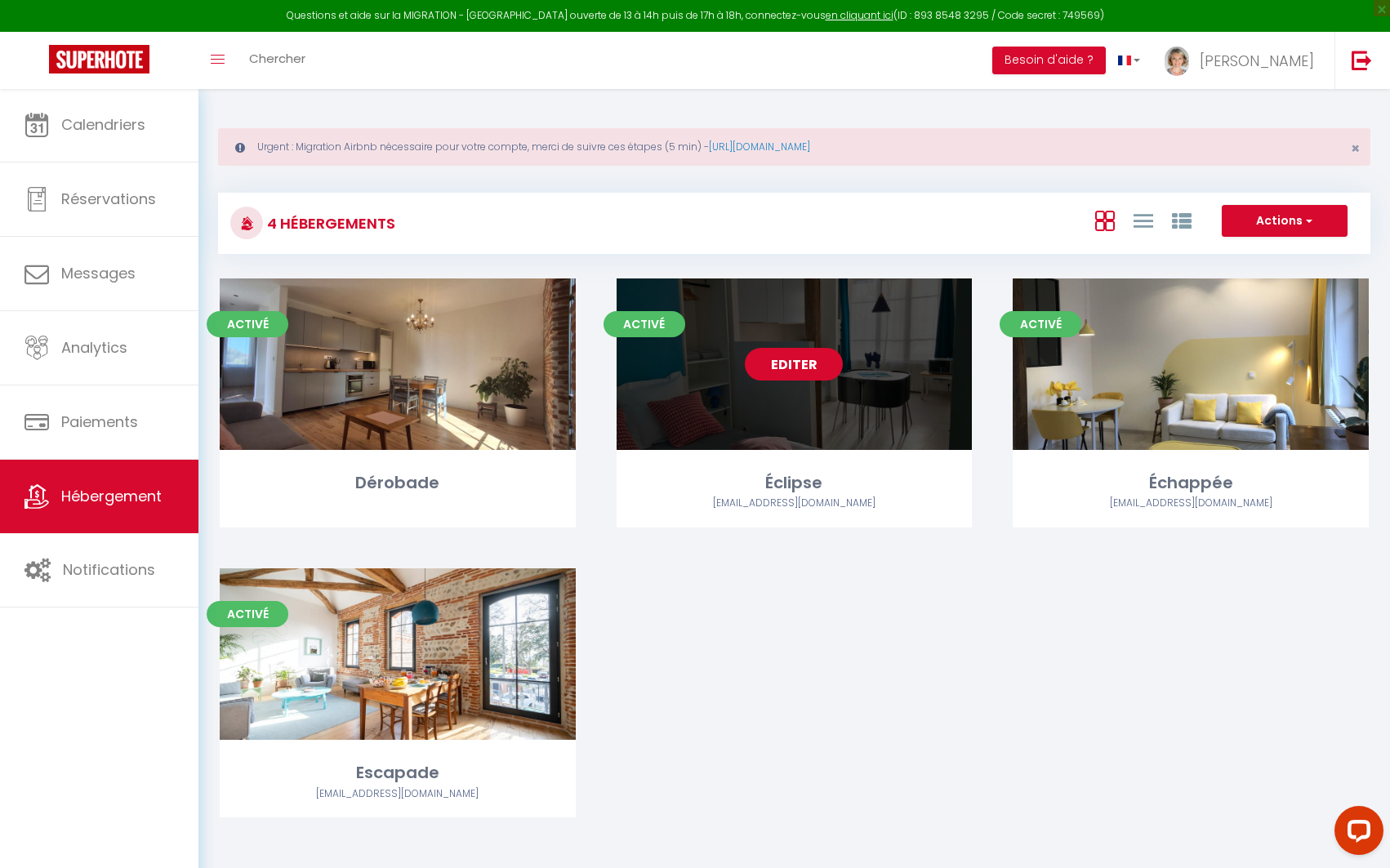
select select
select select "28"
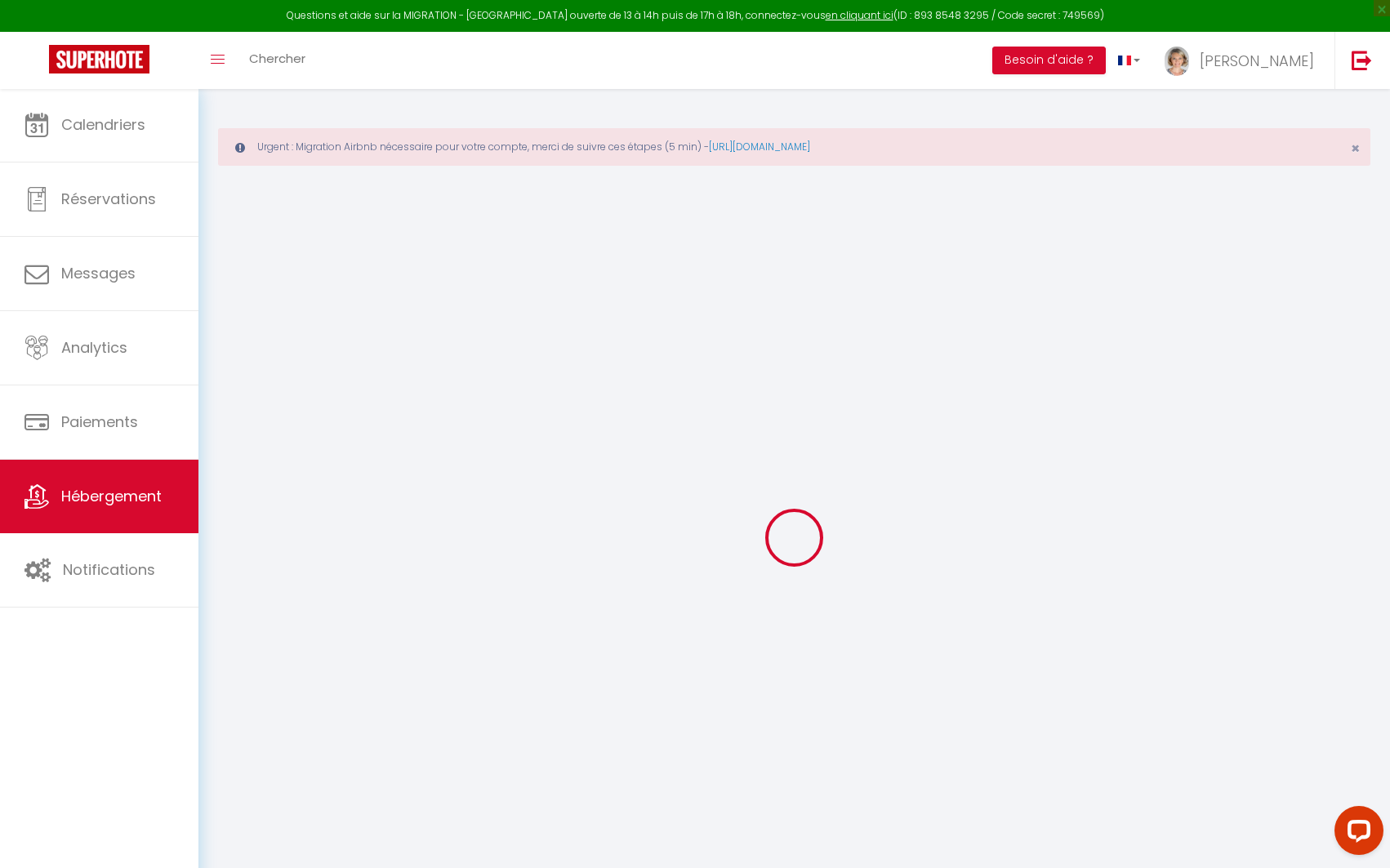
select select
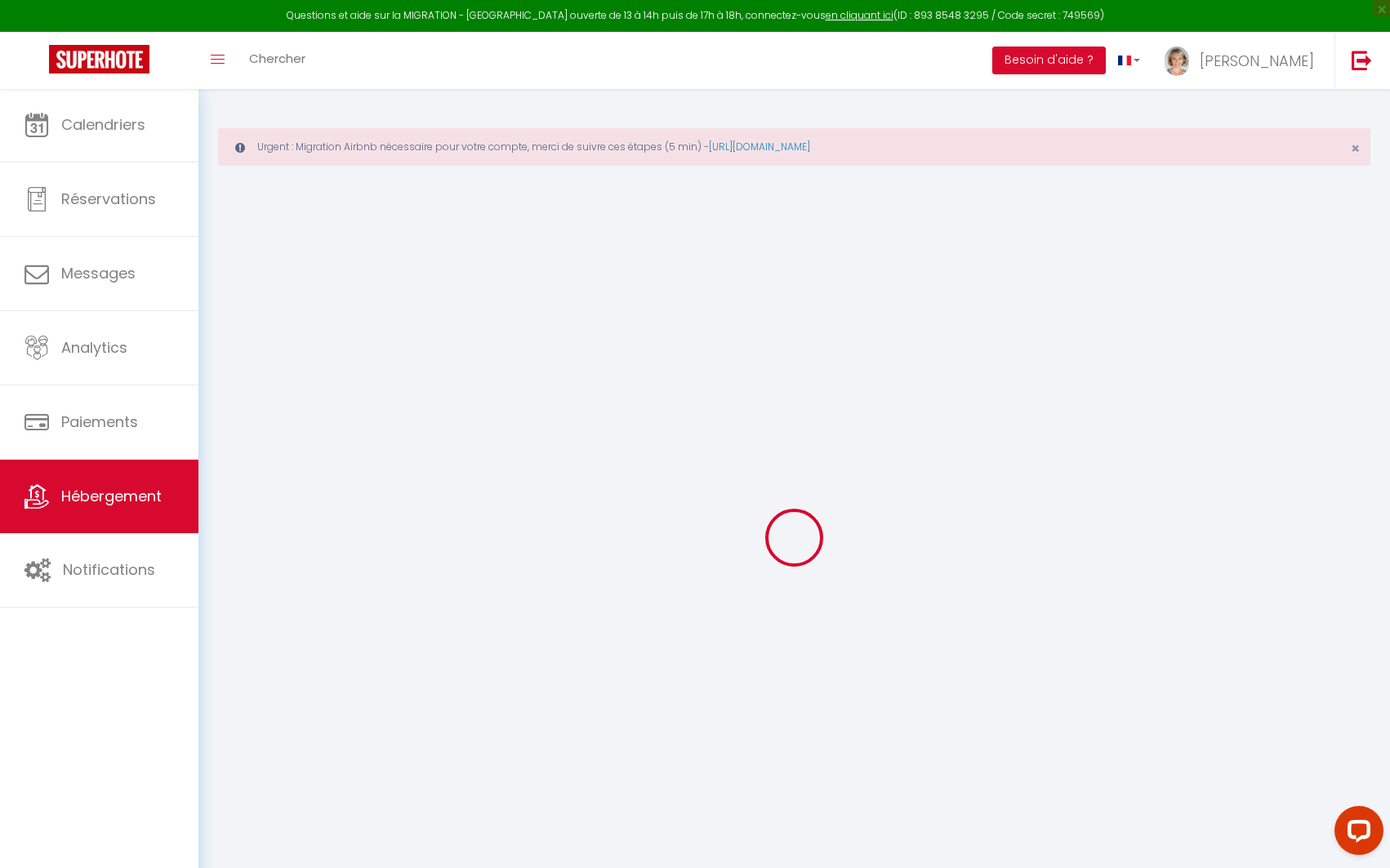
select select
checkbox input "false"
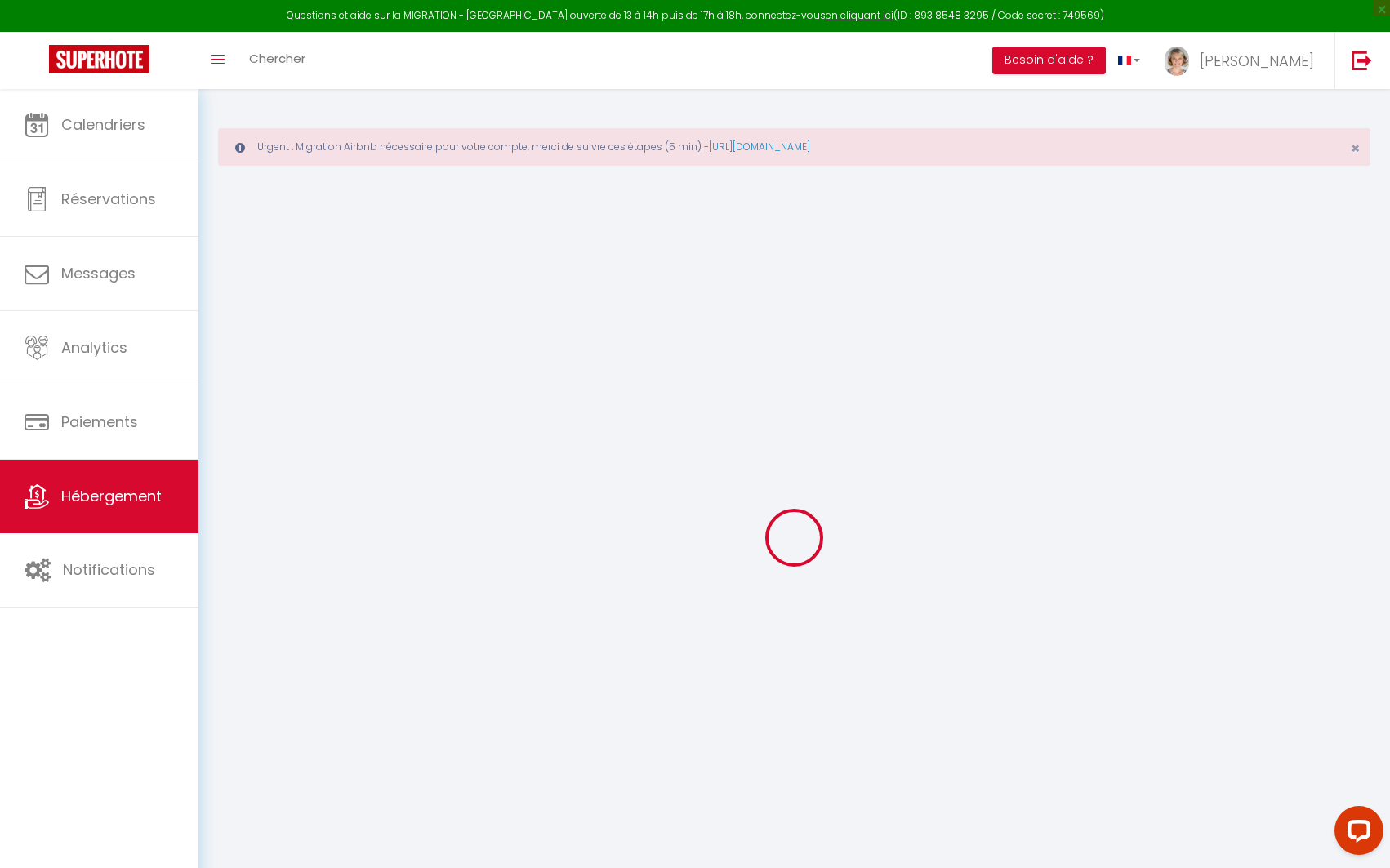
select select
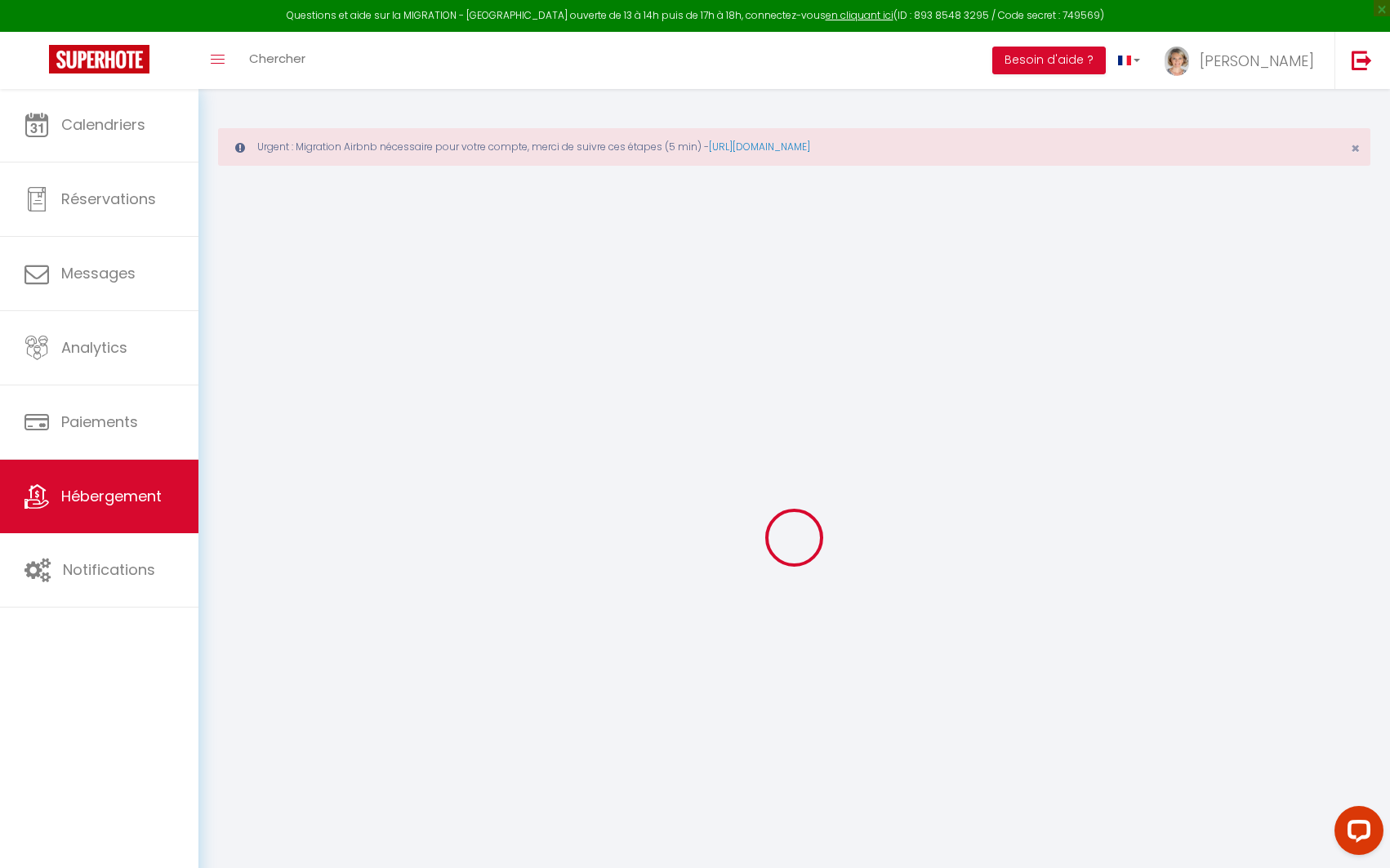
select select
checkbox input "false"
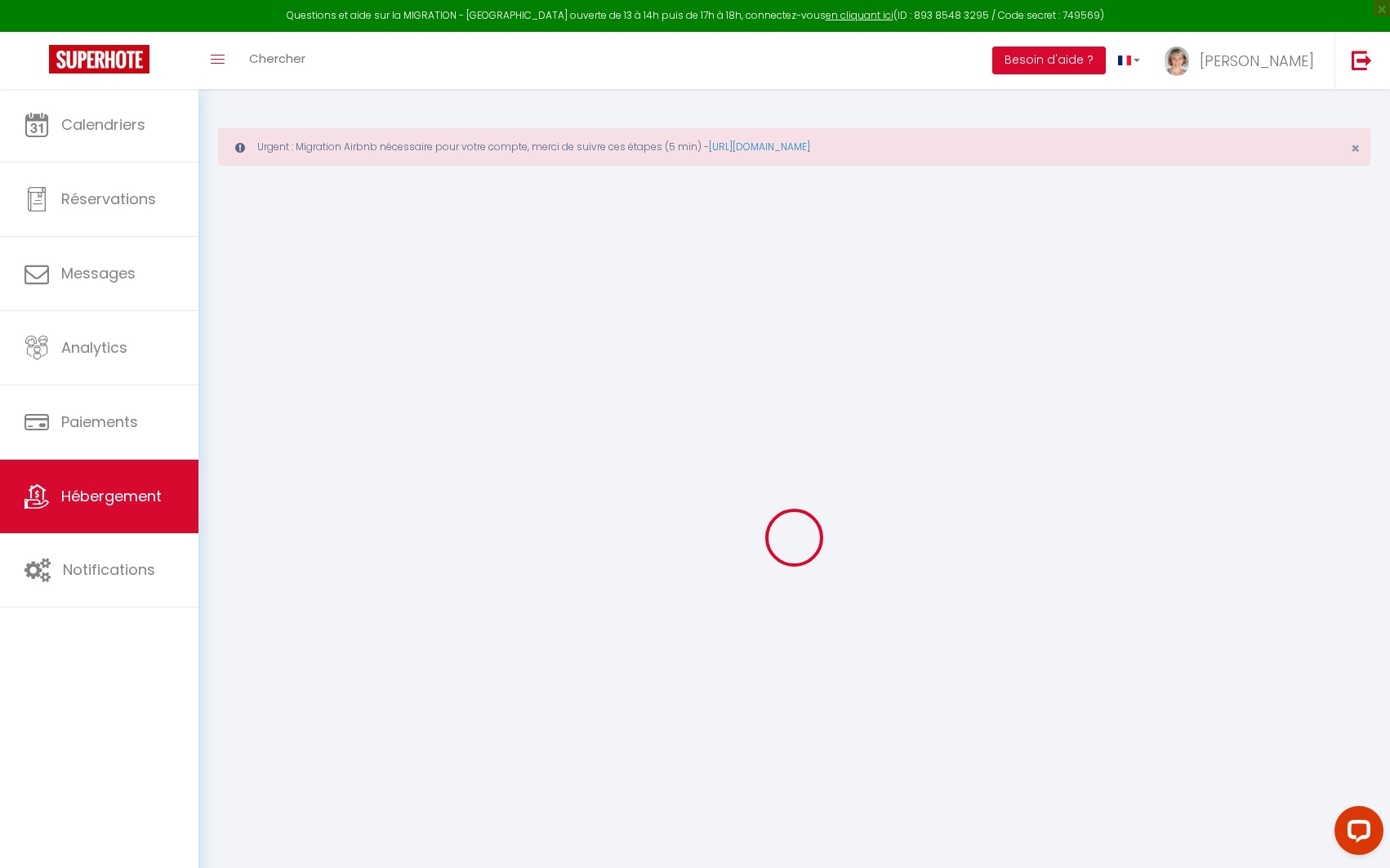
checkbox input "false"
select select
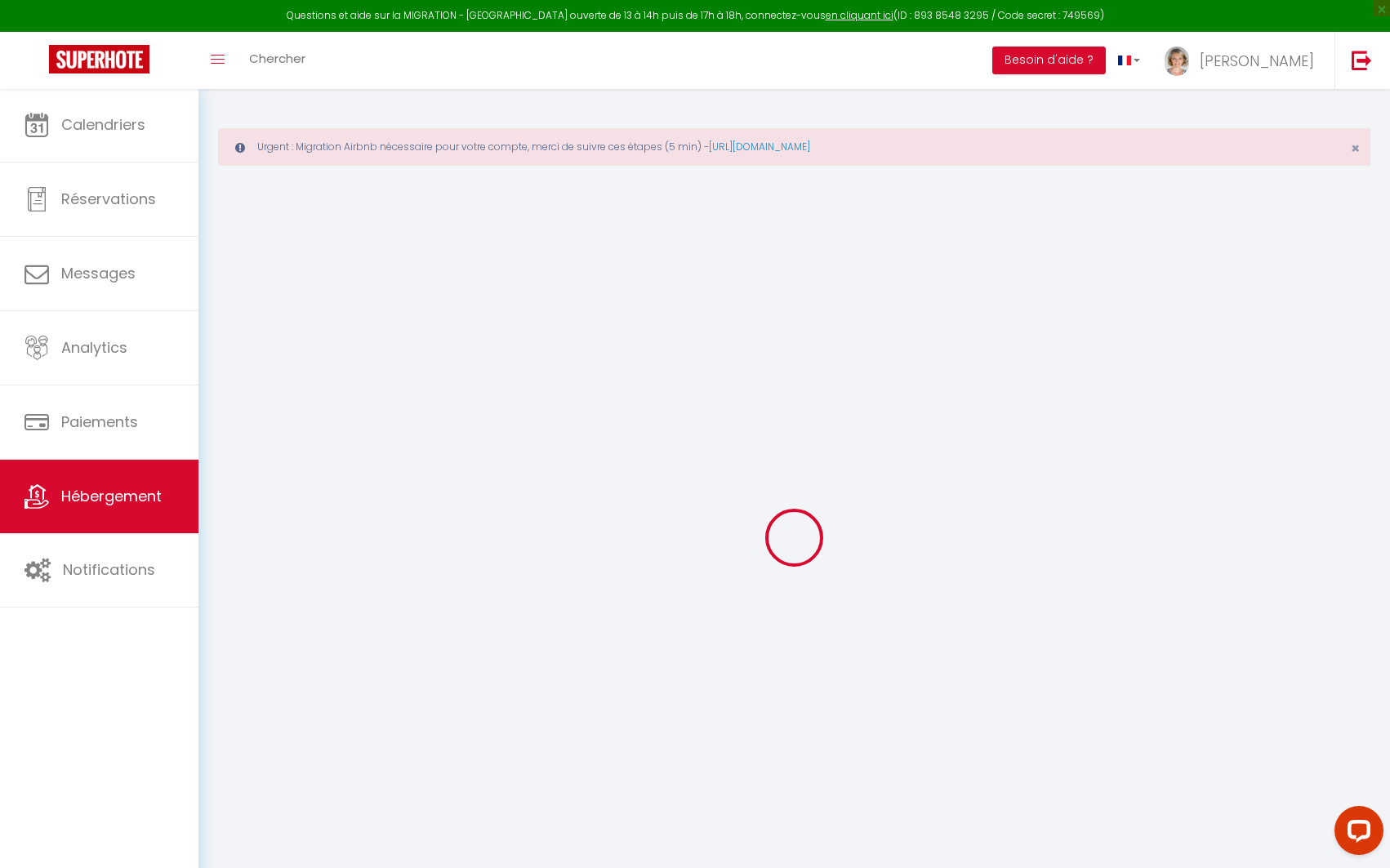
select select
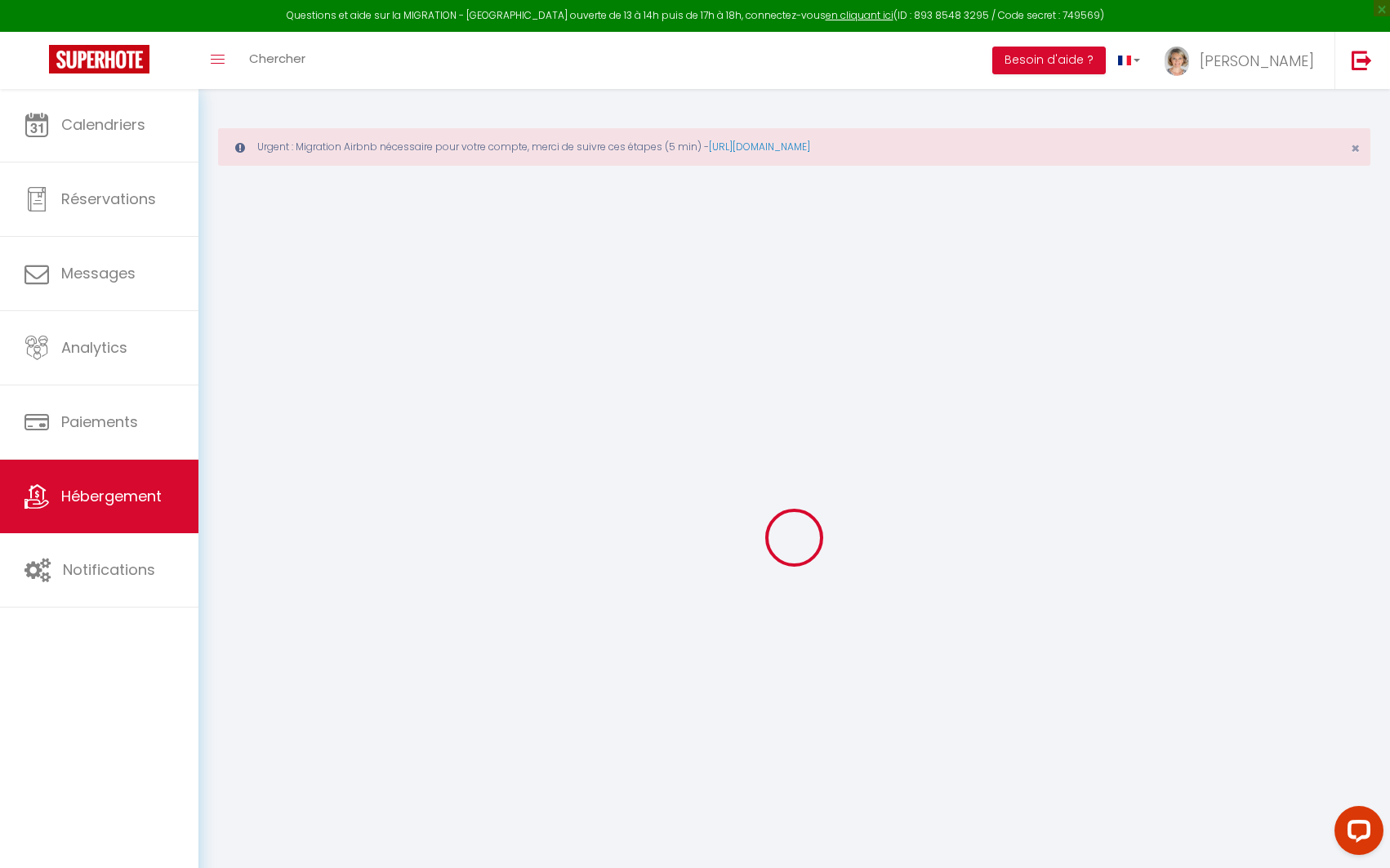
checkbox input "false"
select select
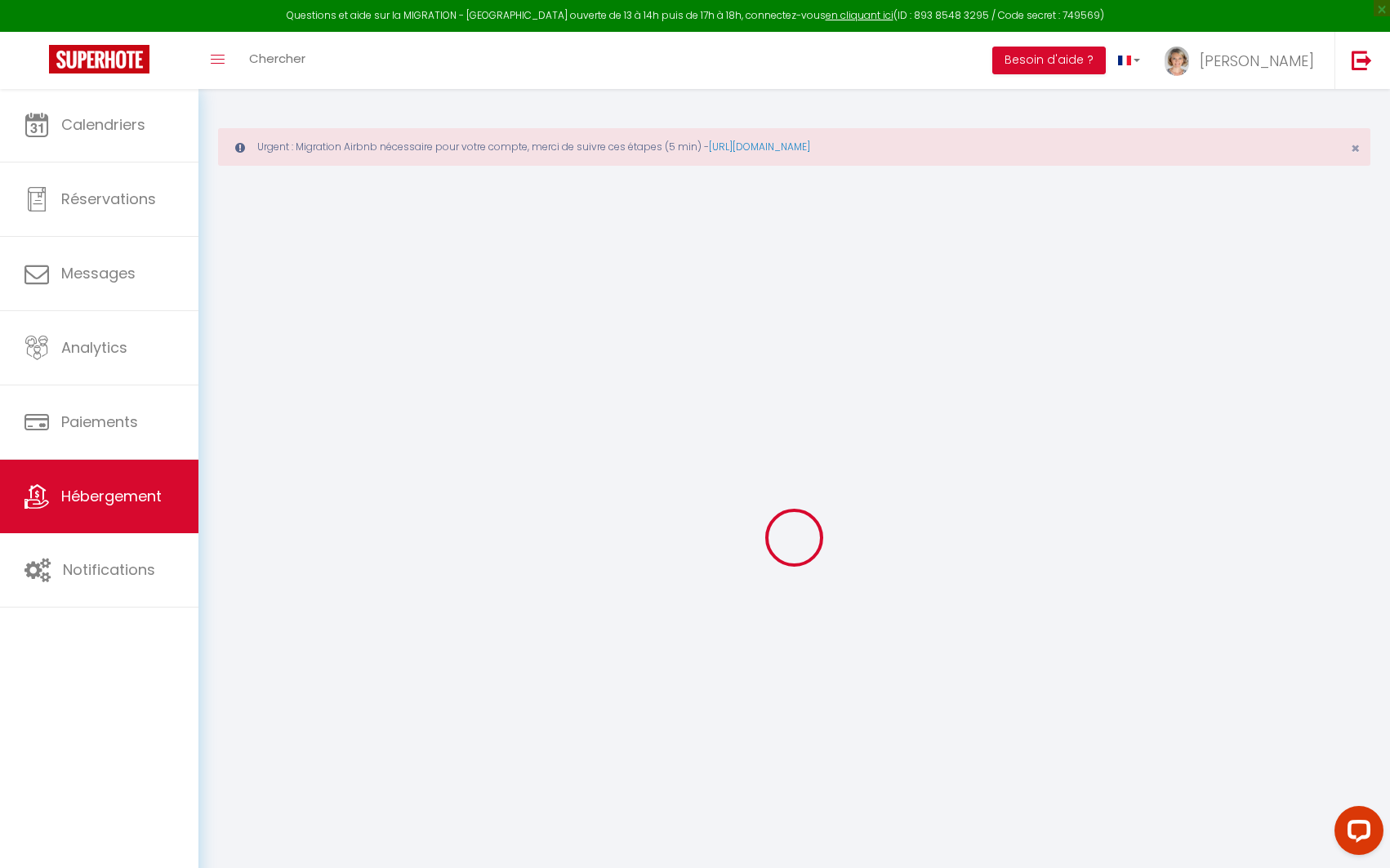
select select
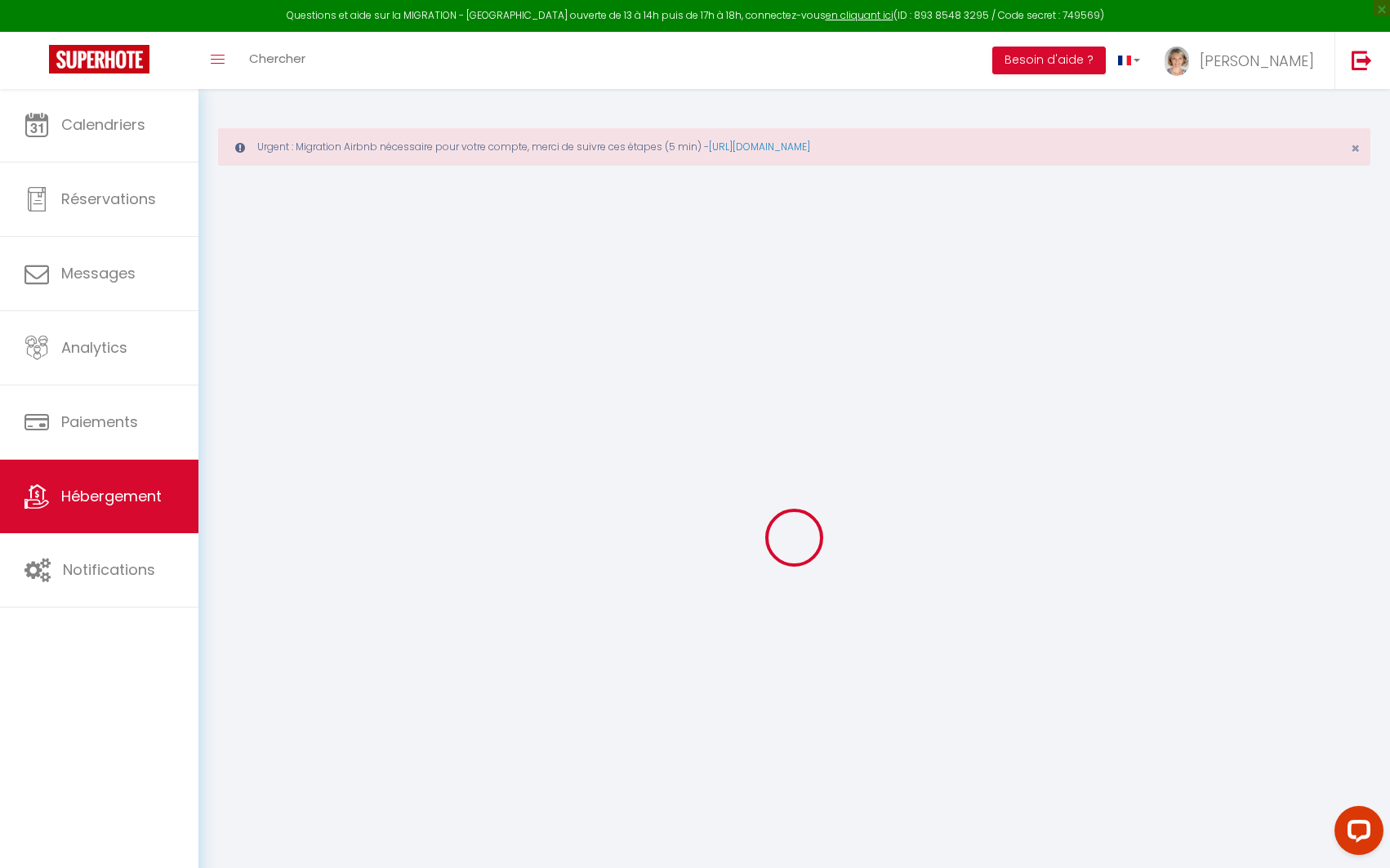
select select
checkbox input "false"
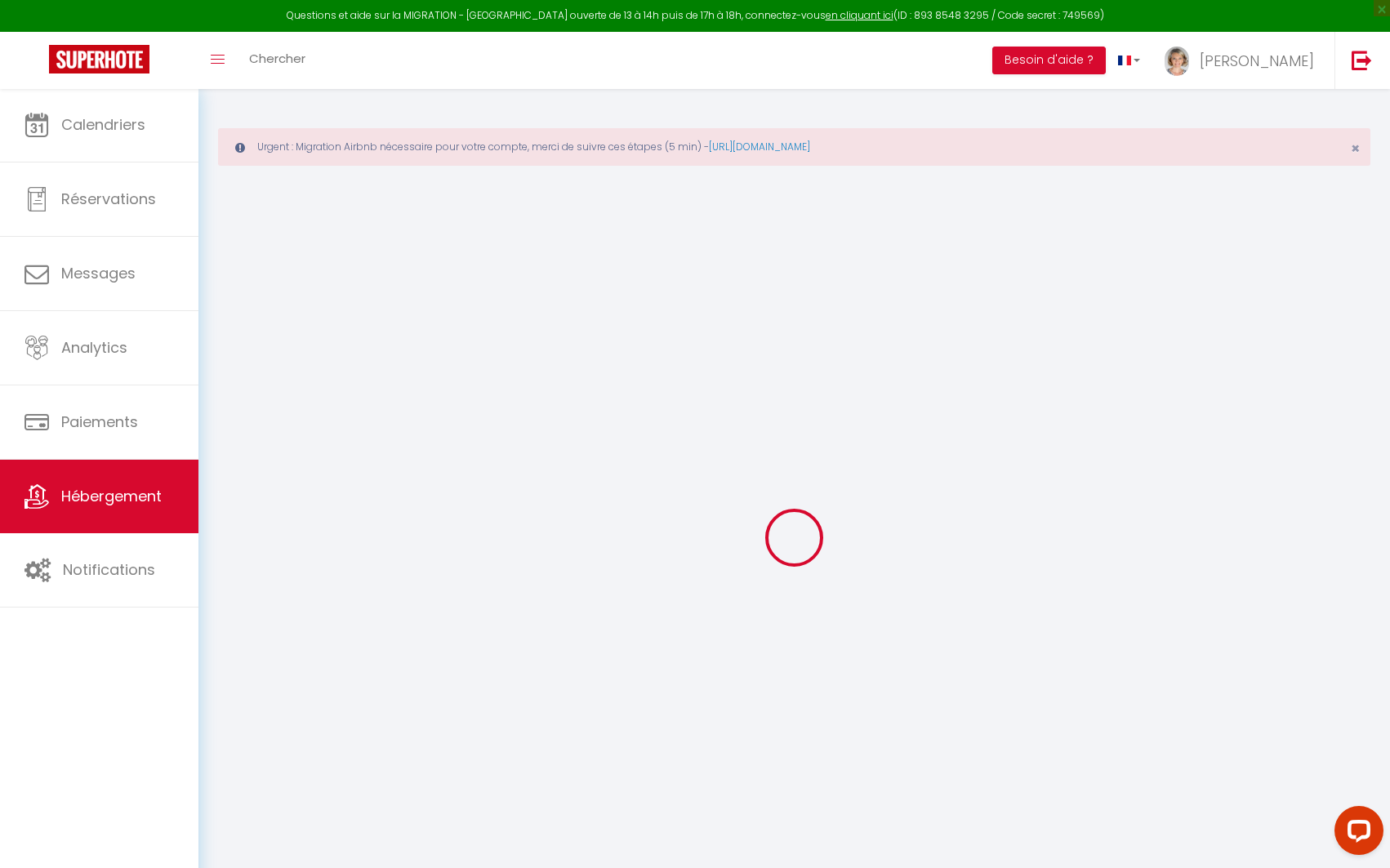
checkbox input "false"
select select
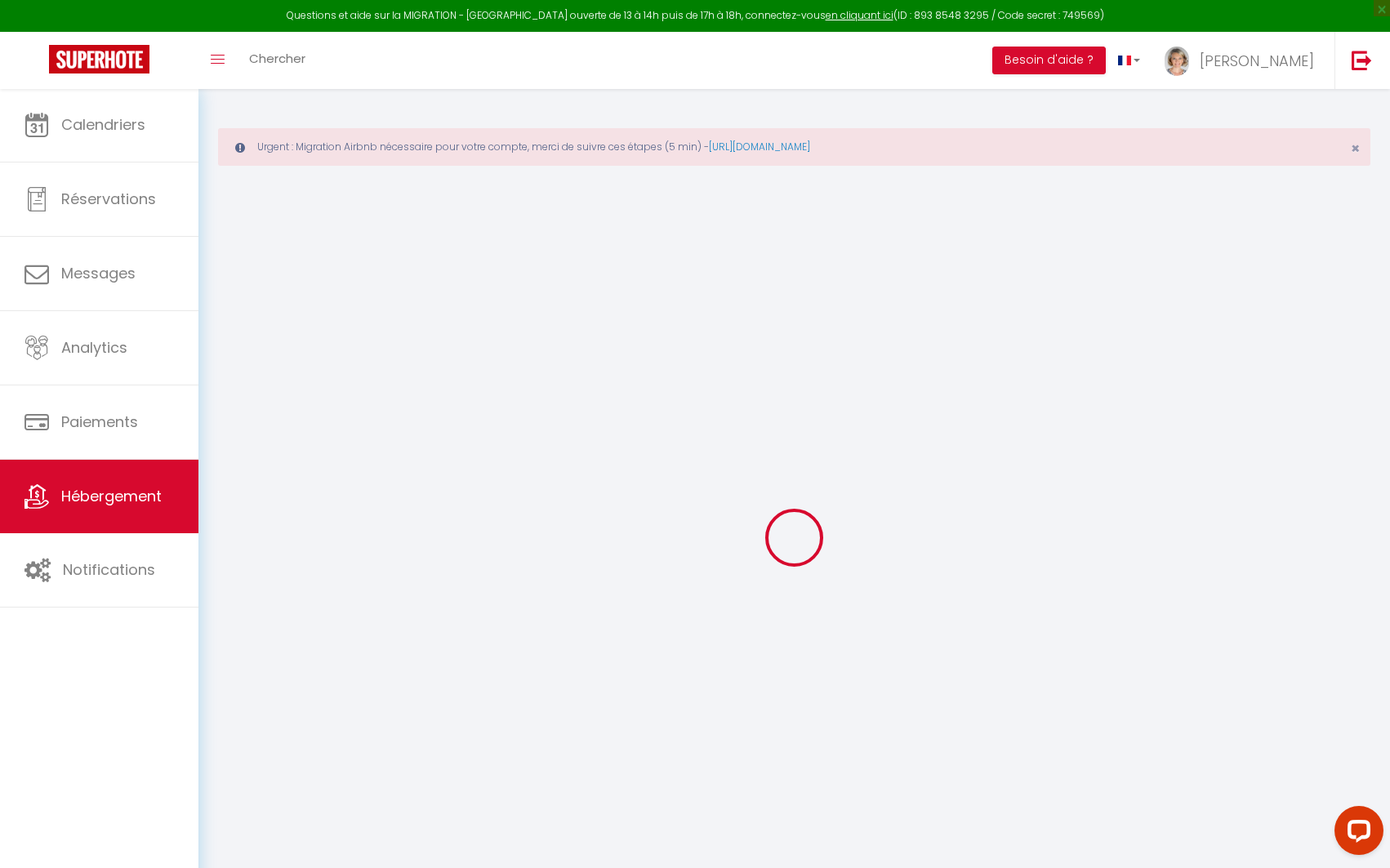
select select
checkbox input "false"
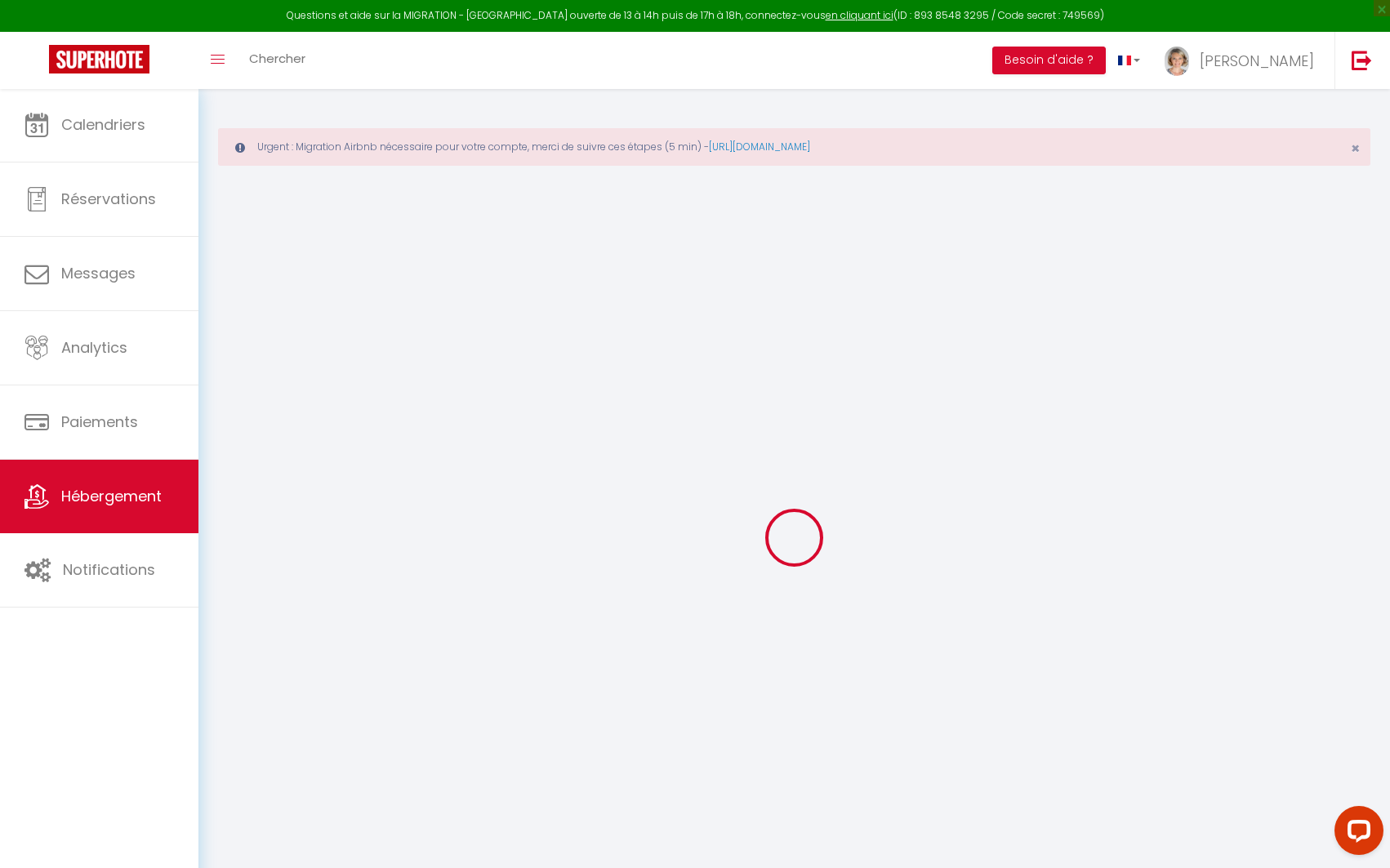
checkbox input "false"
select select
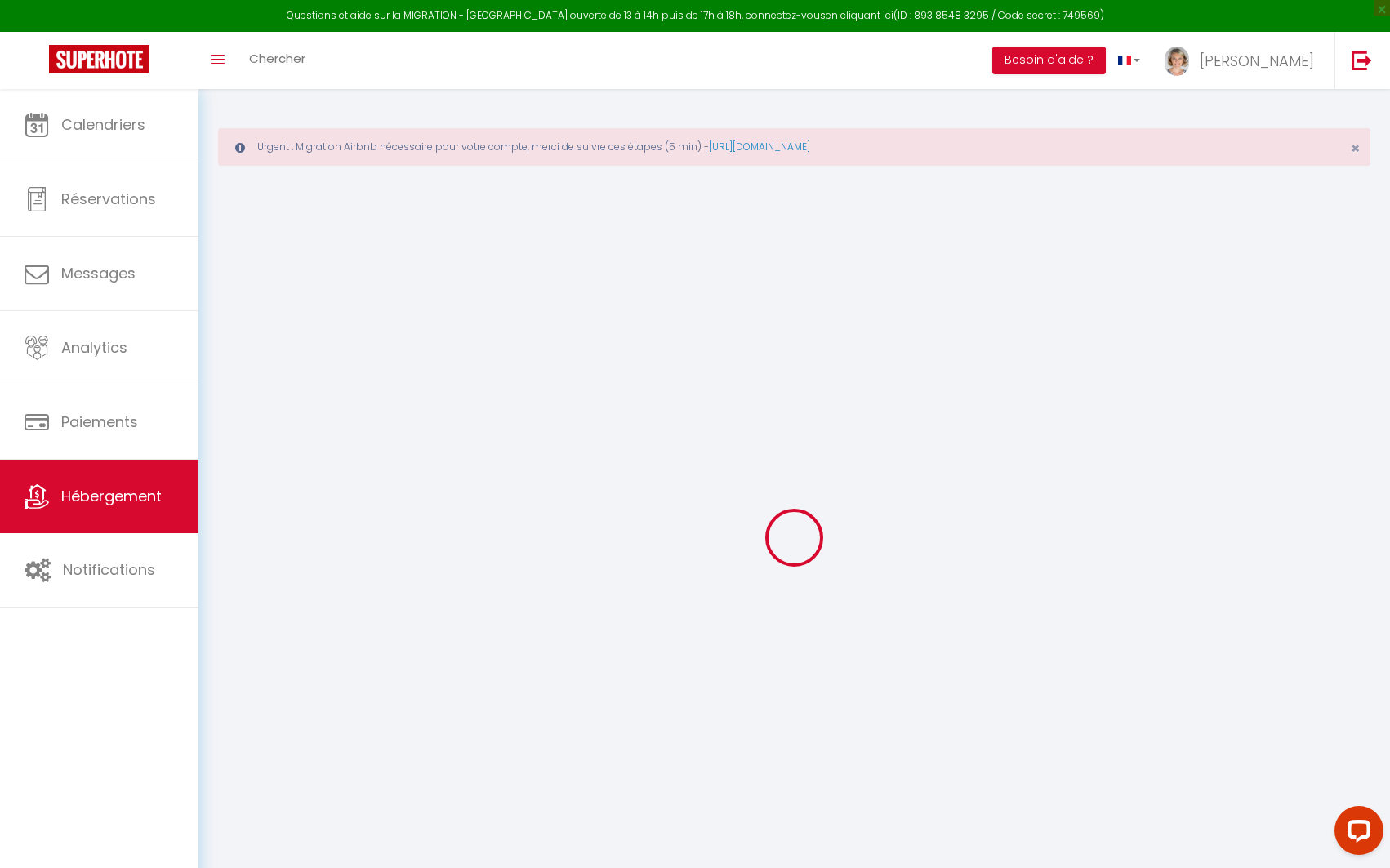
select select
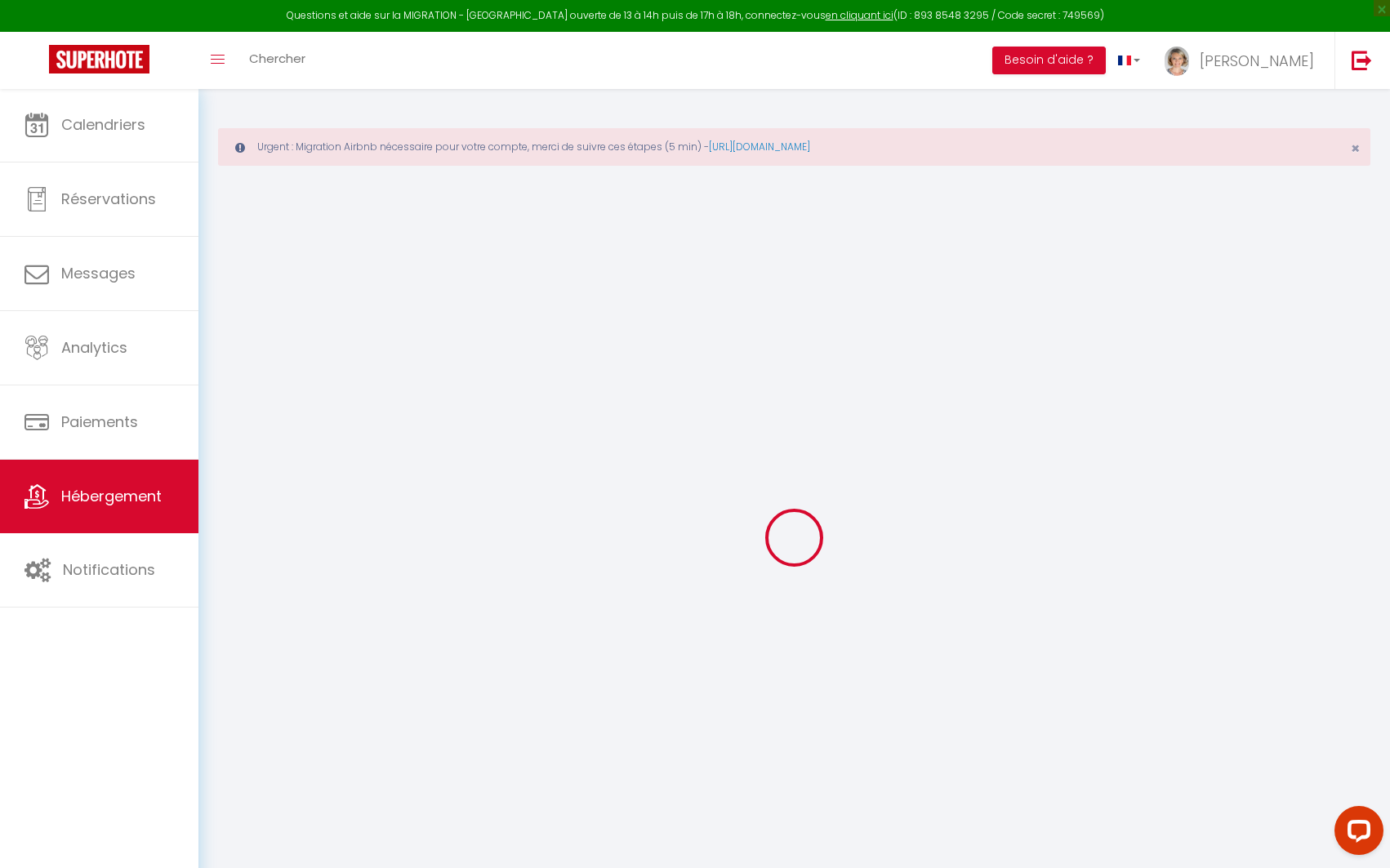
select select
checkbox input "false"
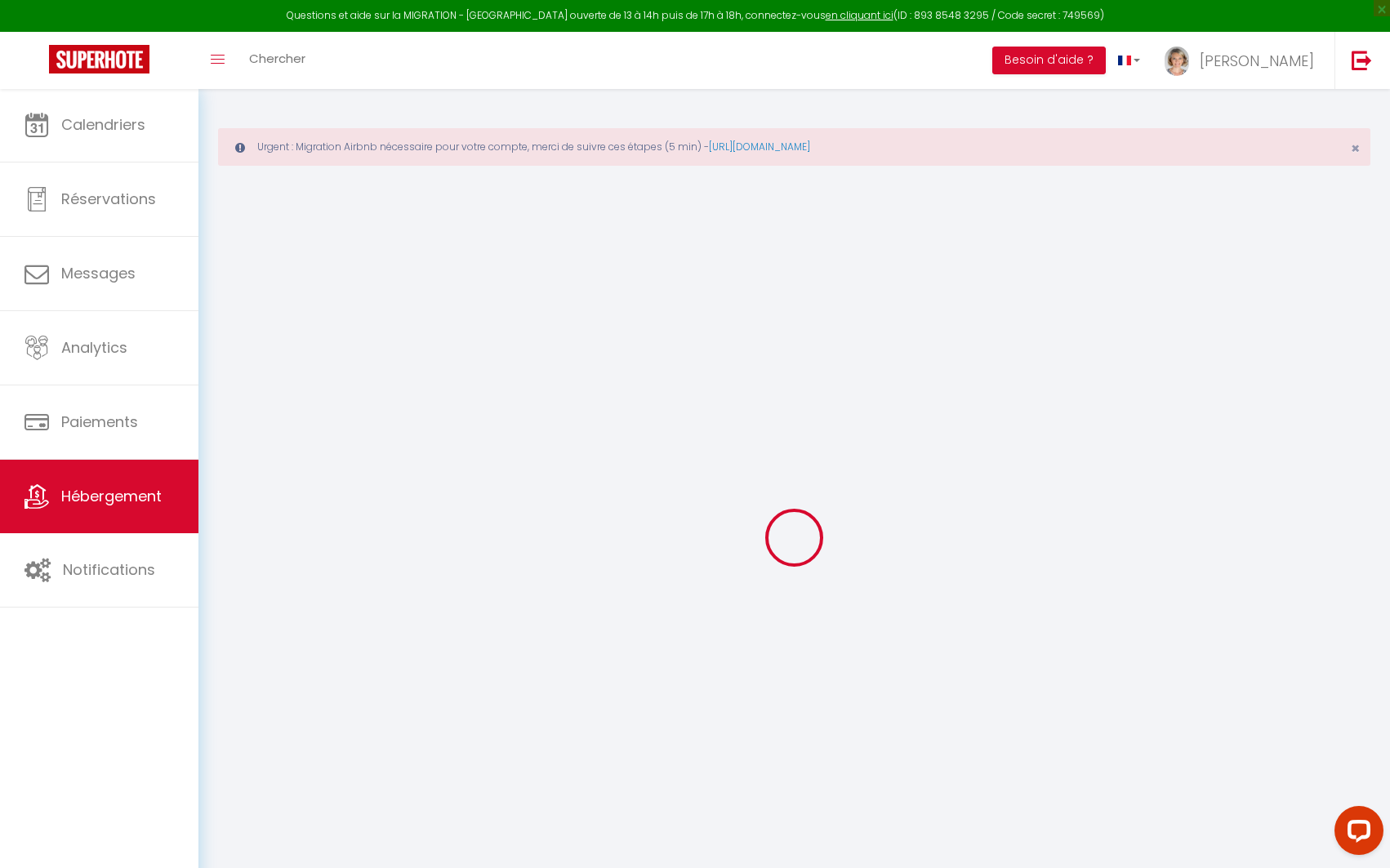
select select
type input "Éclipse"
type input "[PERSON_NAME]"
type input "Poussart-[PERSON_NAME]"
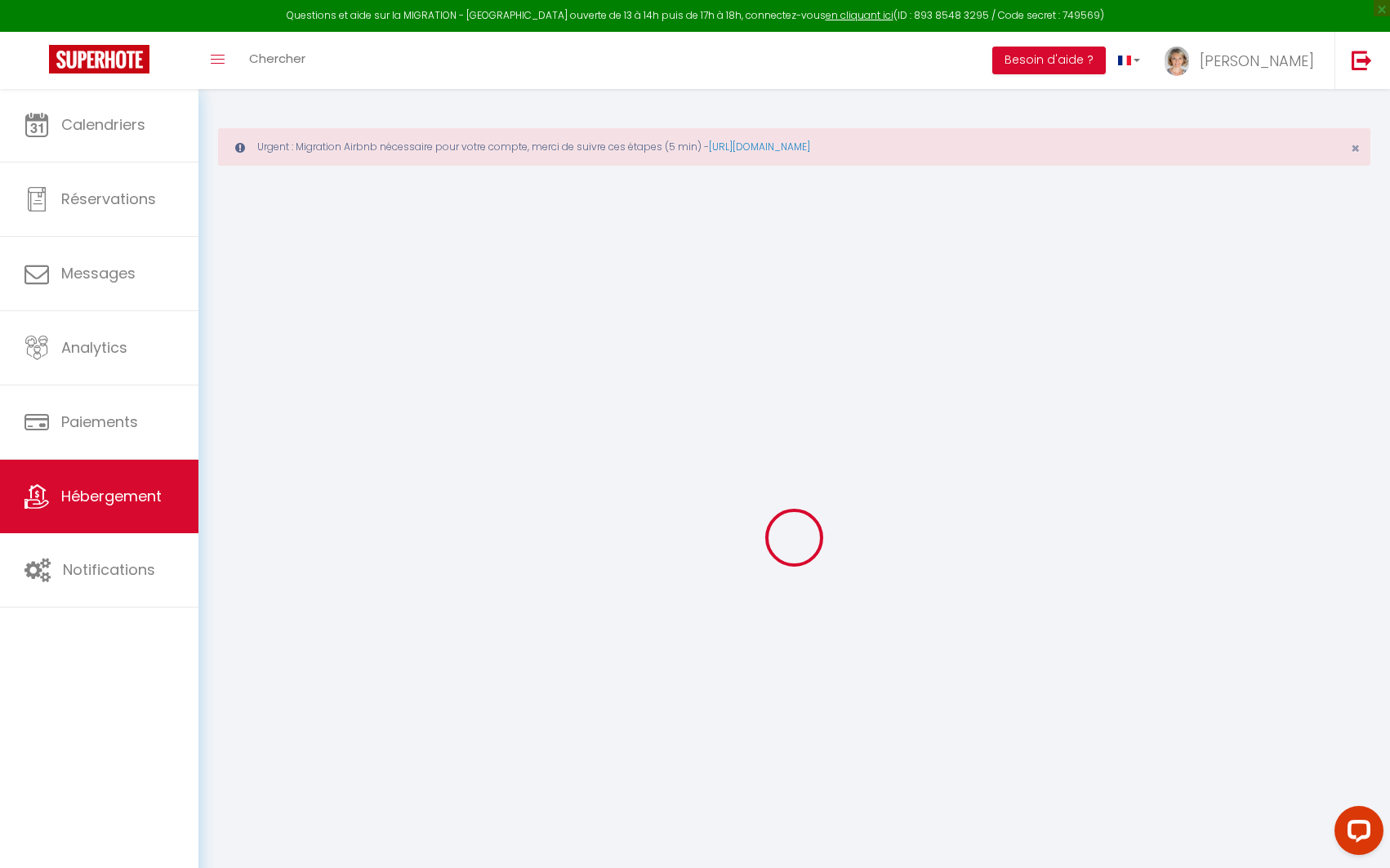
type input "20 Bd Séverine"
type input "31190"
type input "Auterive"
select select "2"
type input "67"
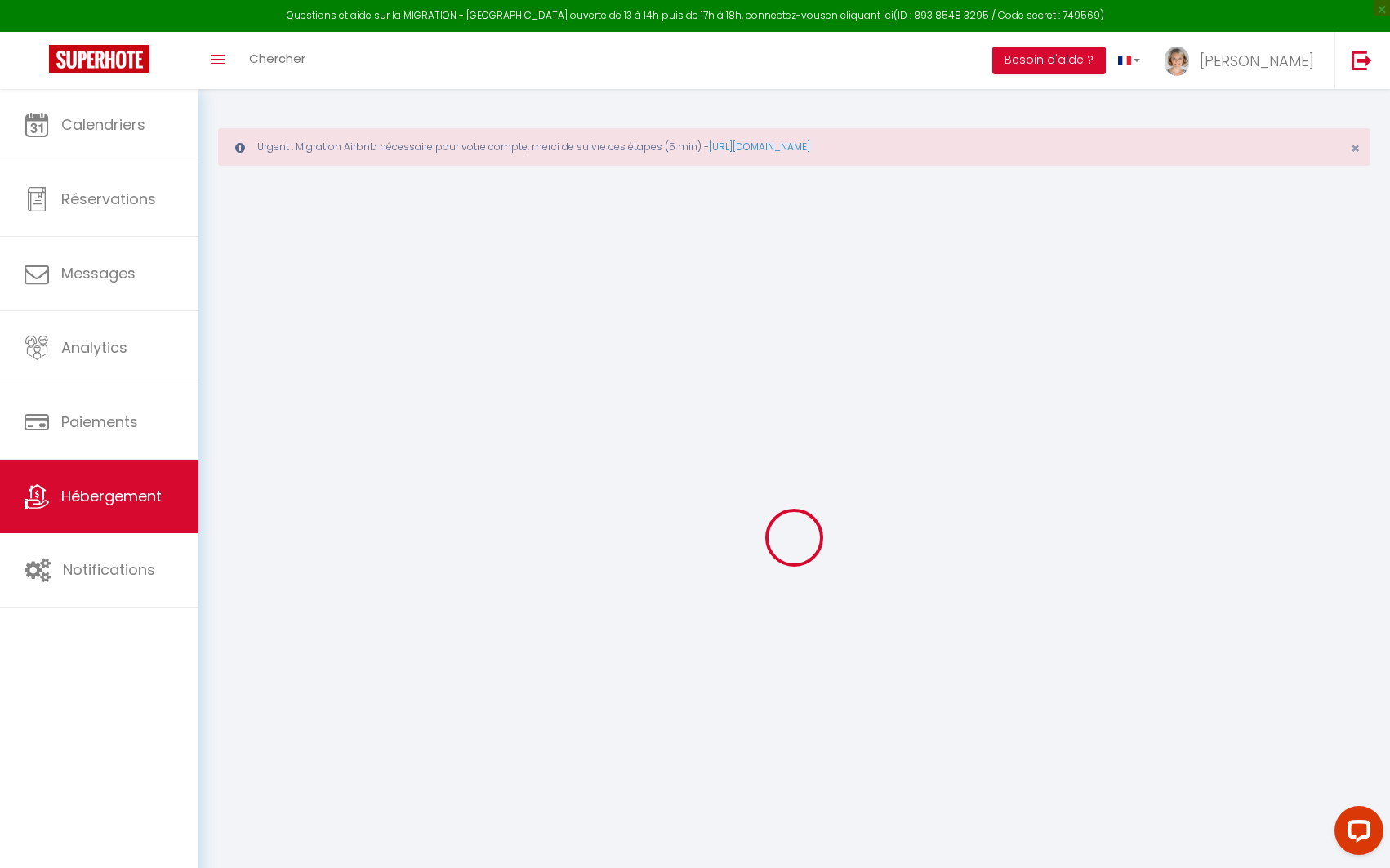
type input "20"
select select
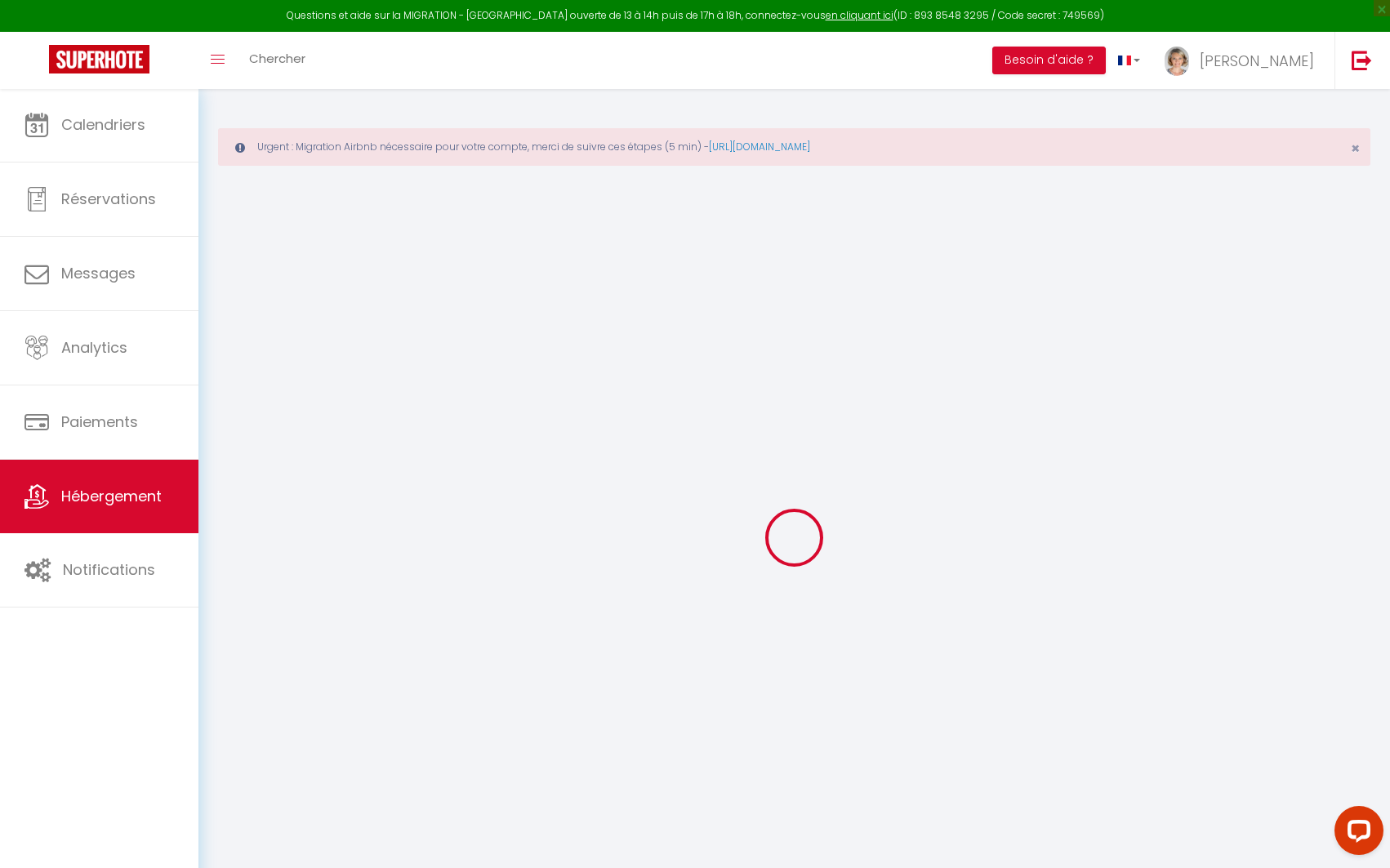
select select
type input "20 Bd Séverine"
type input "31190"
type input "Auterive"
type input "[EMAIL_ADDRESS][DOMAIN_NAME]"
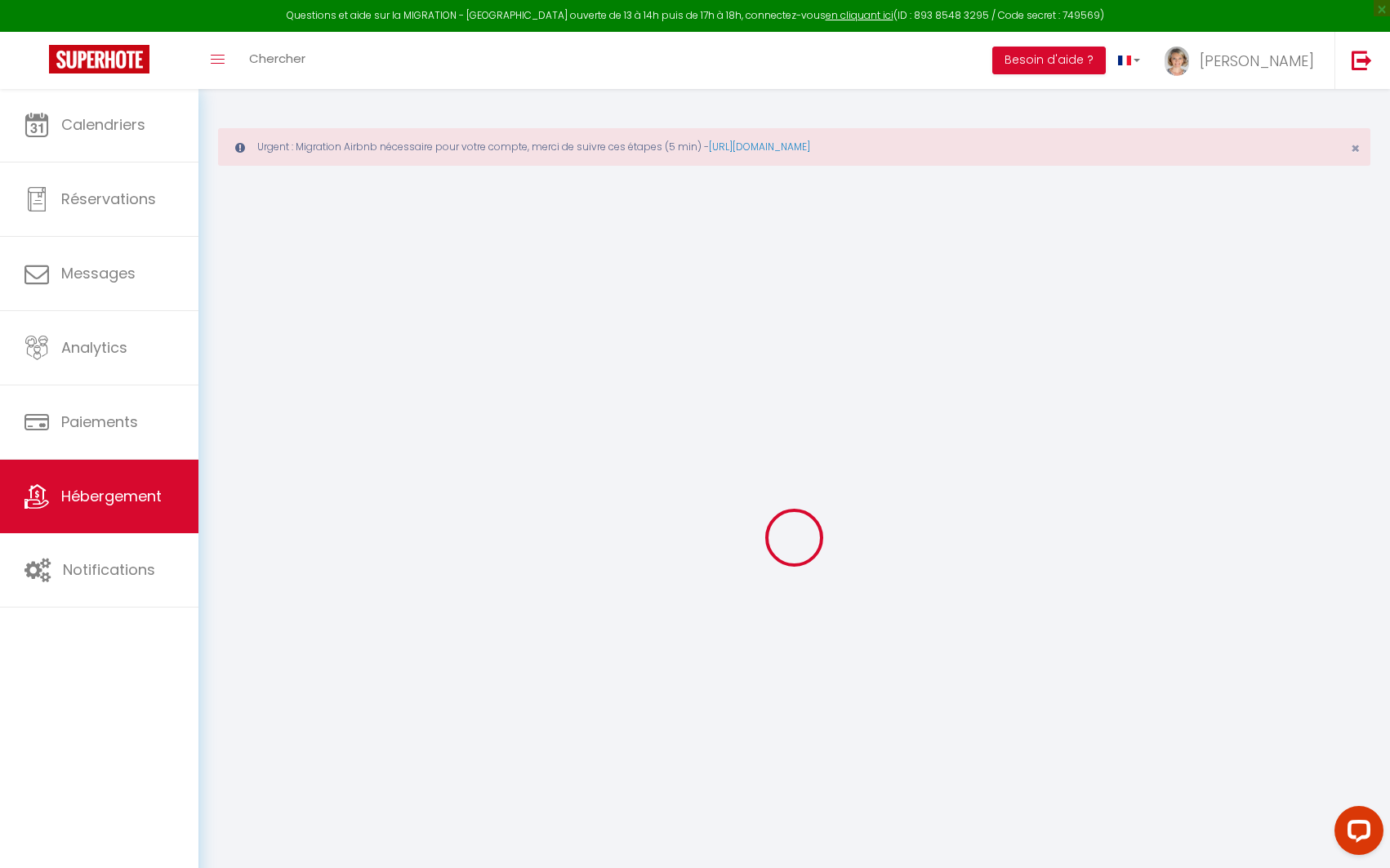
select select "5427"
checkbox input "false"
checkbox input "true"
checkbox input "false"
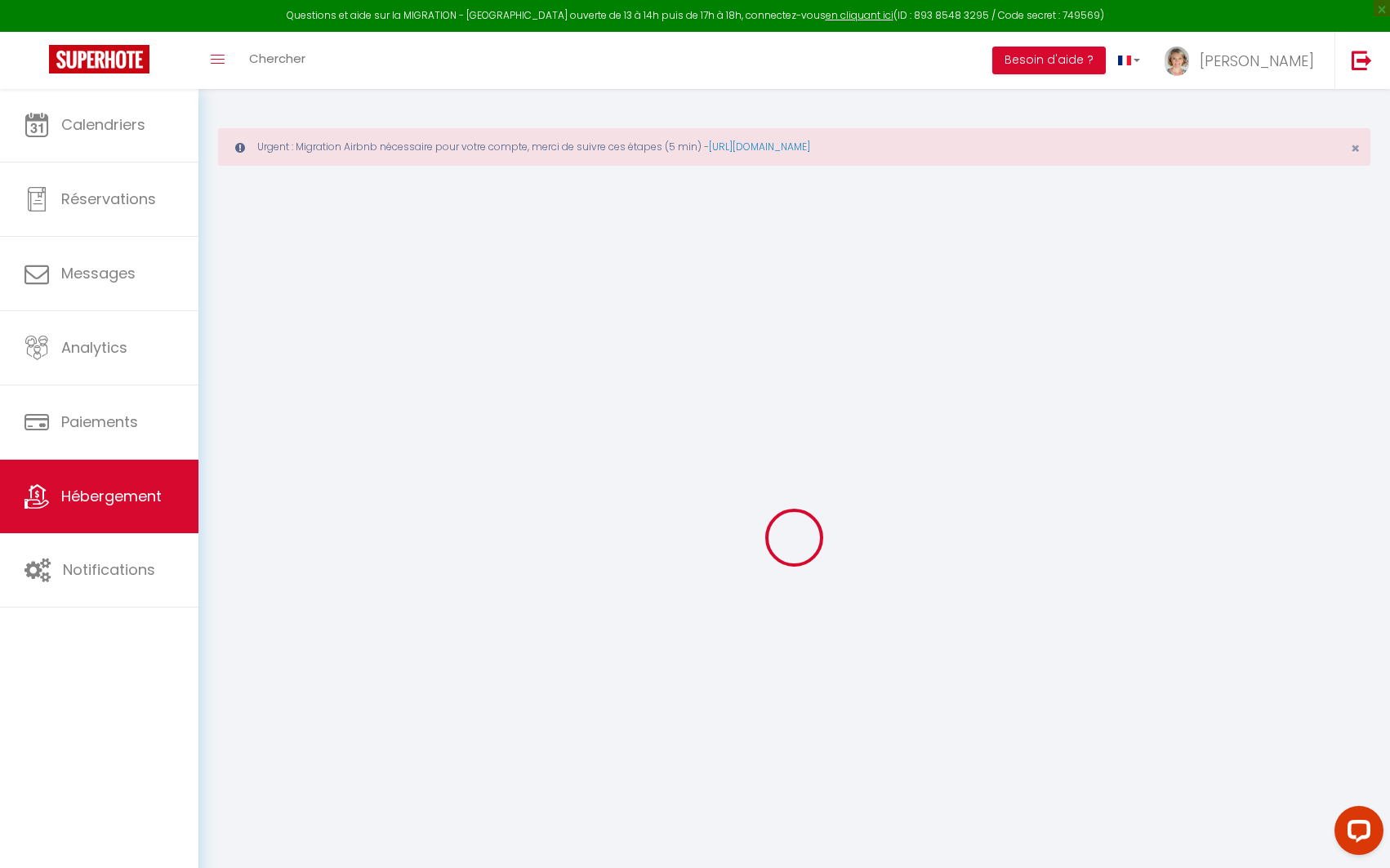
type input "0"
select select
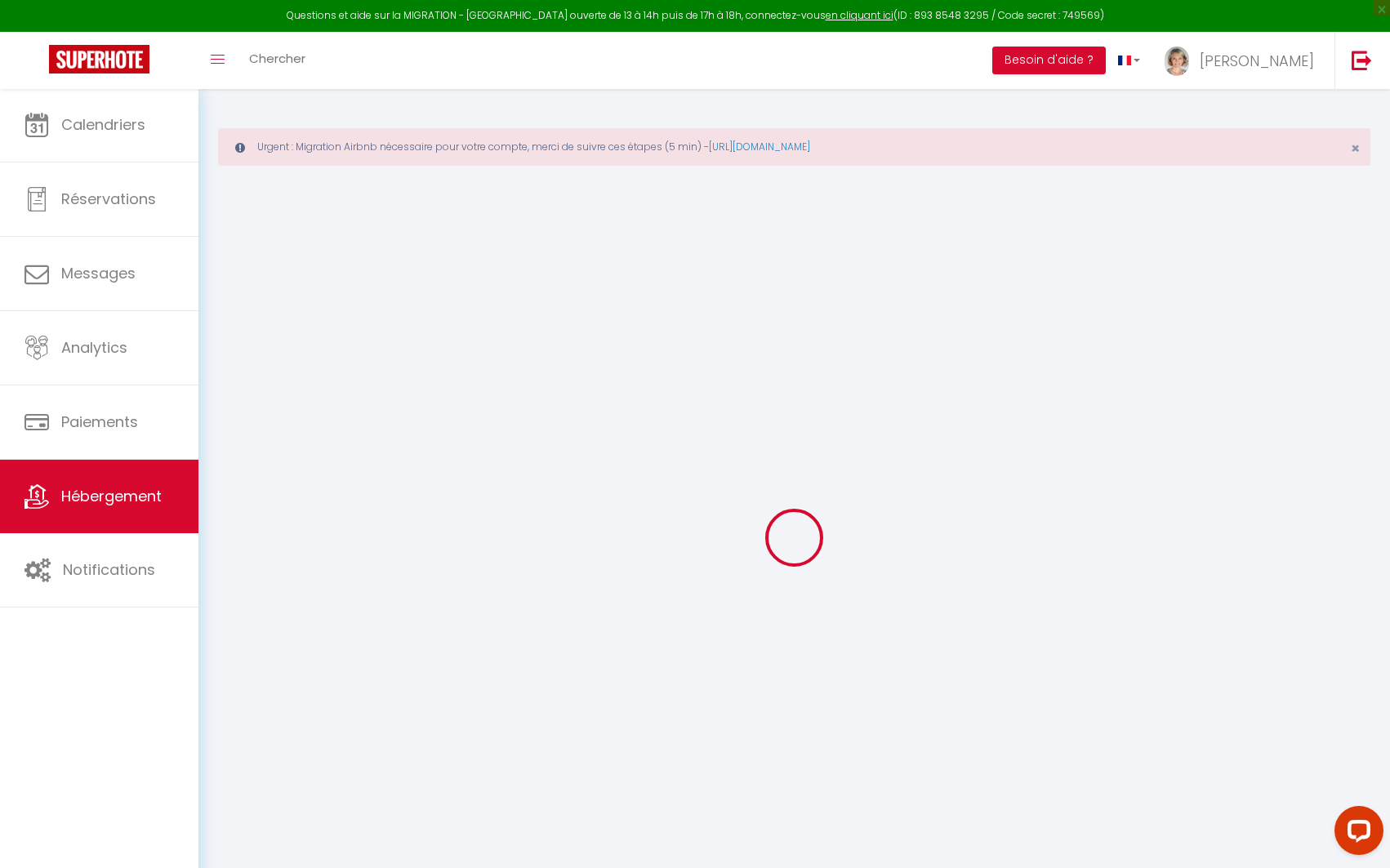
select select
checkbox input "false"
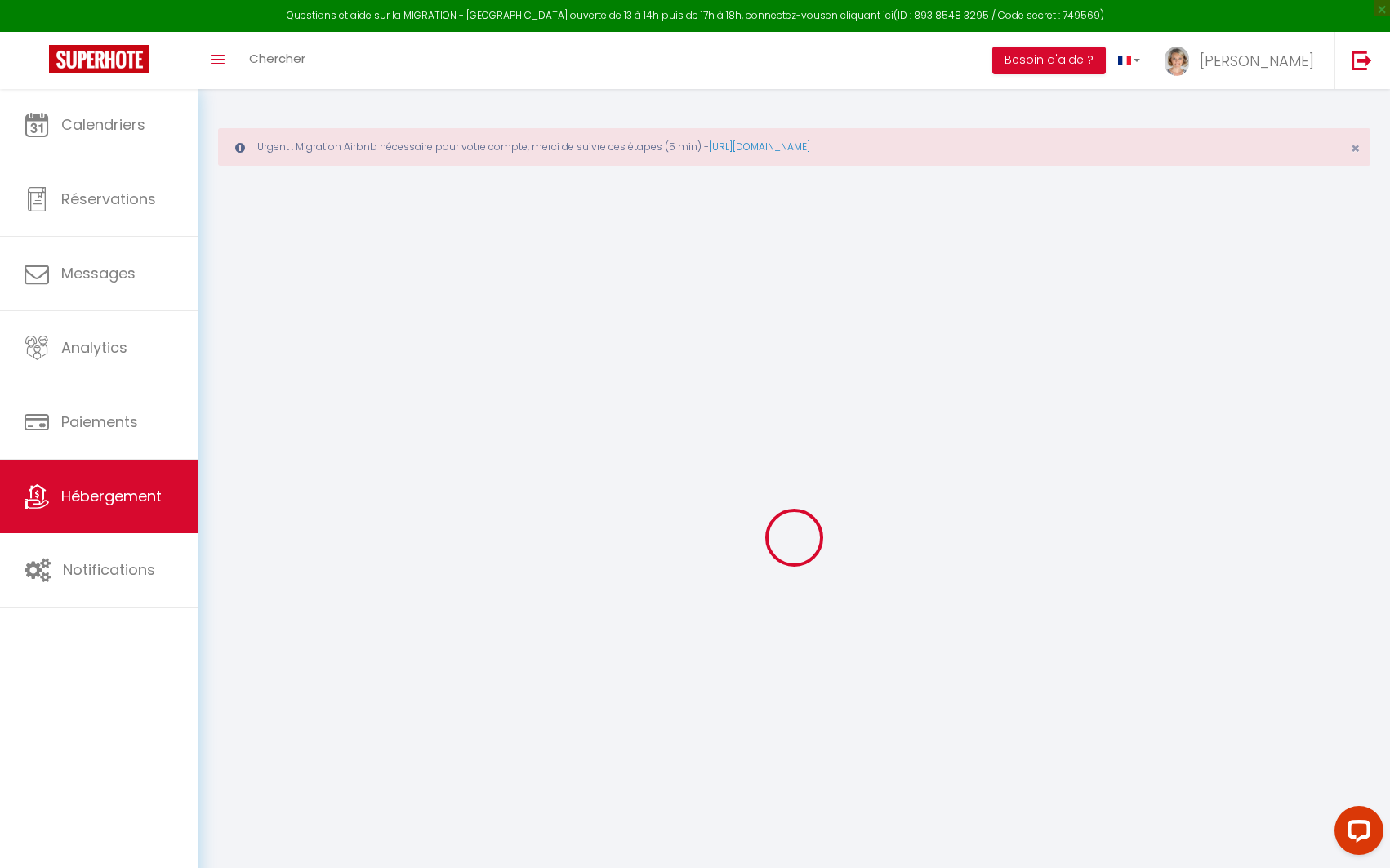
checkbox input "true"
checkbox input "false"
select select "+ 20 %"
select select "+ 21 %"
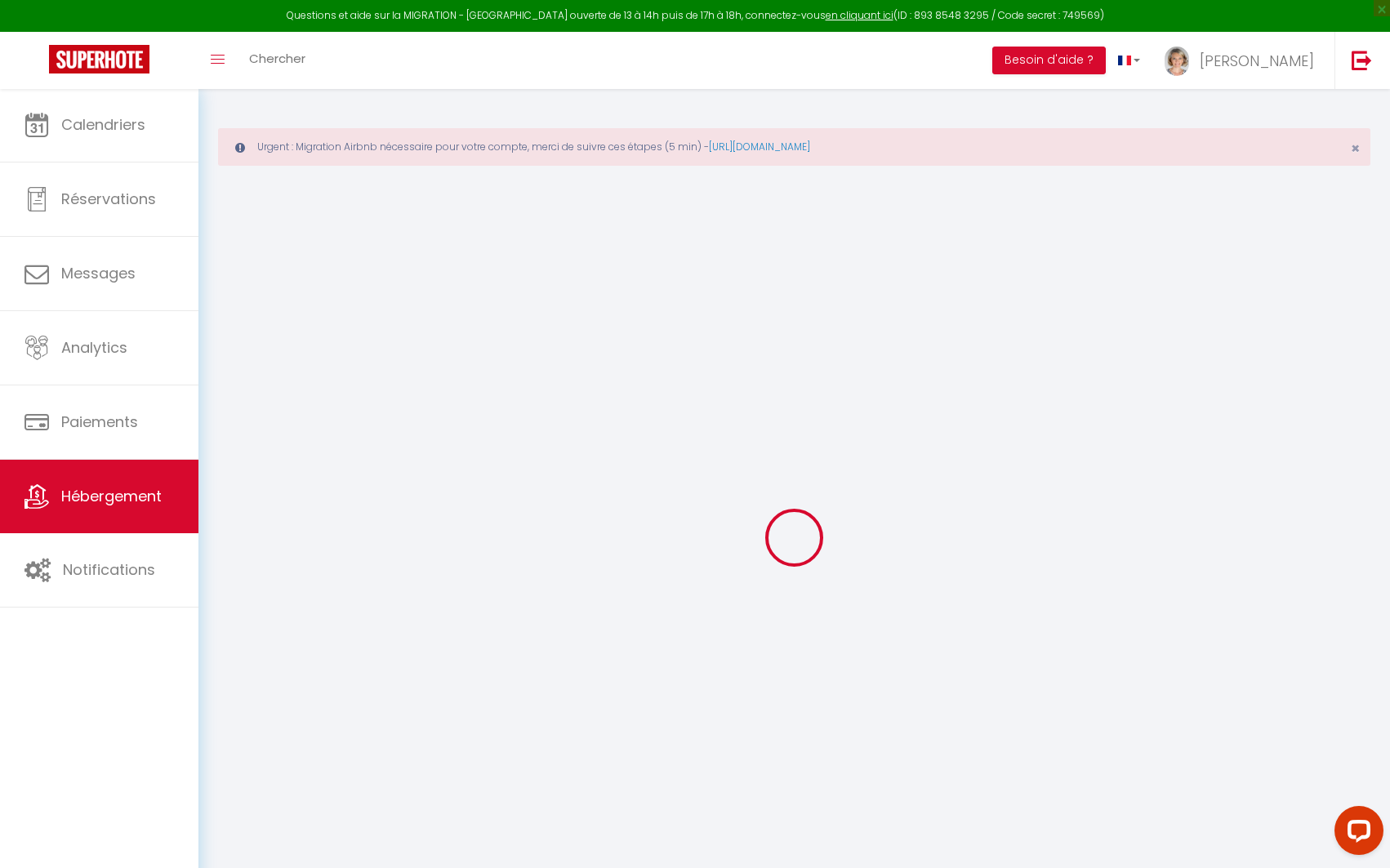
select select "+ 10 %"
checkbox input "false"
checkbox input "true"
checkbox input "false"
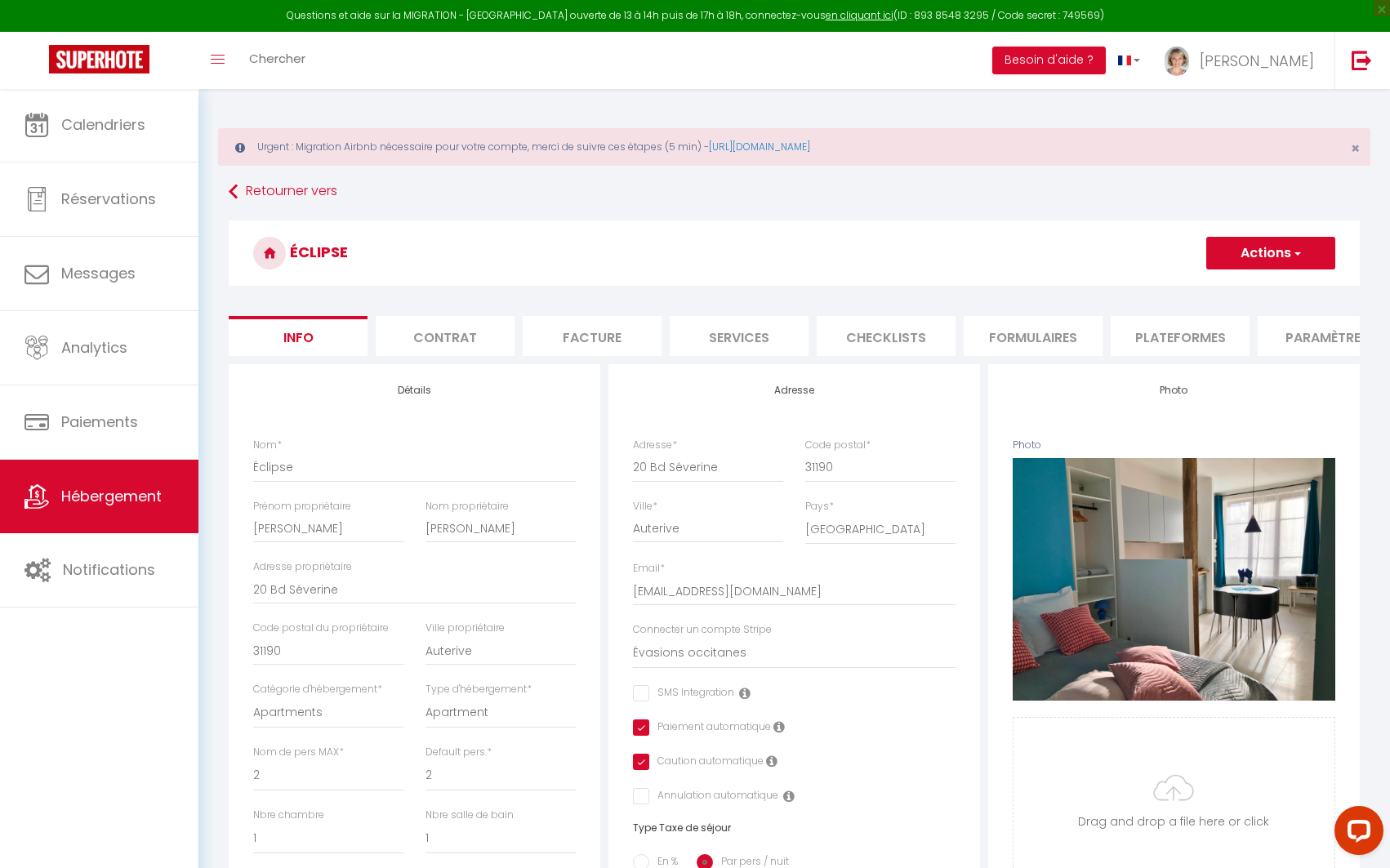
click at [1155, 334] on li "Plateformes" at bounding box center [1179, 336] width 139 height 40
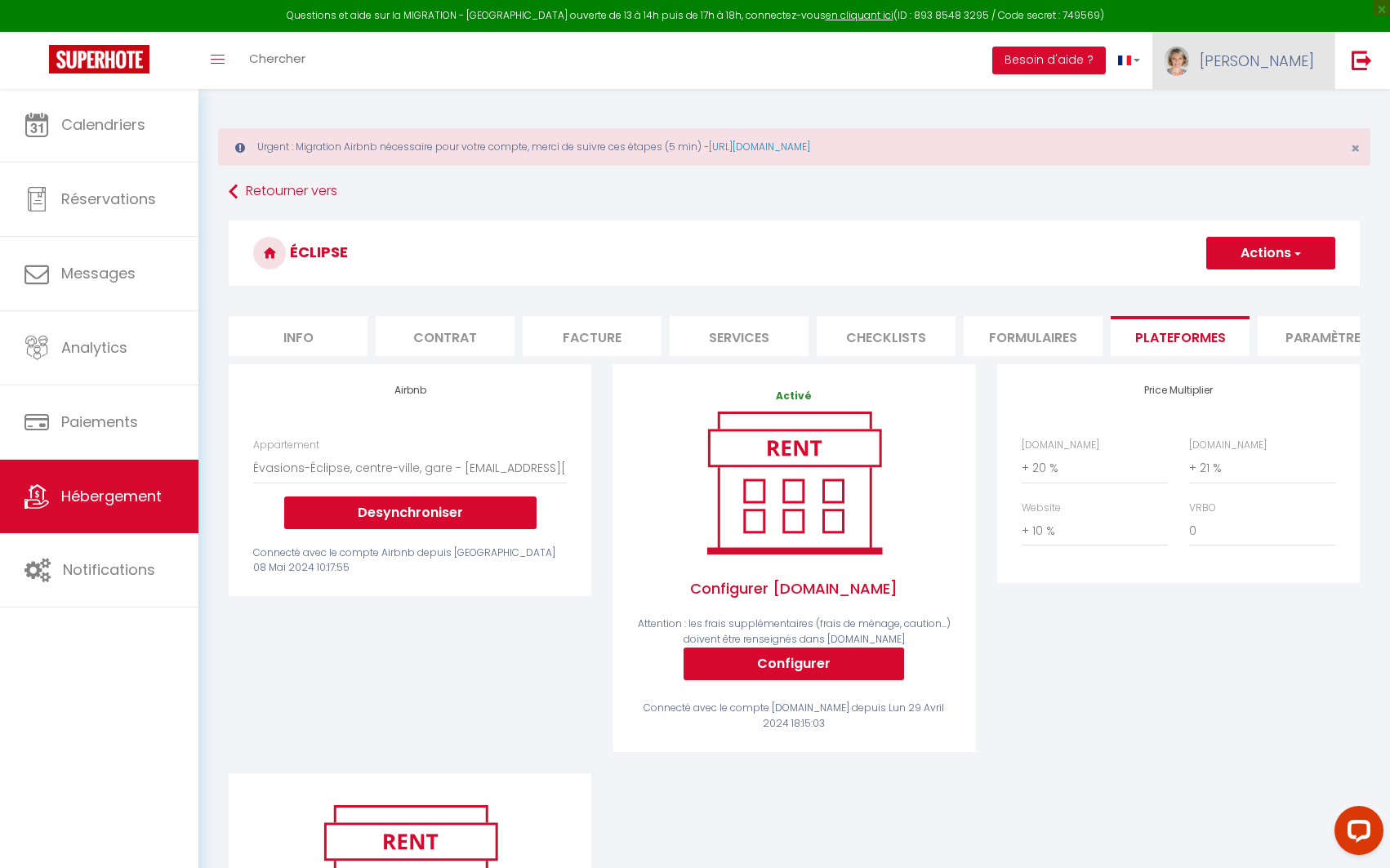
click at [1287, 57] on span "[PERSON_NAME]" at bounding box center [1256, 60] width 114 height 20
click at [1265, 113] on link "Paramètres" at bounding box center [1269, 113] width 121 height 28
select select "fr"
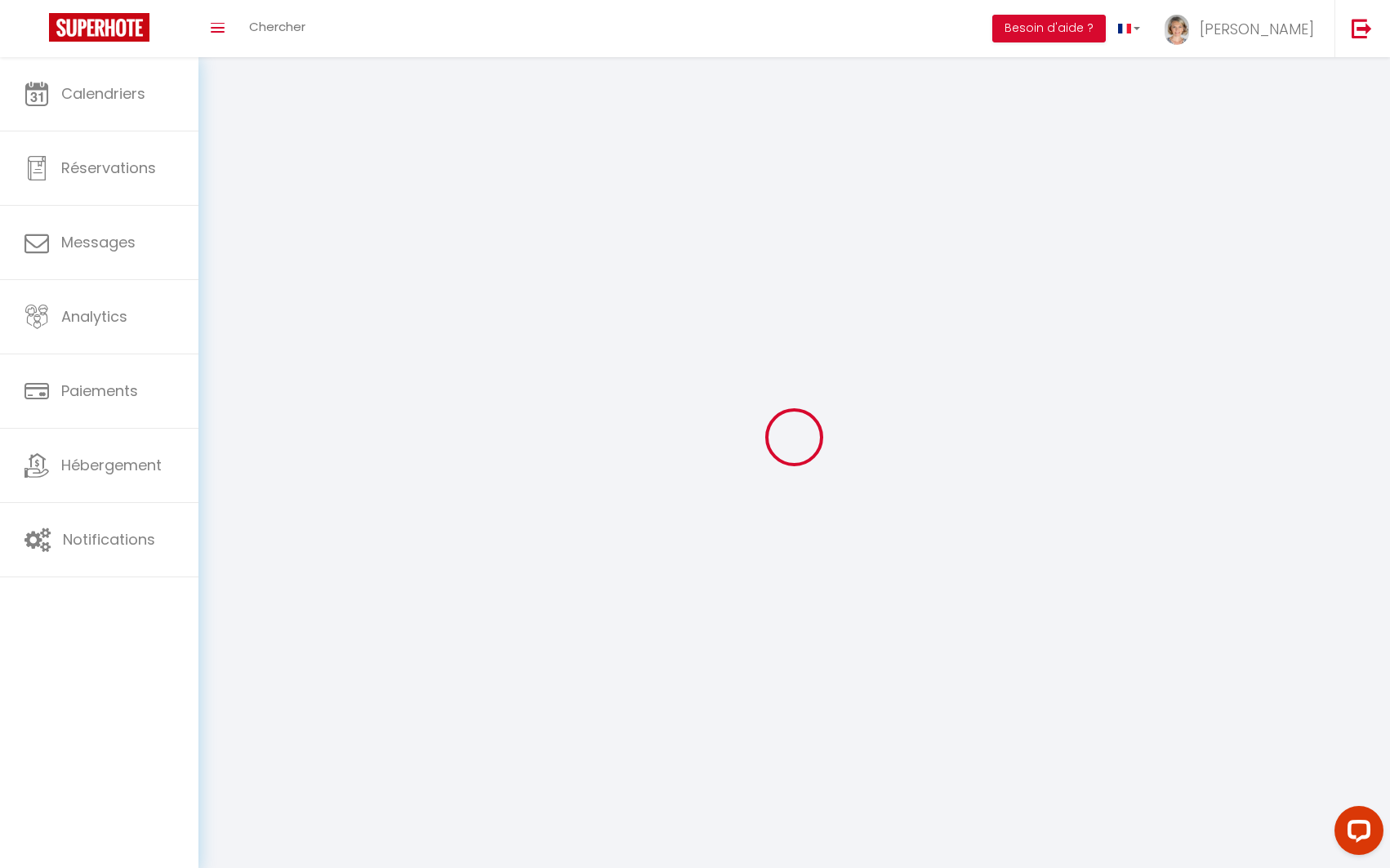
select select
type input "[PERSON_NAME]"
type input "Poussart-[PERSON_NAME]"
type input "0664892220"
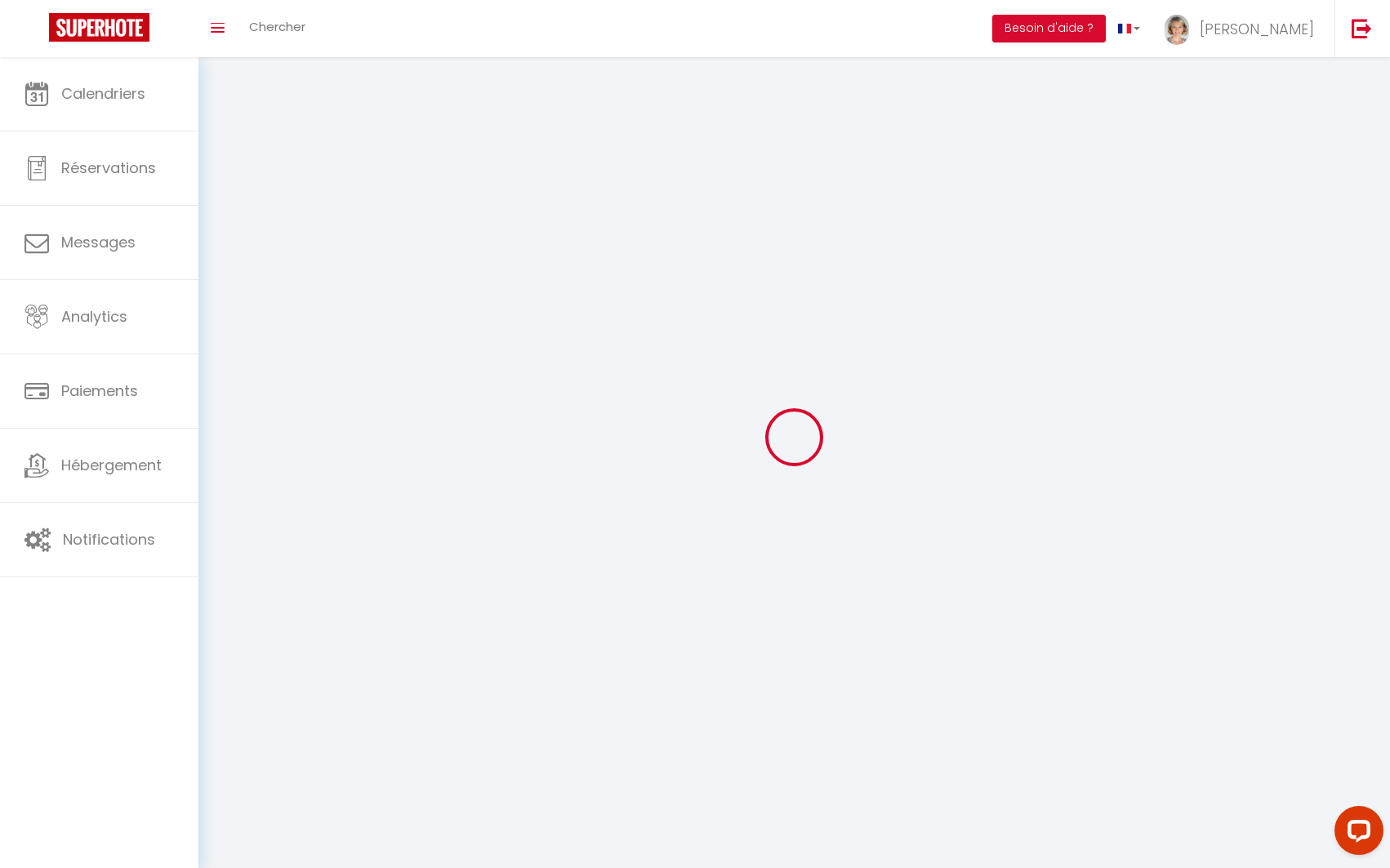
type input "20 Bd Séverine"
type input "31190"
type input "Auterive"
type input "1QuEokO3zLxzhBd9YwJUoCFno"
type input "ExKyXen87ECq1e1FT3NUpPfZt"
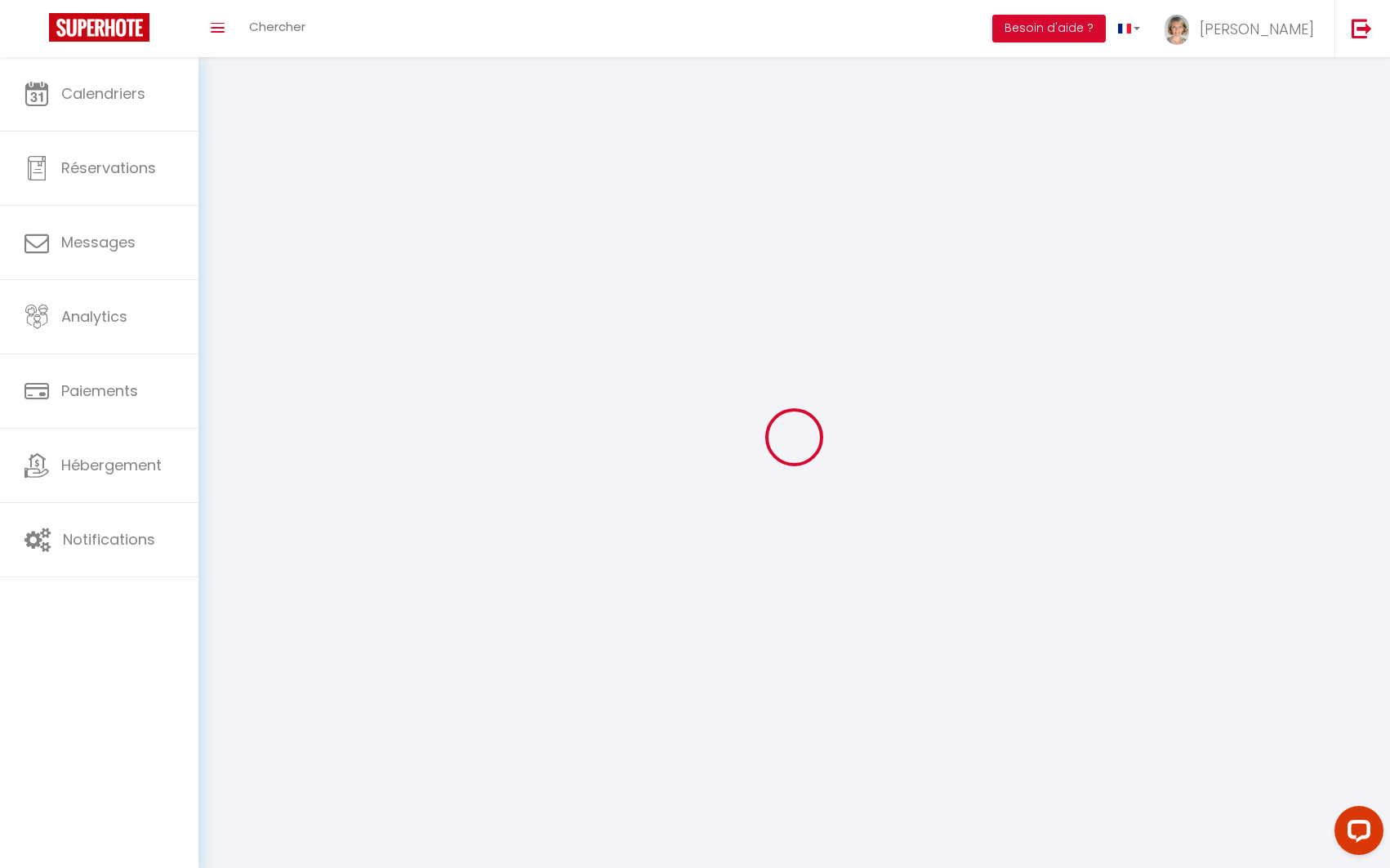
type input "1QuEokO3zLxzhBd9YwJUoCFno"
type input "ExKyXen87ECq1e1FT3NUpPfZt"
type input "https://app.superhote.com/#/get-available-rentals/ExKyXen87ECq1e1FT3NUpPfZt"
select select "28"
select select "fr"
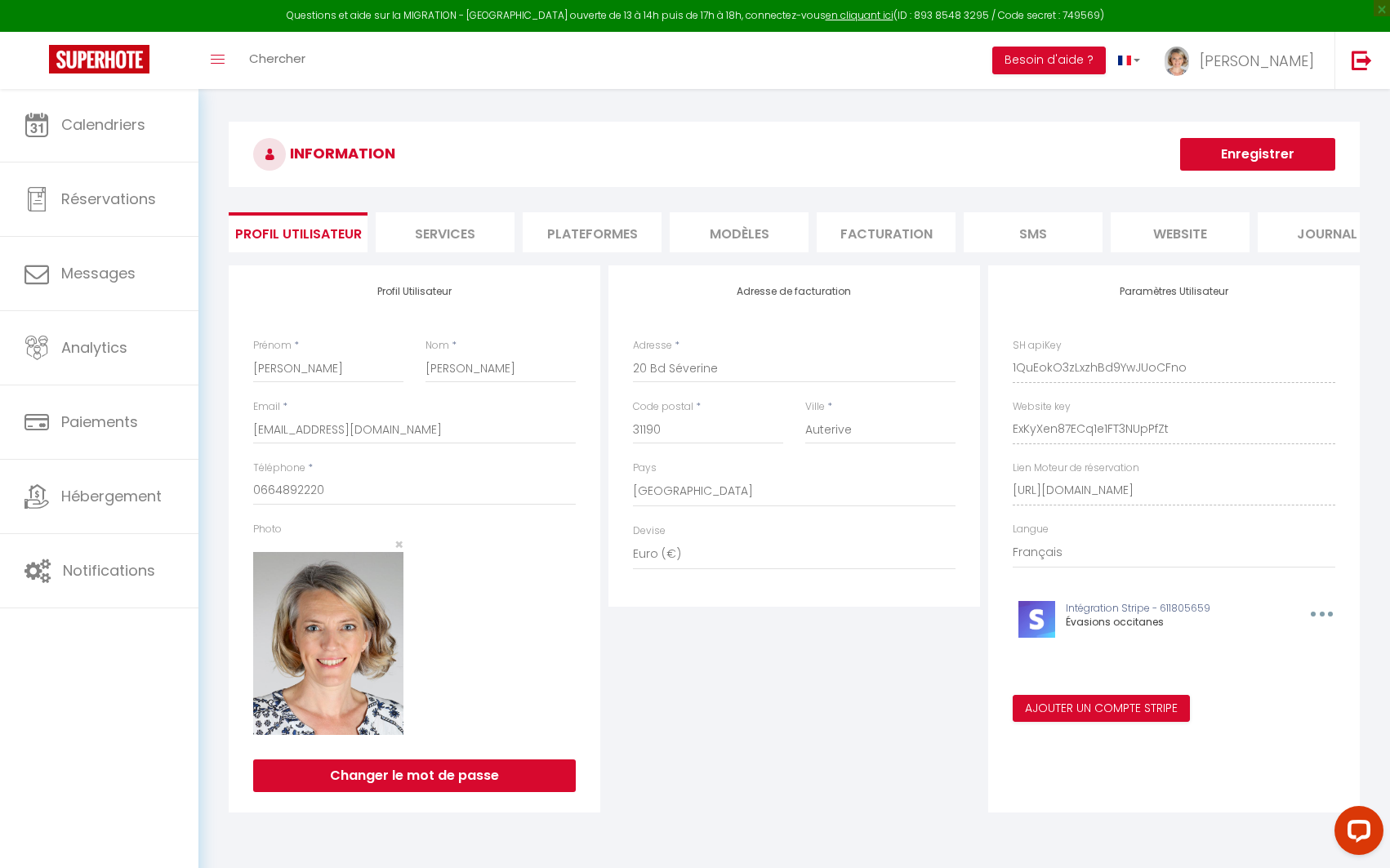
click at [624, 230] on li "Plateformes" at bounding box center [592, 233] width 139 height 40
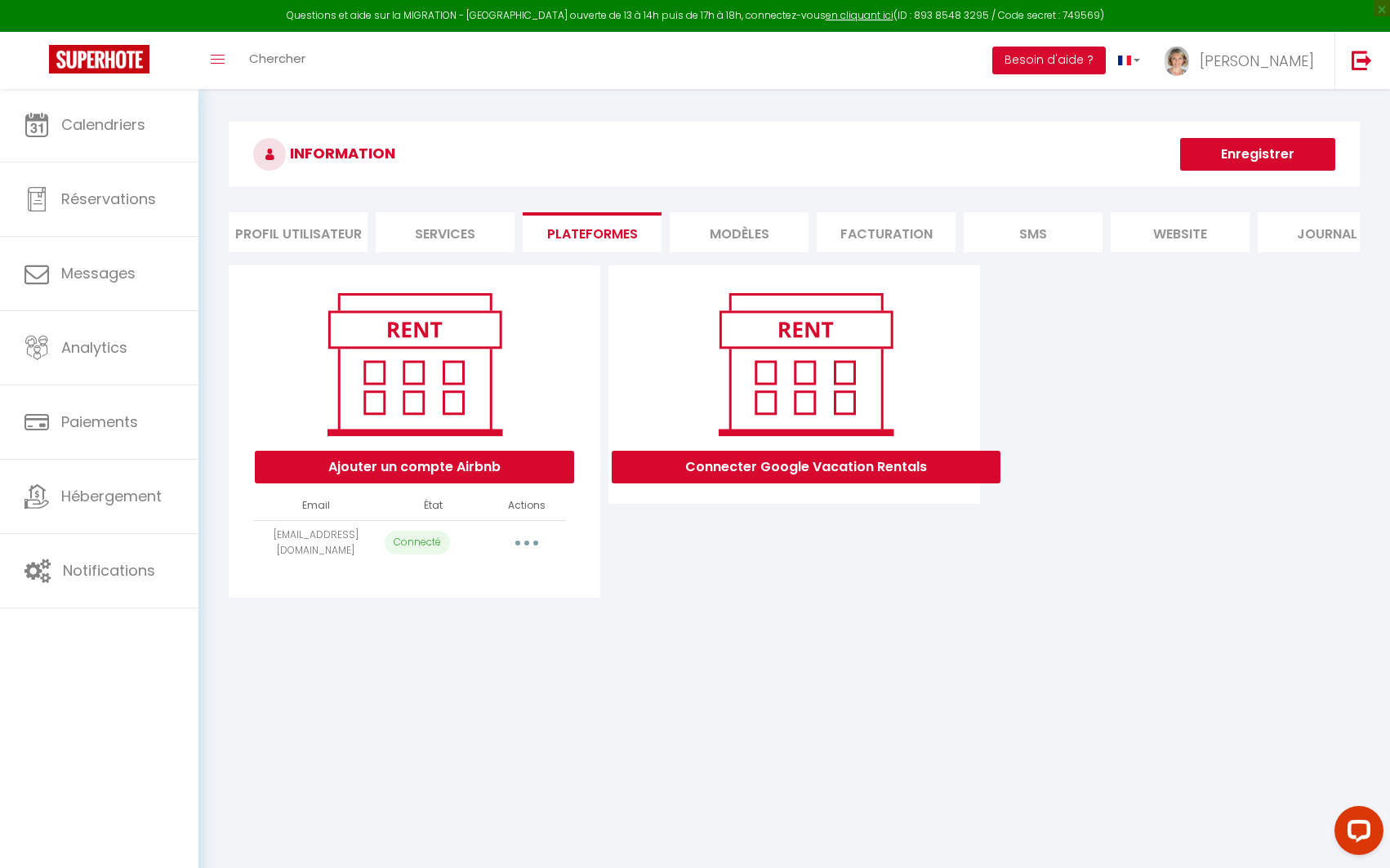
click at [526, 546] on icon "button" at bounding box center [526, 542] width 5 height 5
click at [467, 652] on link "Reconnecter le compte" at bounding box center [454, 638] width 180 height 28
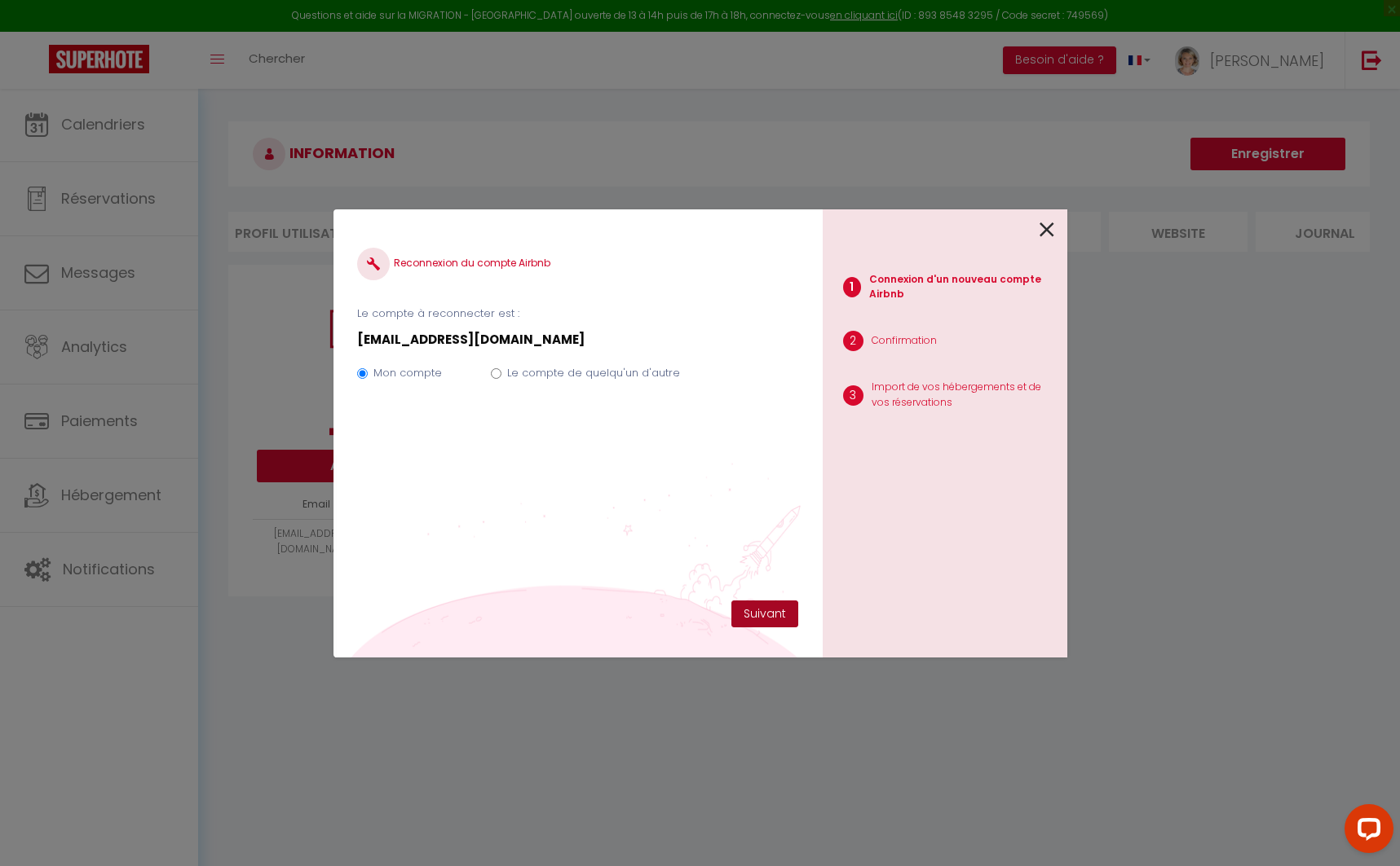
click at [744, 617] on button "Suivant" at bounding box center [765, 614] width 67 height 28
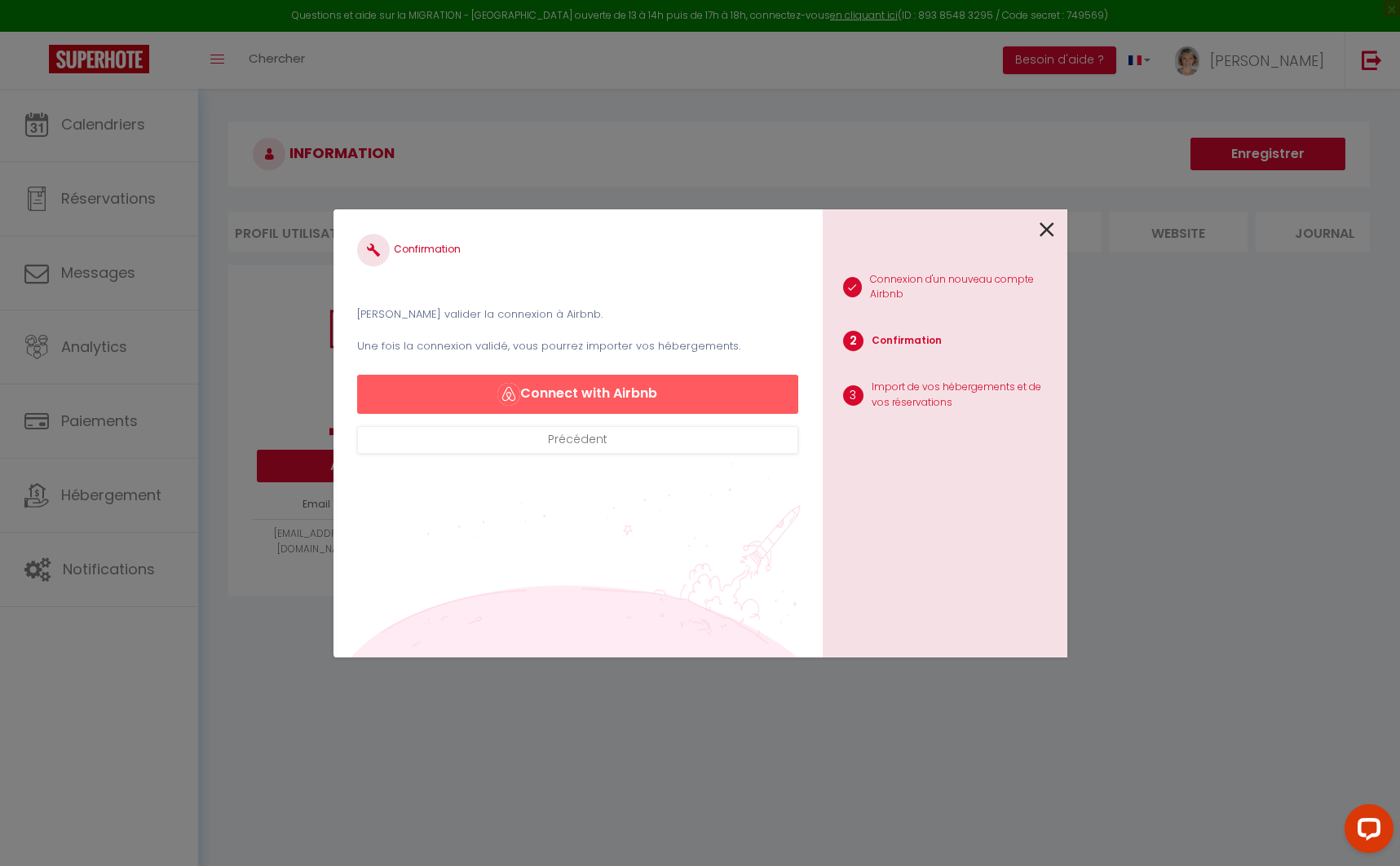
click at [606, 392] on button "Connect with Airbnb" at bounding box center [577, 394] width 440 height 39
click at [596, 390] on button "Connect with Airbnb" at bounding box center [577, 394] width 440 height 39
click at [623, 392] on button "Connect with Airbnb" at bounding box center [577, 394] width 440 height 39
click at [639, 400] on button "Connect with Airbnb" at bounding box center [577, 394] width 440 height 39
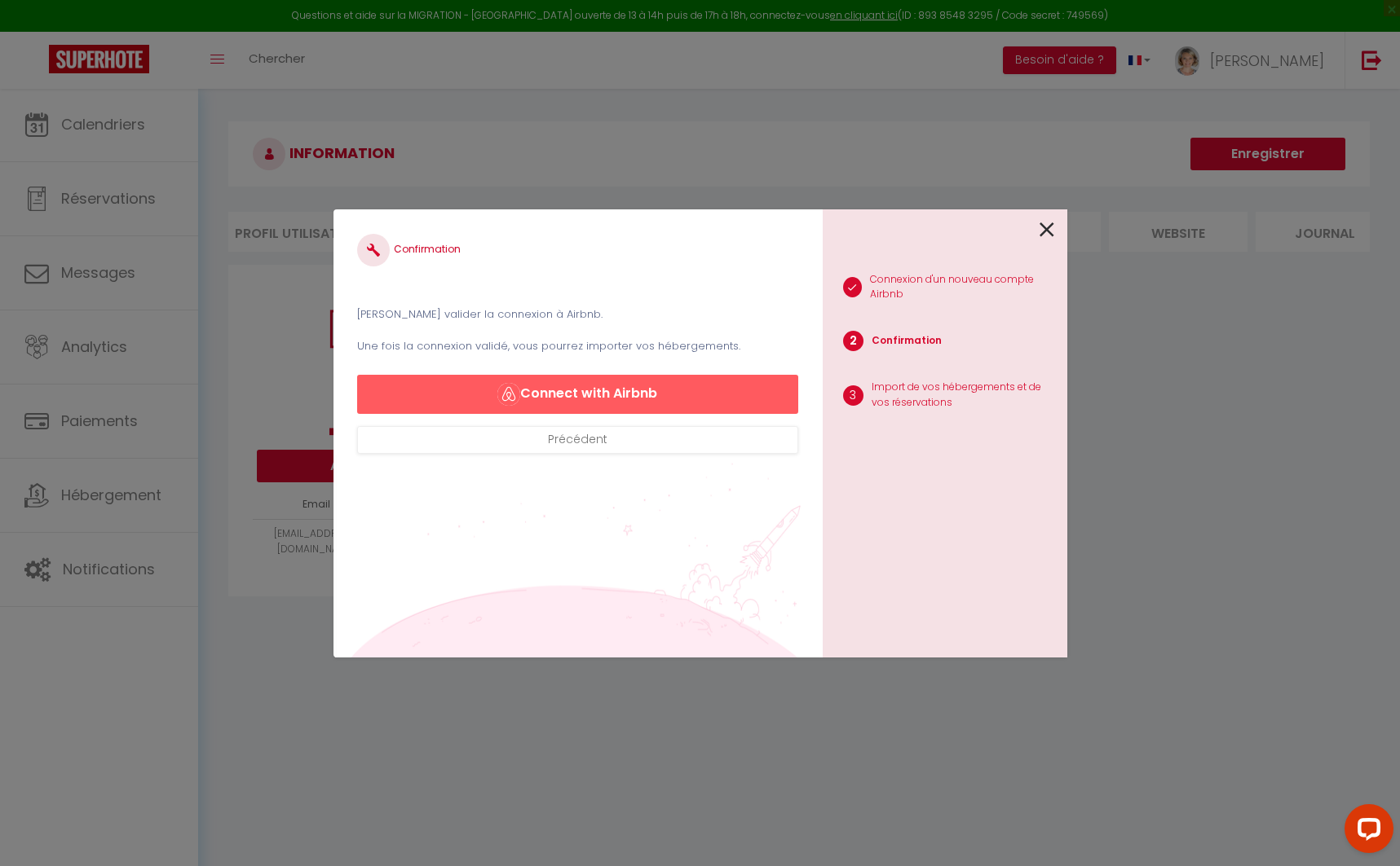
click at [639, 401] on button "Connect with Airbnb" at bounding box center [577, 394] width 440 height 39
click at [584, 407] on button "Connect with Airbnb" at bounding box center [577, 394] width 440 height 39
click at [605, 390] on button "Connect with Airbnb" at bounding box center [577, 394] width 440 height 39
click at [1055, 220] on div "1 Connexion d'un nouveau compte Airbnb 2 Confirmation 3 Import de vos hébergeme…" at bounding box center [945, 433] width 245 height 448
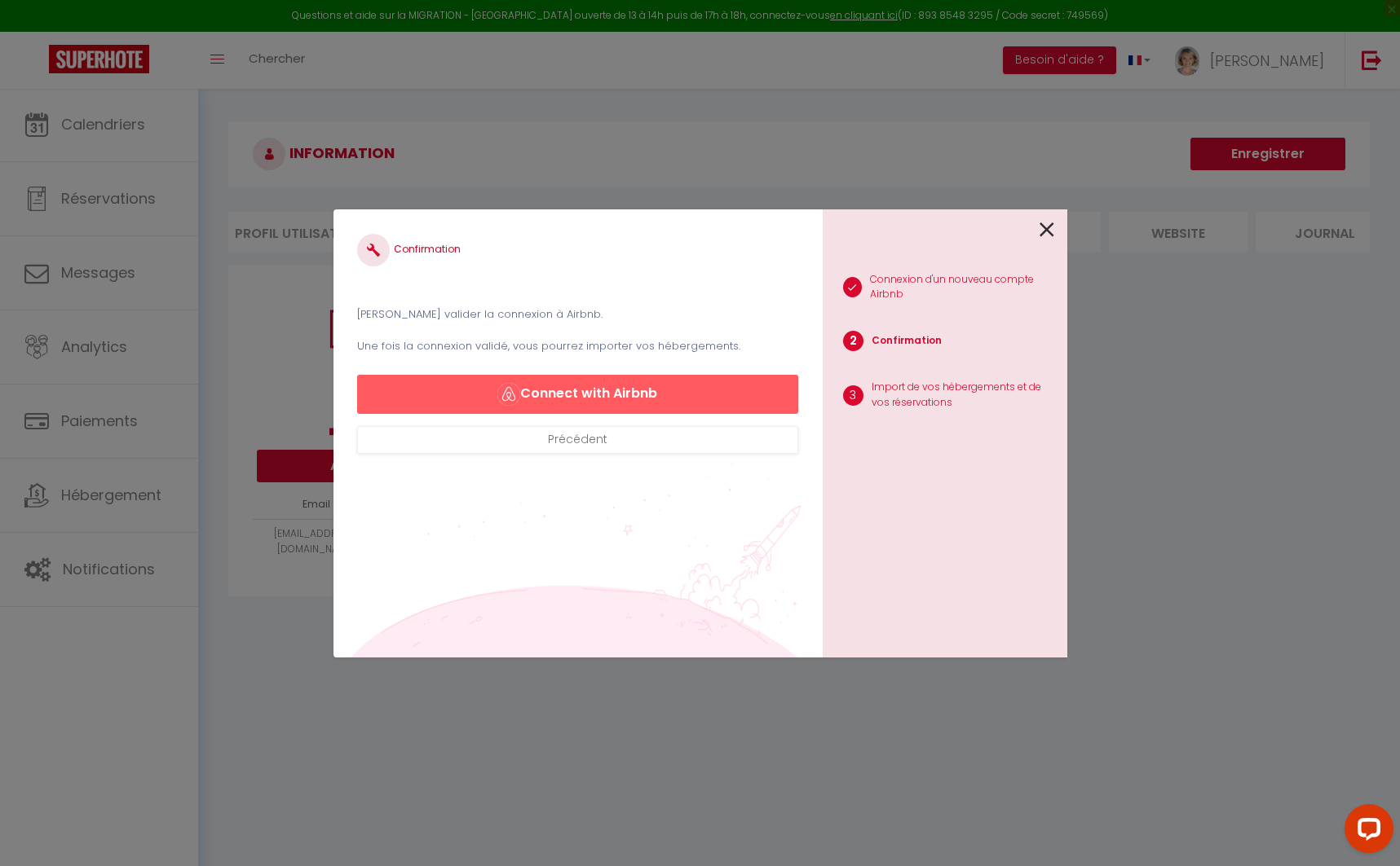
click at [569, 395] on button "Connect with Airbnb" at bounding box center [577, 394] width 440 height 39
drag, startPoint x: 395, startPoint y: 246, endPoint x: 715, endPoint y: 422, distance: 365.2
click at [715, 422] on div "Confirmation Veuillez valider la connexion à Airbnb. Une fois la connexion vali…" at bounding box center [577, 344] width 440 height 220
drag, startPoint x: 773, startPoint y: 345, endPoint x: 351, endPoint y: 311, distance: 423.4
click at [351, 311] on div "Confirmation Veuillez valider la connexion à Airbnb. Une fois la connexion vali…" at bounding box center [578, 433] width 490 height 448
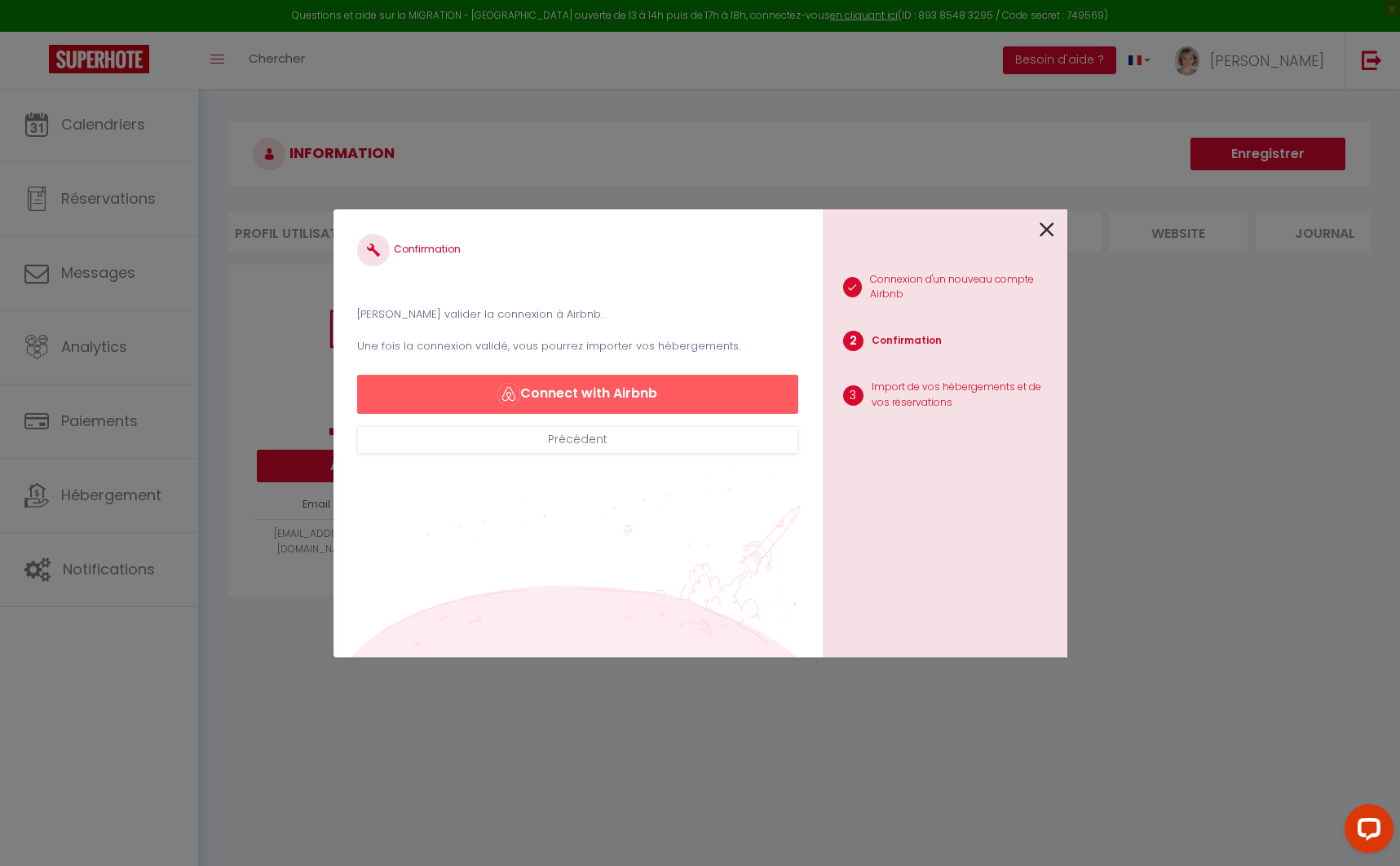
drag, startPoint x: 362, startPoint y: 307, endPoint x: 530, endPoint y: 345, distance: 172.2
click at [531, 345] on div "Veuillez valider la connexion à Airbnb. Une fois la connexion validé, vous pour…" at bounding box center [577, 329] width 440 height 53
click at [570, 162] on div "Confirmation Veuillez valider la connexion à Airbnb. Une fois la connexion vali…" at bounding box center [700, 433] width 733 height 866
click at [685, 388] on button "Connect with Airbnb" at bounding box center [577, 394] width 440 height 39
click at [623, 443] on button "Précédent" at bounding box center [577, 440] width 440 height 28
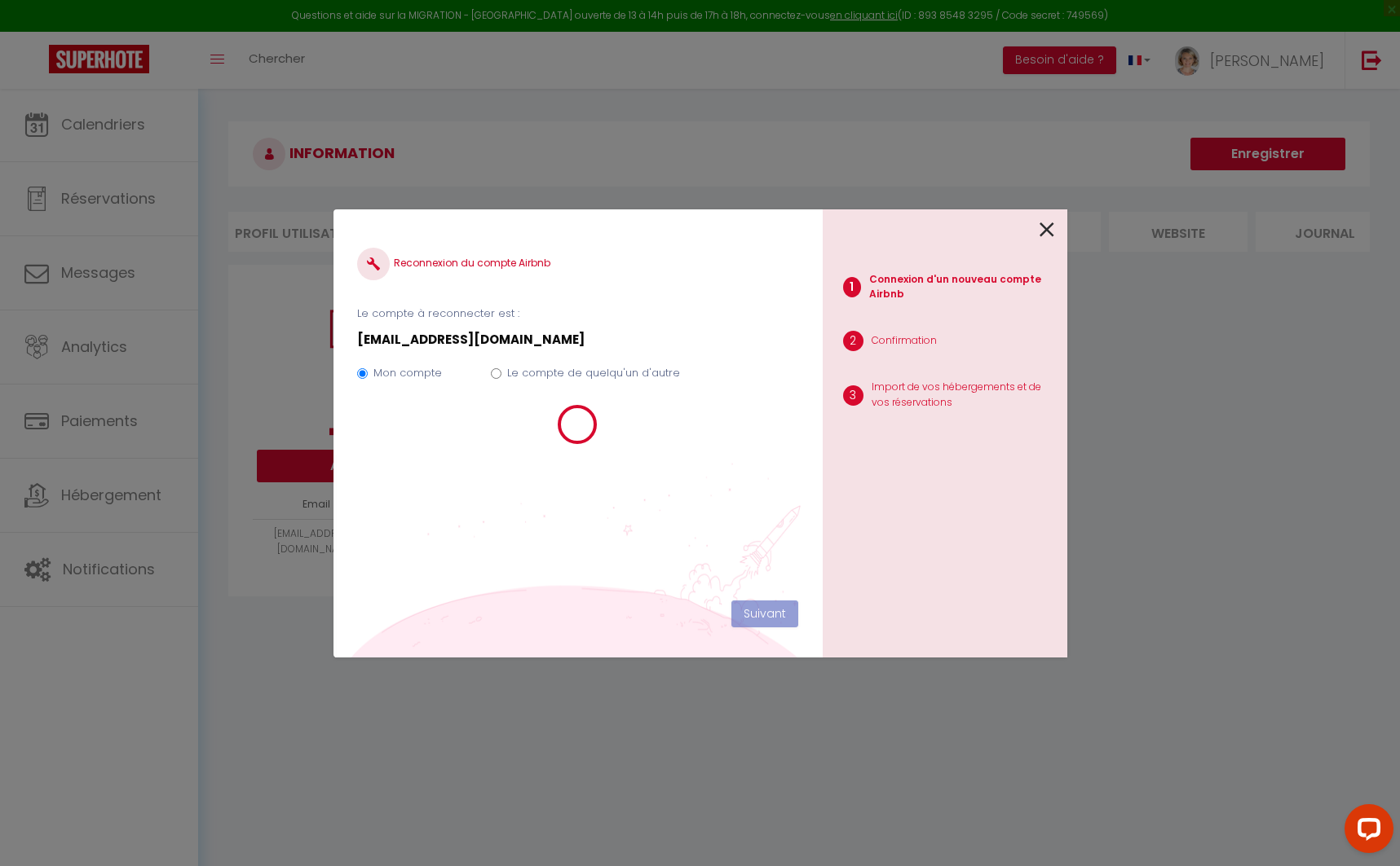
click at [1042, 229] on icon at bounding box center [1046, 230] width 14 height 25
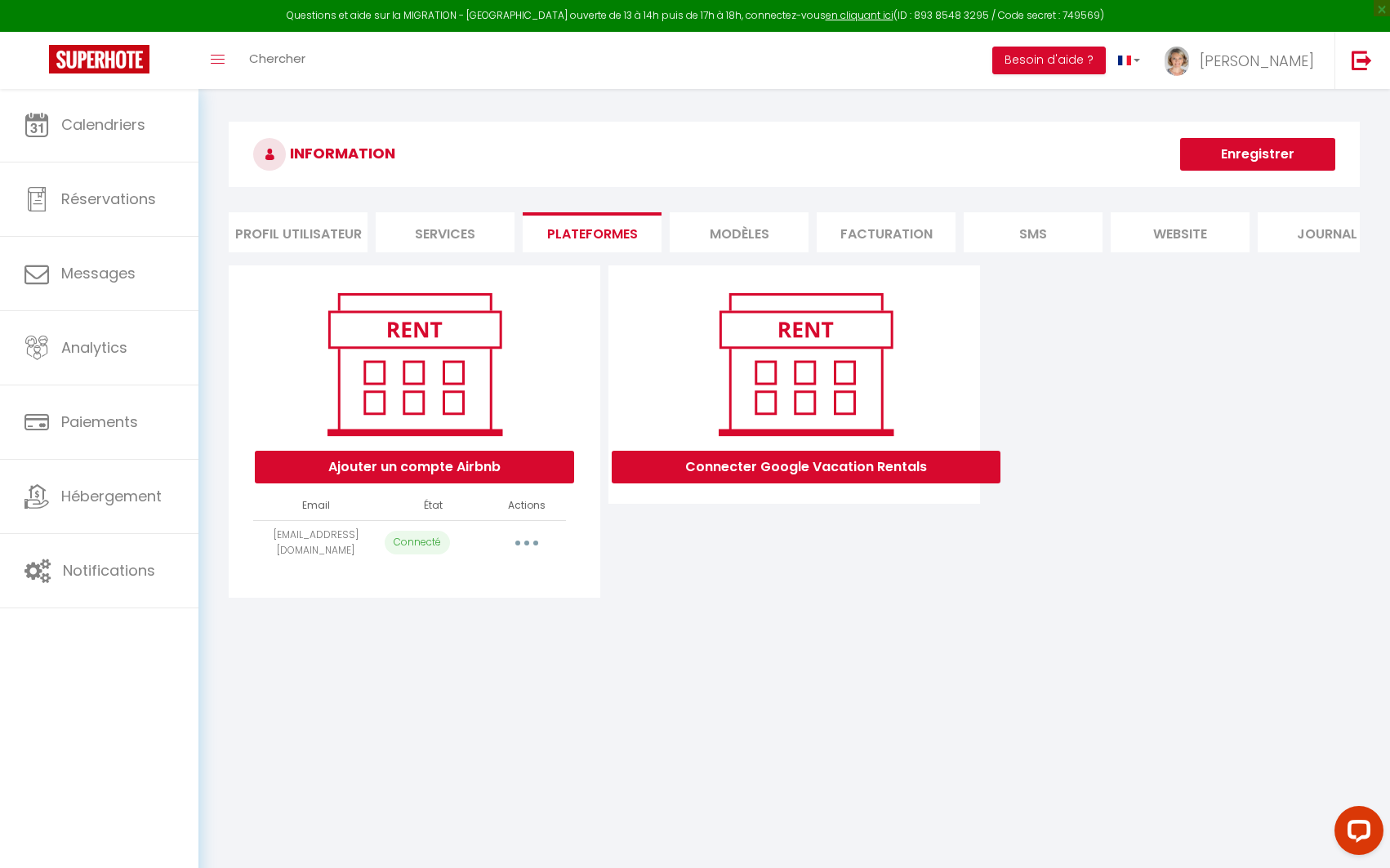
click at [528, 551] on button "button" at bounding box center [527, 542] width 46 height 26
click at [478, 650] on link "Reconnecter le compte" at bounding box center [454, 638] width 180 height 28
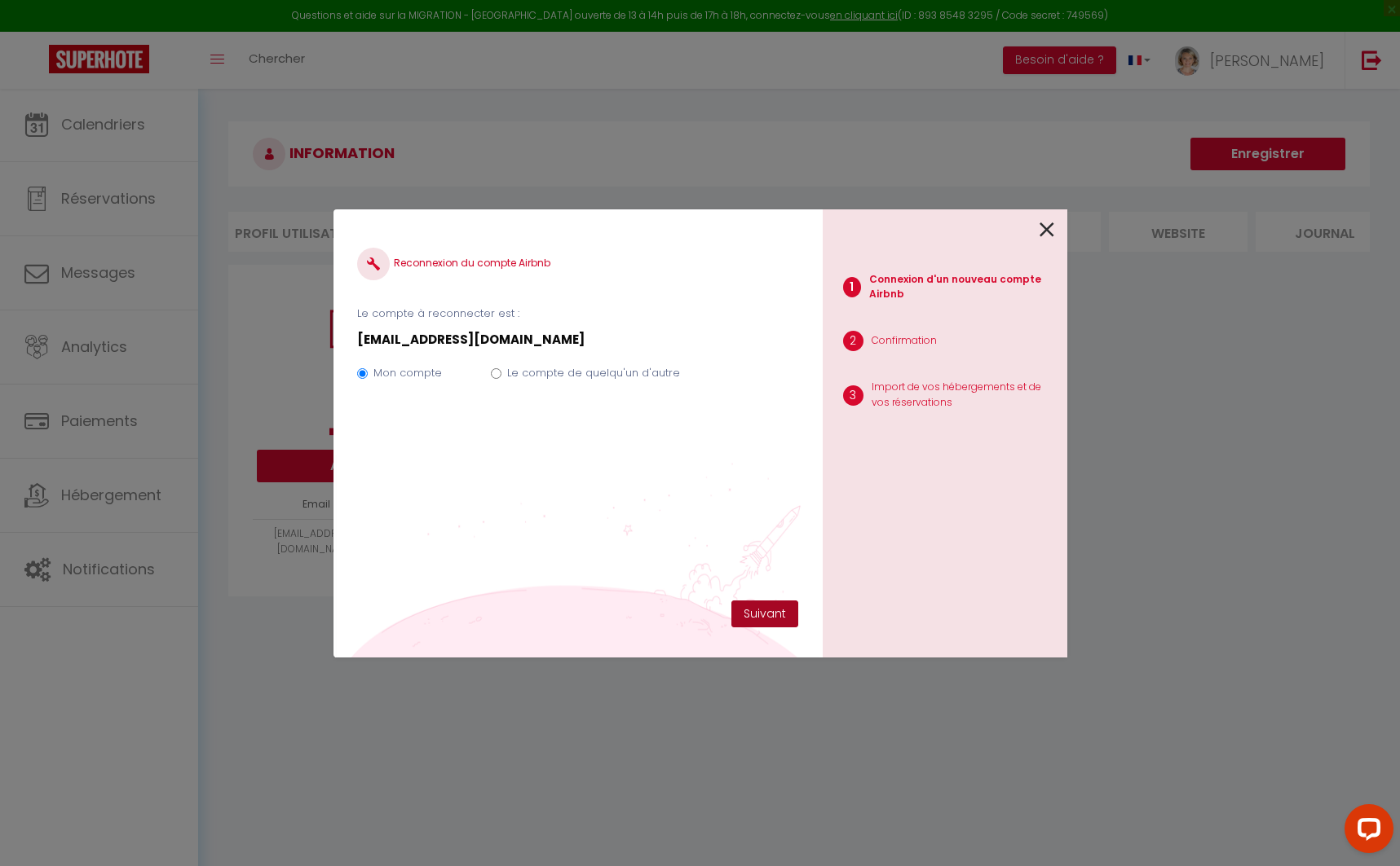
click at [757, 605] on button "Suivant" at bounding box center [765, 614] width 67 height 28
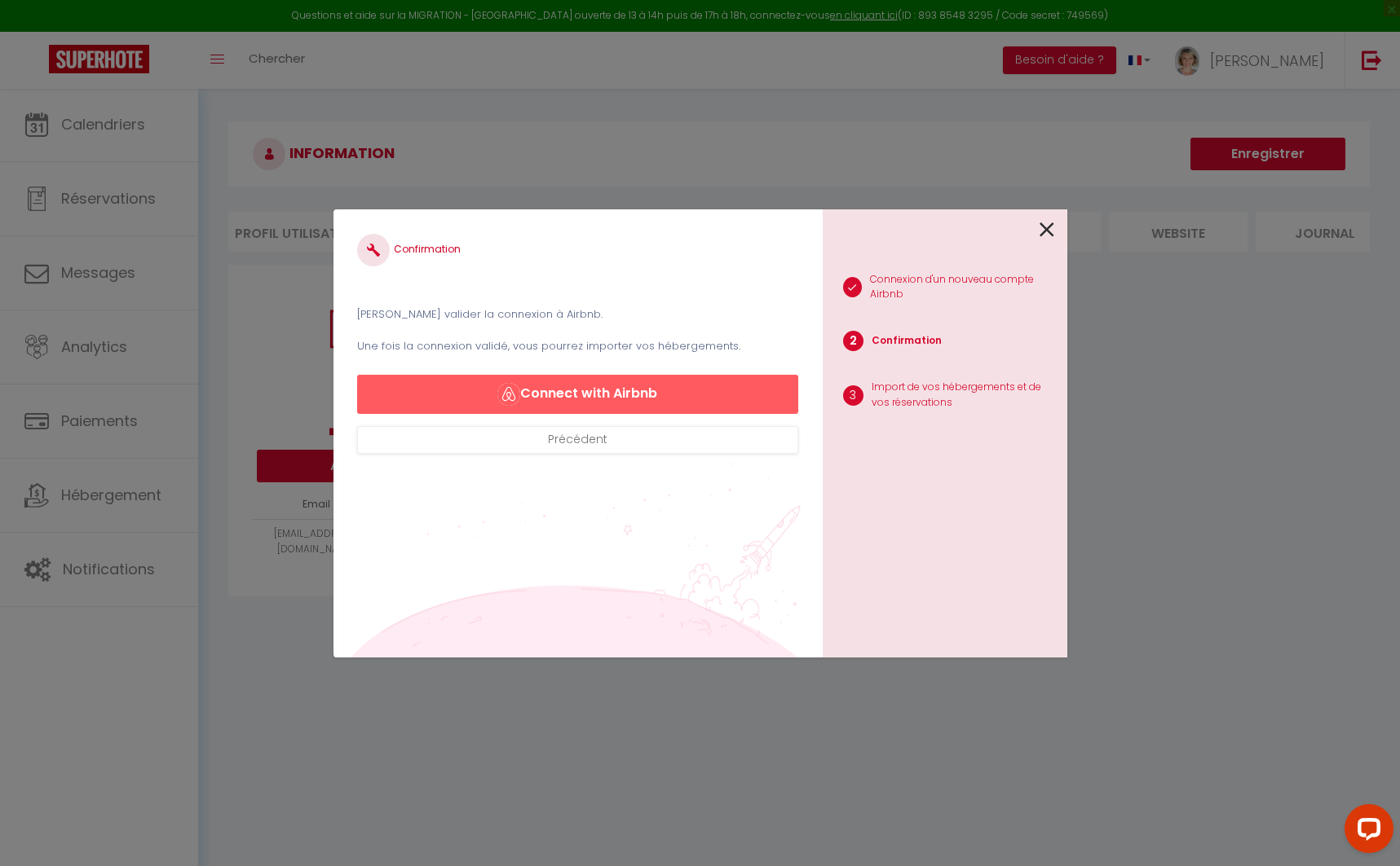
click at [645, 383] on button "Connect with Airbnb" at bounding box center [577, 394] width 440 height 39
click at [540, 398] on button "Connect with Airbnb" at bounding box center [577, 394] width 440 height 39
click at [1040, 231] on icon at bounding box center [1046, 230] width 14 height 25
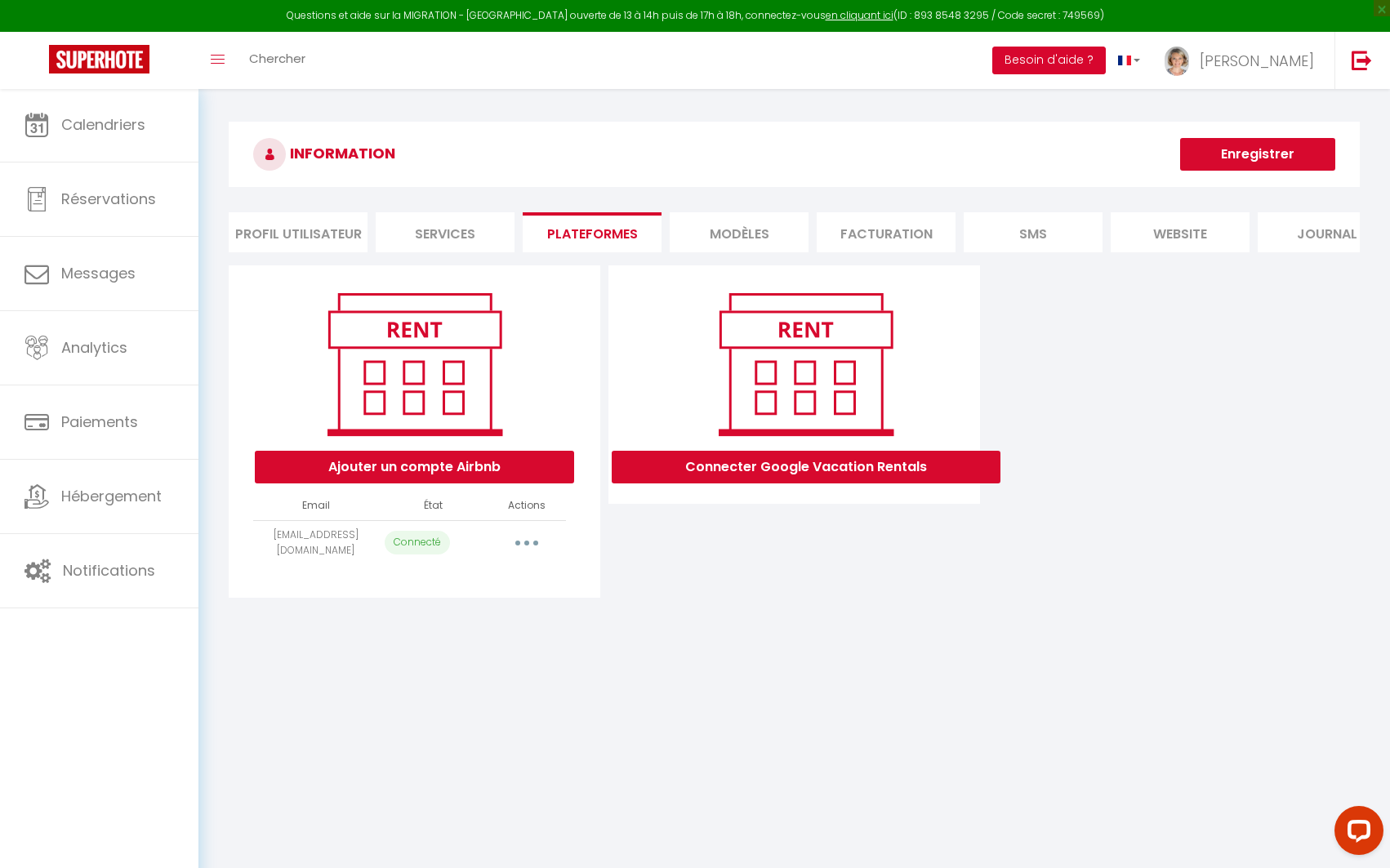
click at [1105, 60] on button "Besoin d'aide ?" at bounding box center [1049, 60] width 114 height 28
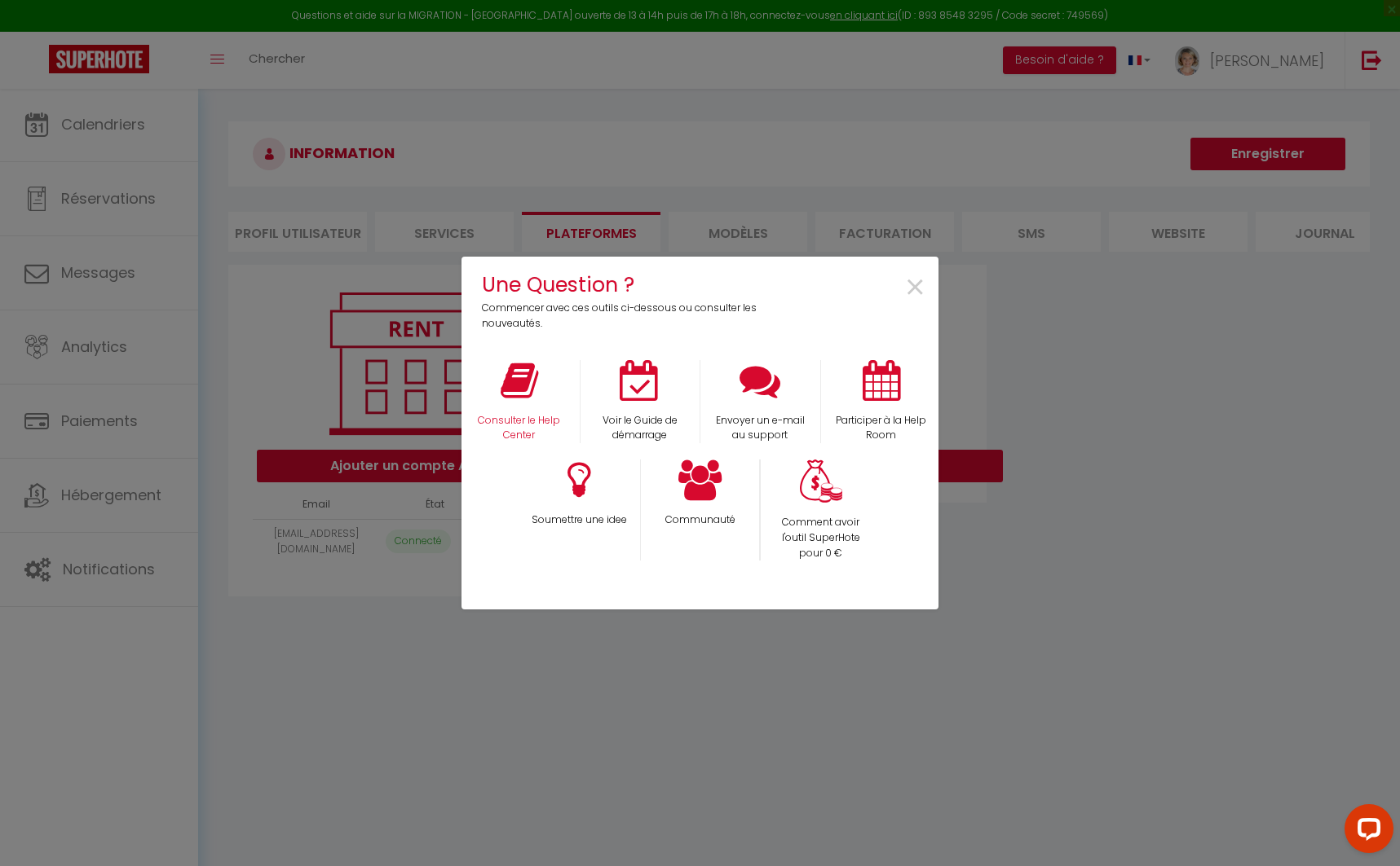
click at [523, 410] on div "Consulter le Help Center" at bounding box center [519, 402] width 120 height 84
click at [753, 403] on div "Envoyer un e-mail au support" at bounding box center [760, 402] width 120 height 84
click at [760, 423] on p "Envoyer un e-mail au support" at bounding box center [760, 428] width 99 height 31
click at [1308, 68] on div "Une Question ? Commencer avec ces outils ci-dessous ou consulter les nouveautés…" at bounding box center [700, 433] width 1400 height 866
click at [916, 283] on span "×" at bounding box center [914, 289] width 22 height 52
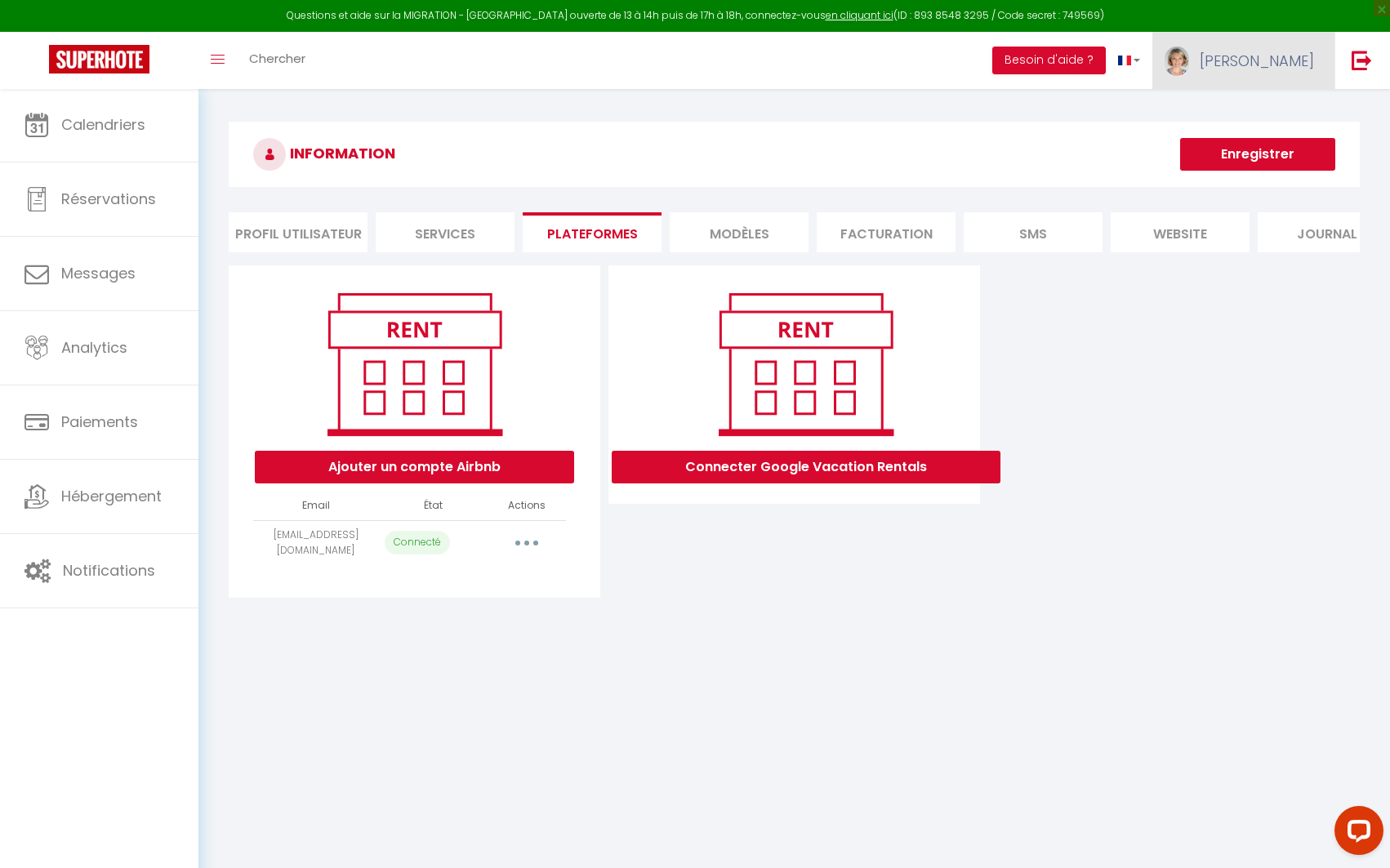
click at [1298, 65] on span "[PERSON_NAME]" at bounding box center [1256, 60] width 114 height 20
click at [1263, 116] on link "Paramètres" at bounding box center [1269, 113] width 121 height 28
click at [1264, 115] on link "Paramètres" at bounding box center [1269, 113] width 121 height 28
click at [1265, 115] on link "Paramètres" at bounding box center [1269, 113] width 121 height 28
click at [1274, 105] on link "Paramètres" at bounding box center [1269, 113] width 121 height 28
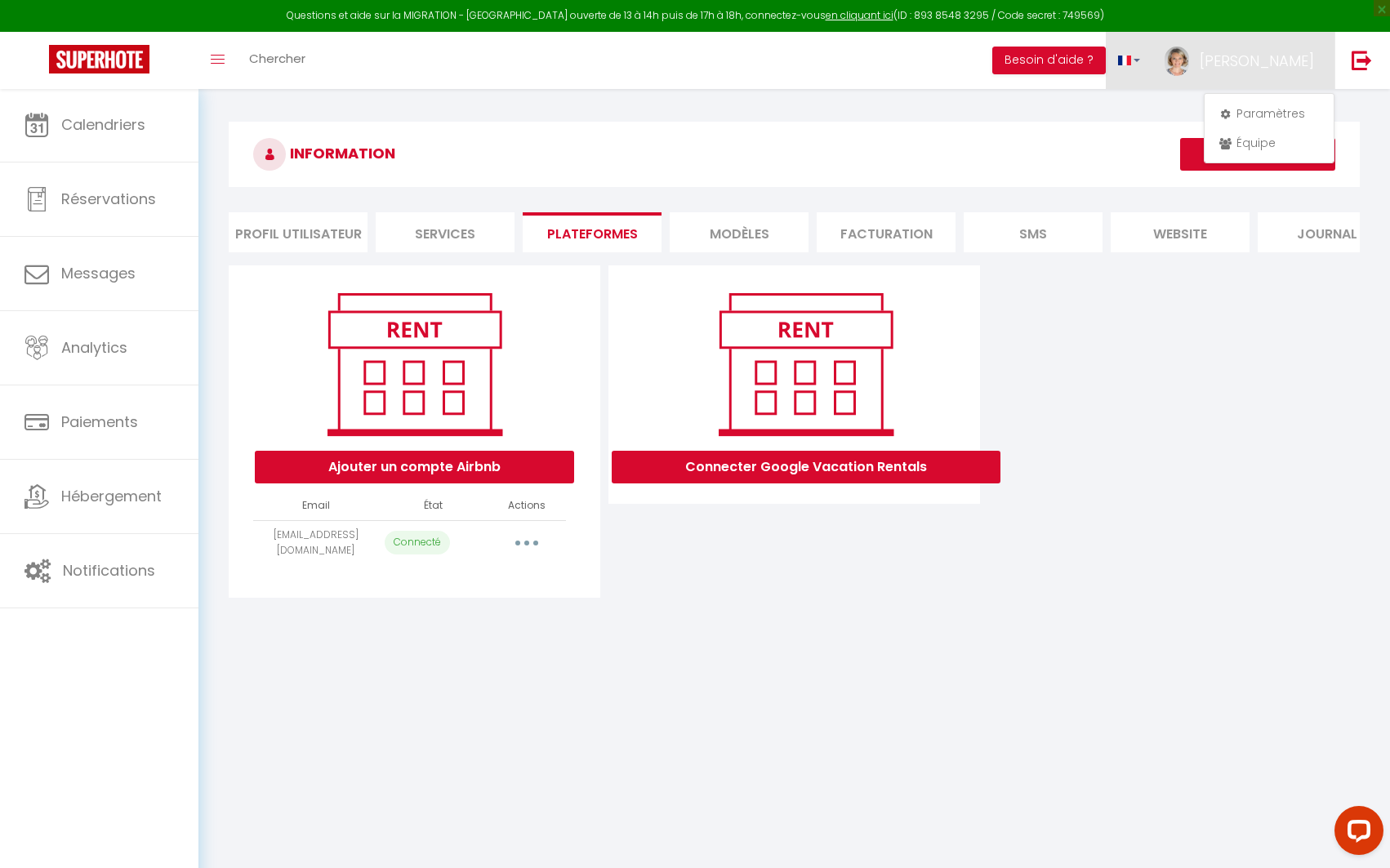
click at [1131, 64] on span at bounding box center [1125, 60] width 13 height 10
click at [1292, 59] on span "[PERSON_NAME]" at bounding box center [1256, 60] width 114 height 20
click at [1255, 141] on link "Équipe" at bounding box center [1269, 143] width 121 height 28
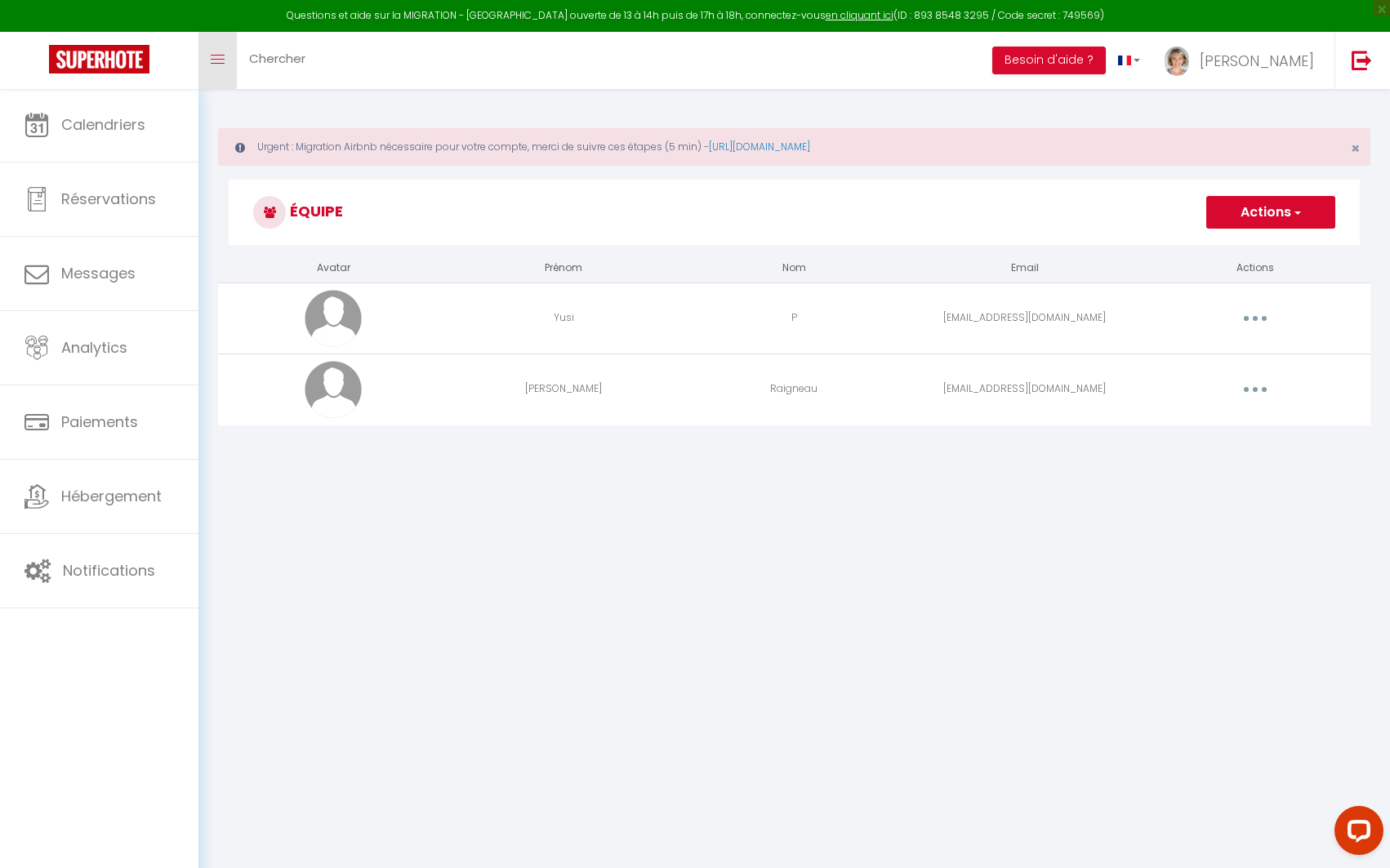
click at [224, 55] on link "Toggle menubar" at bounding box center [217, 60] width 38 height 57
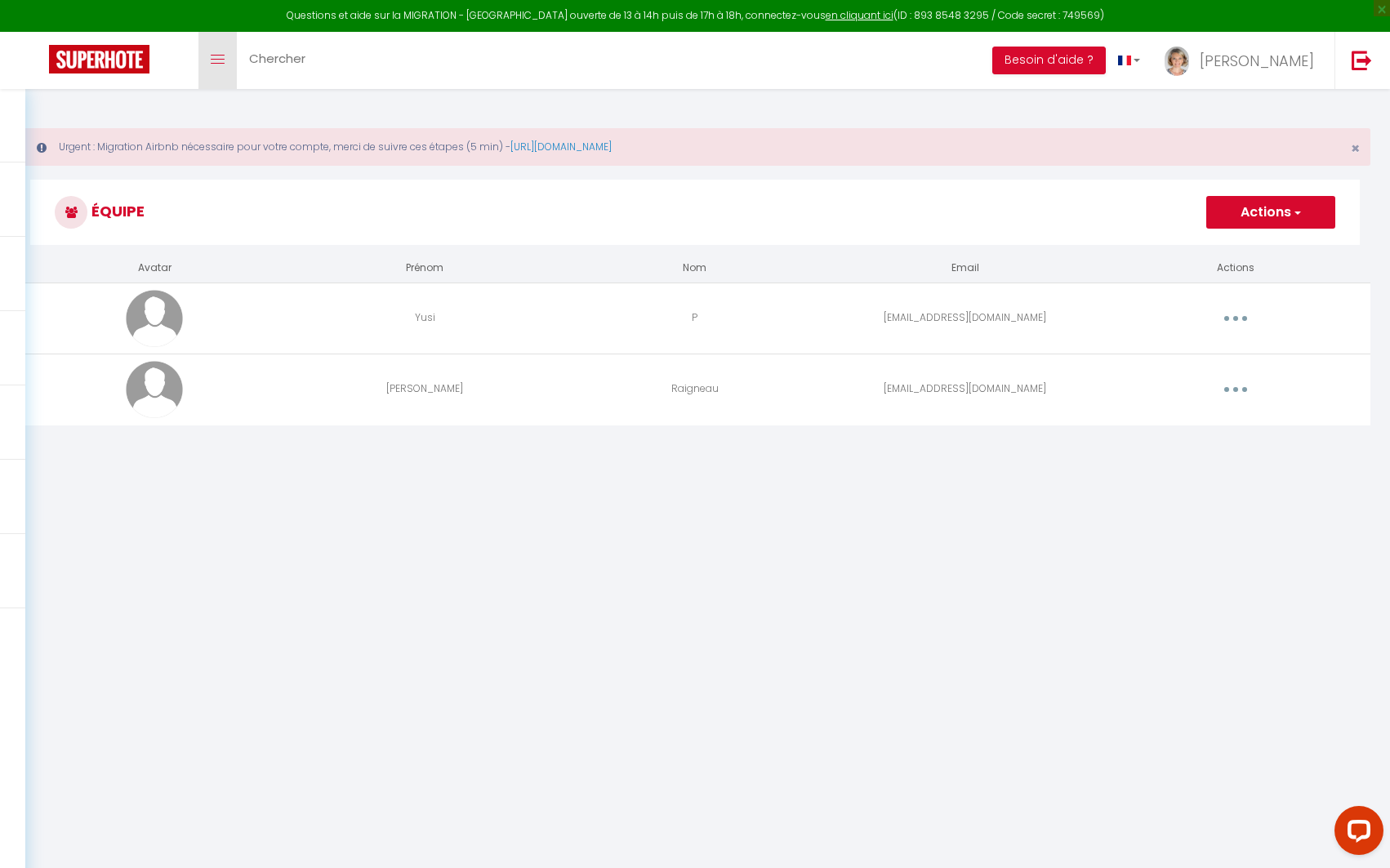
click at [224, 55] on link "Toggle menubar" at bounding box center [217, 60] width 38 height 57
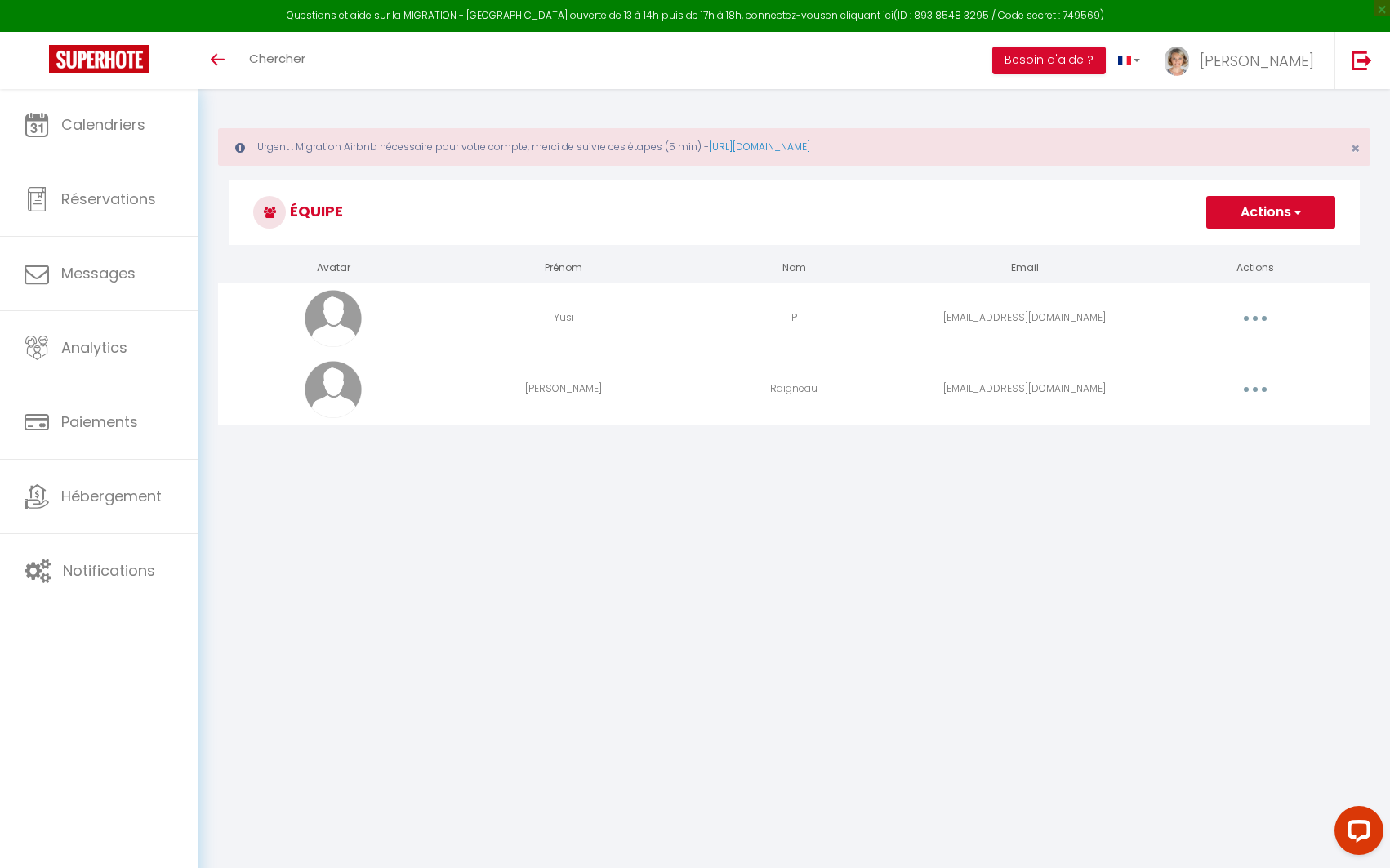
click at [121, 59] on img at bounding box center [99, 59] width 101 height 29
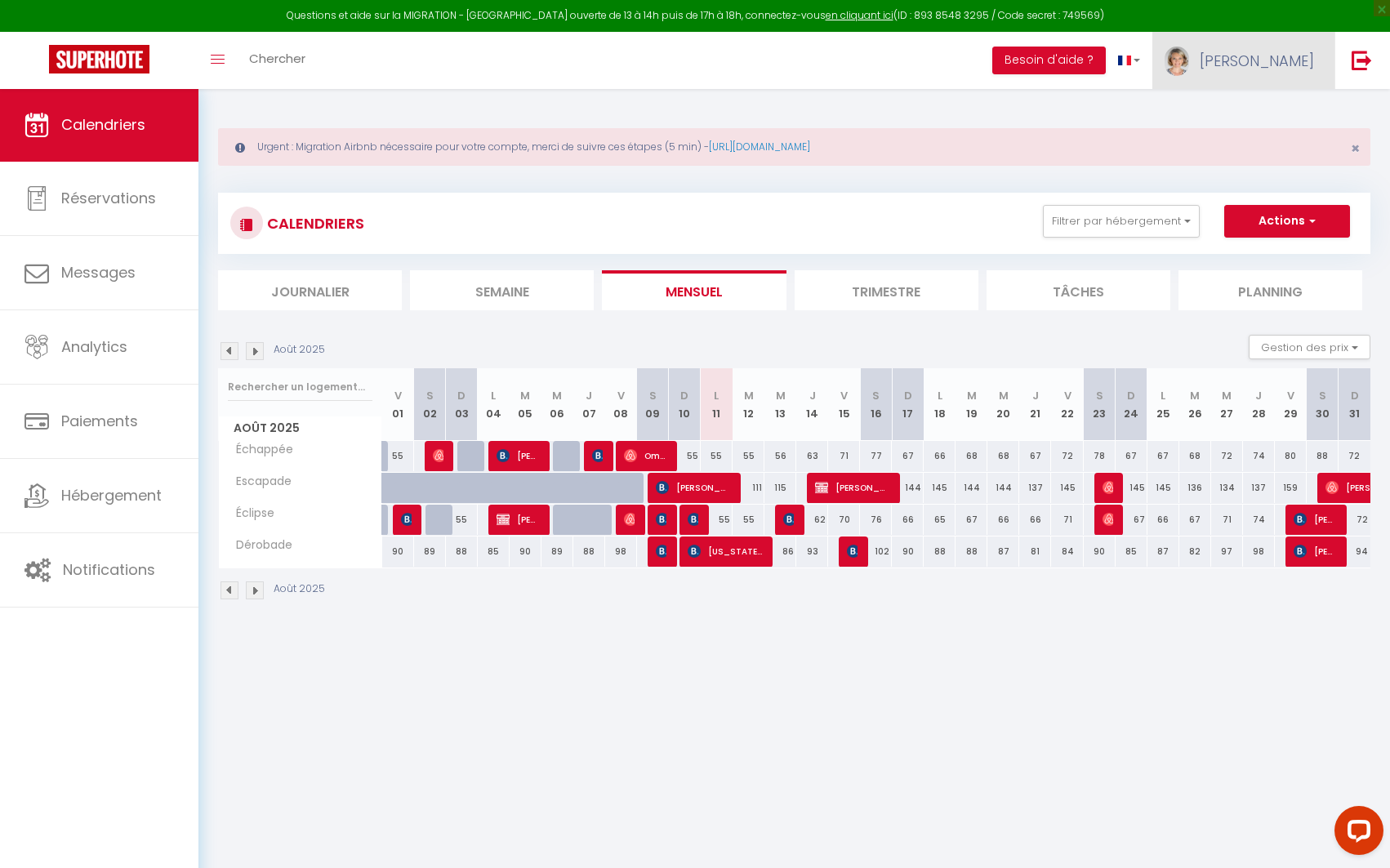
click at [1189, 57] on img at bounding box center [1177, 62] width 25 height 31
click at [1257, 109] on link "Paramètres" at bounding box center [1269, 113] width 121 height 28
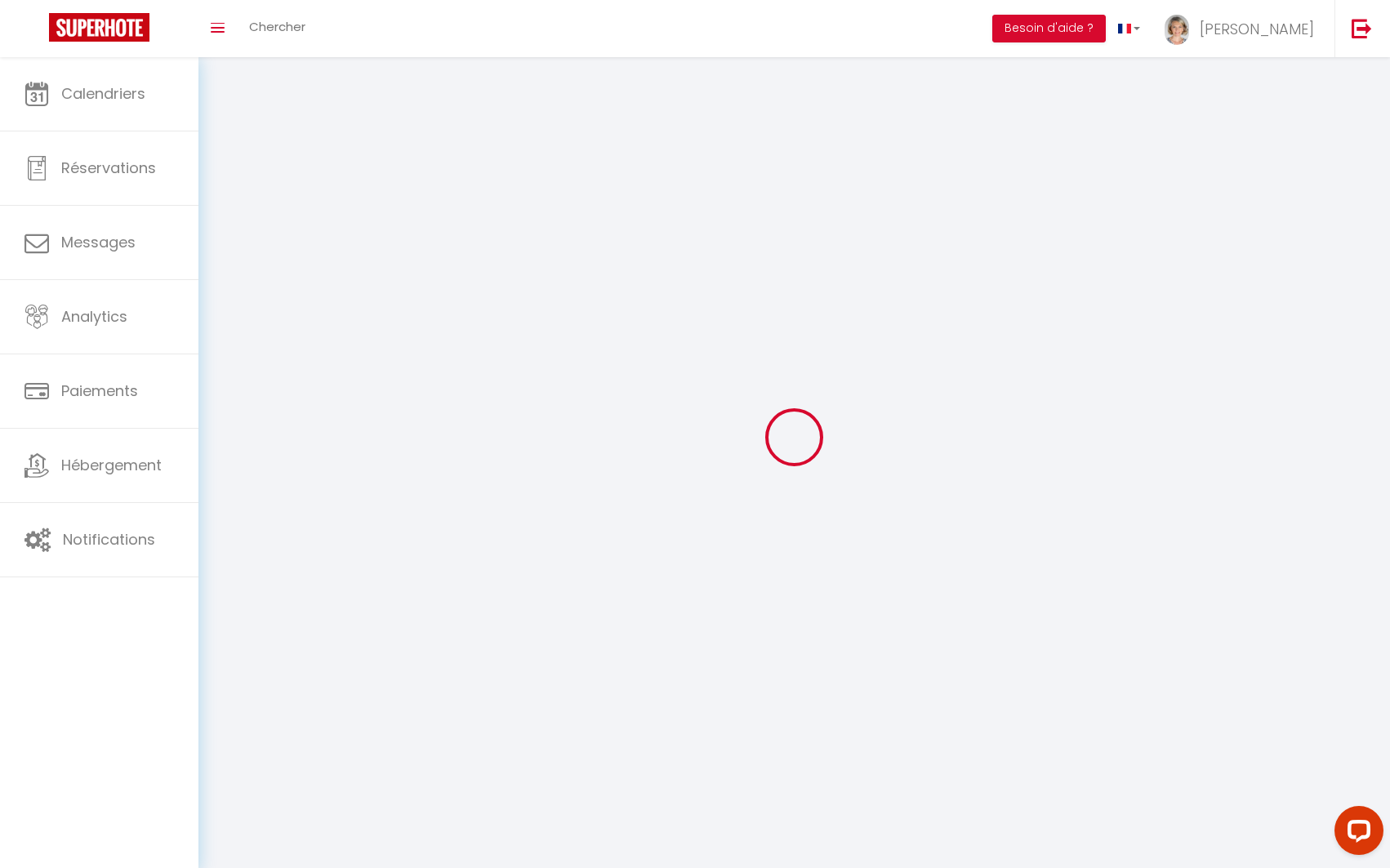
select select
type input "[PERSON_NAME]"
type input "Poussart-[PERSON_NAME]"
type input "0664892220"
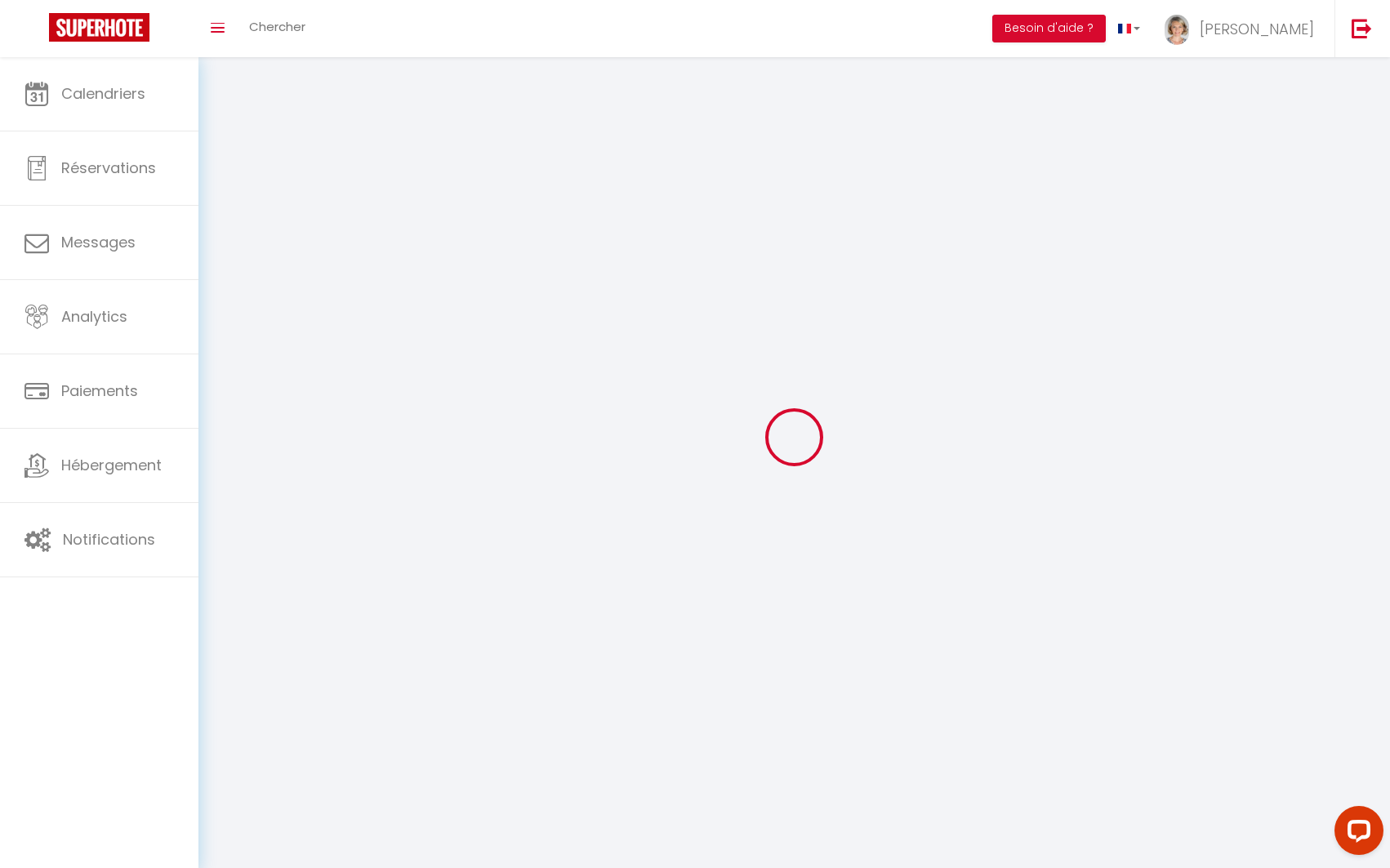
type input "20 Bd Séverine"
type input "31190"
type input "Auterive"
type input "1QuEokO3zLxzhBd9YwJUoCFno"
type input "ExKyXen87ECq1e1FT3NUpPfZt"
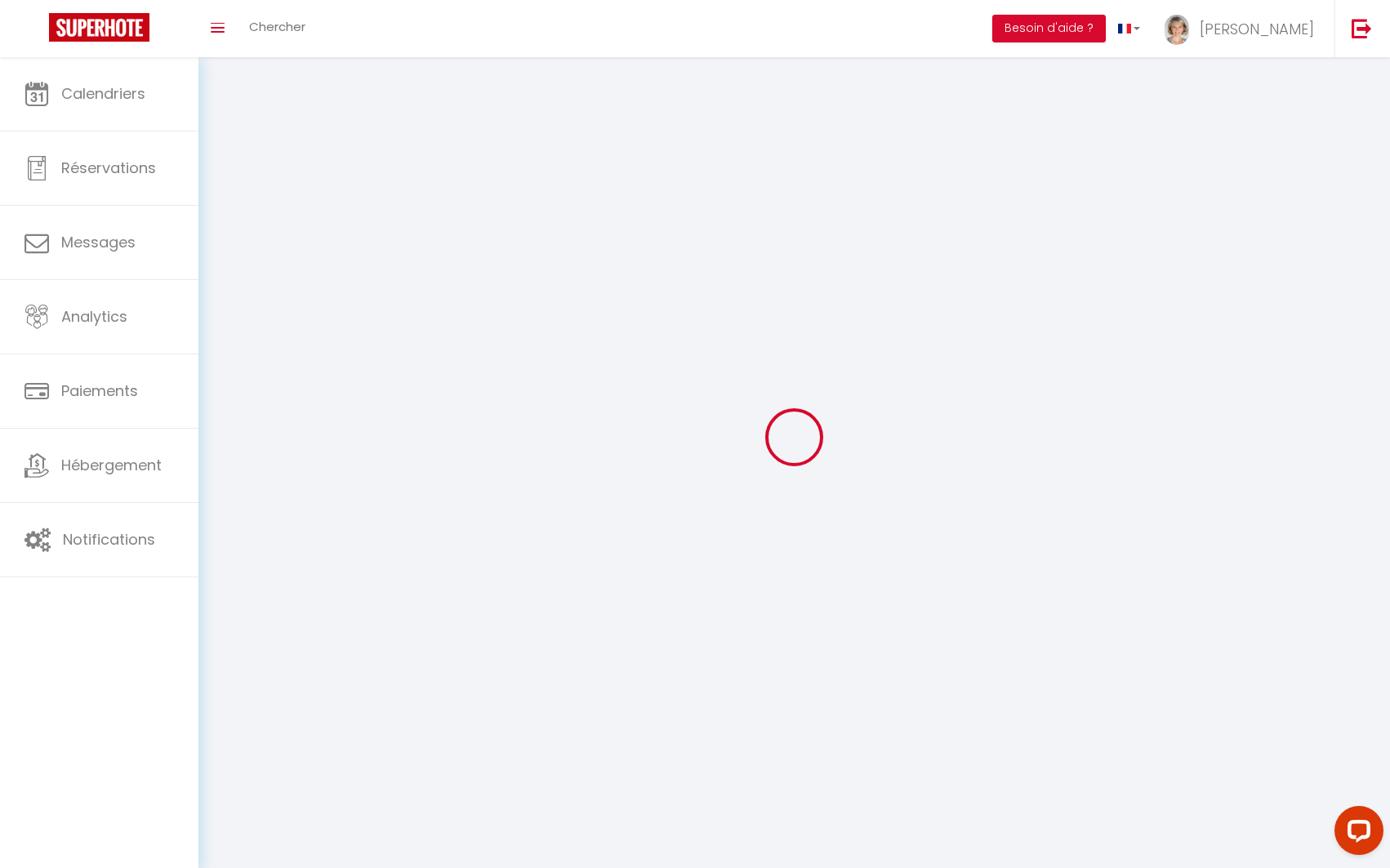
type input "https://app.superhote.com/#/get-available-rentals/ExKyXen87ECq1e1FT3NUpPfZt"
type input "1QuEokO3zLxzhBd9YwJUoCFno"
type input "ExKyXen87ECq1e1FT3NUpPfZt"
type input "https://app.superhote.com/#/get-available-rentals/ExKyXen87ECq1e1FT3NUpPfZt"
select select "28"
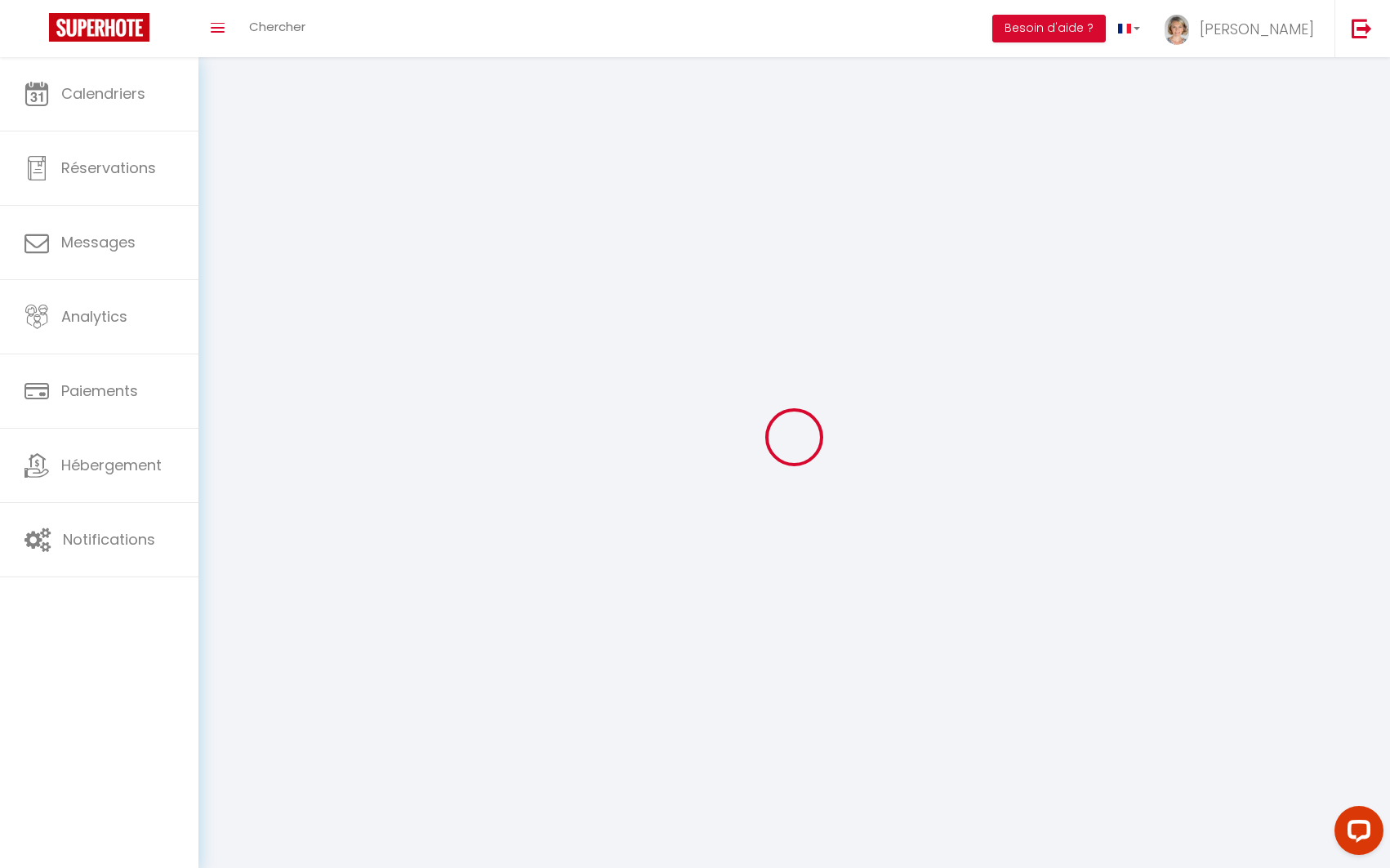
select select "fr"
